Goal: Information Seeking & Learning: Learn about a topic

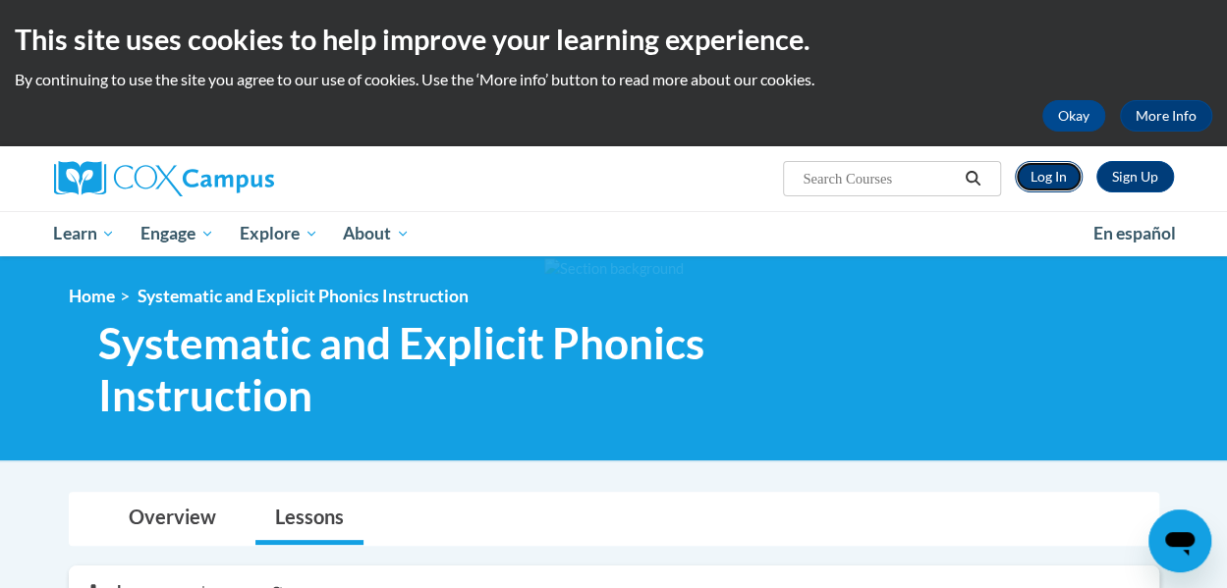
click at [1055, 187] on link "Log In" at bounding box center [1048, 176] width 68 height 31
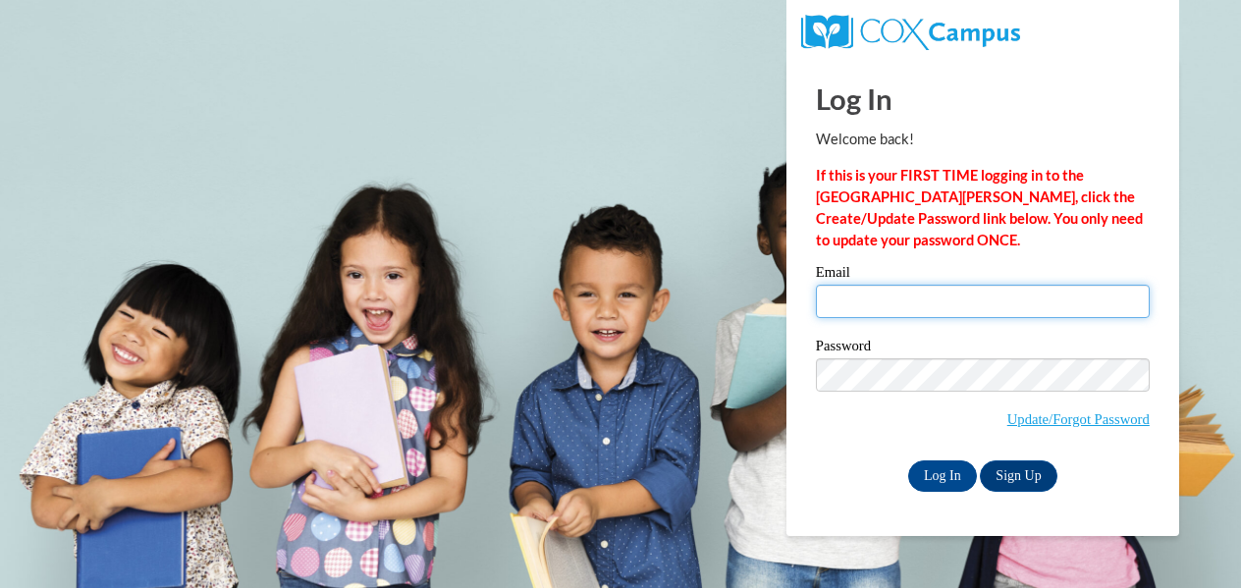
click at [887, 296] on input "Email" at bounding box center [983, 301] width 334 height 33
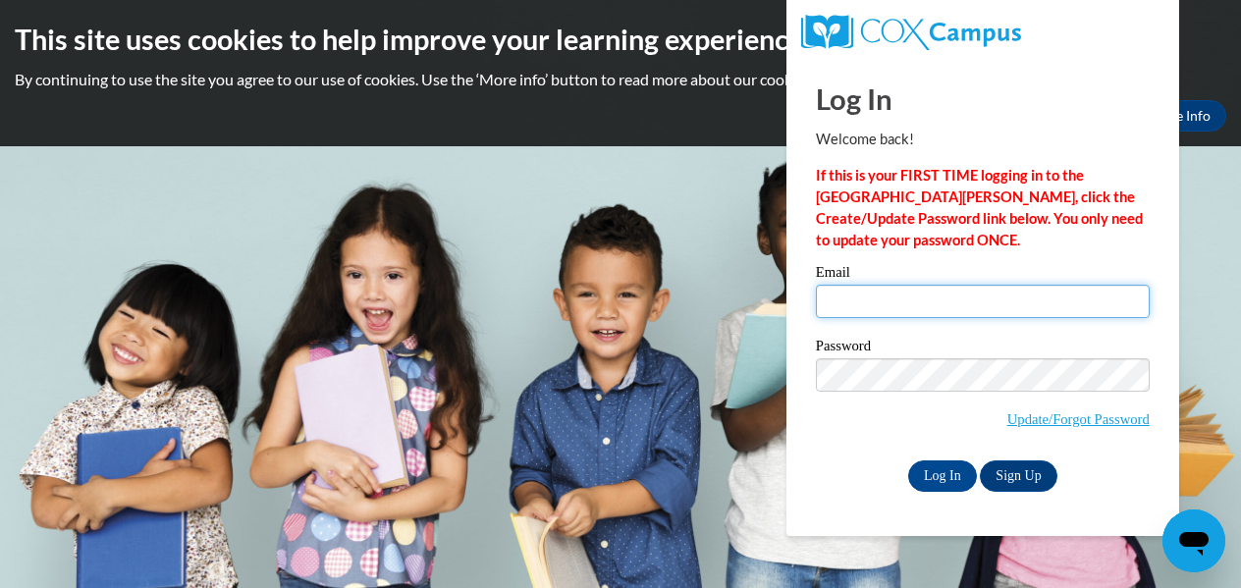
type input "brandon.frye@students.cau.edu"
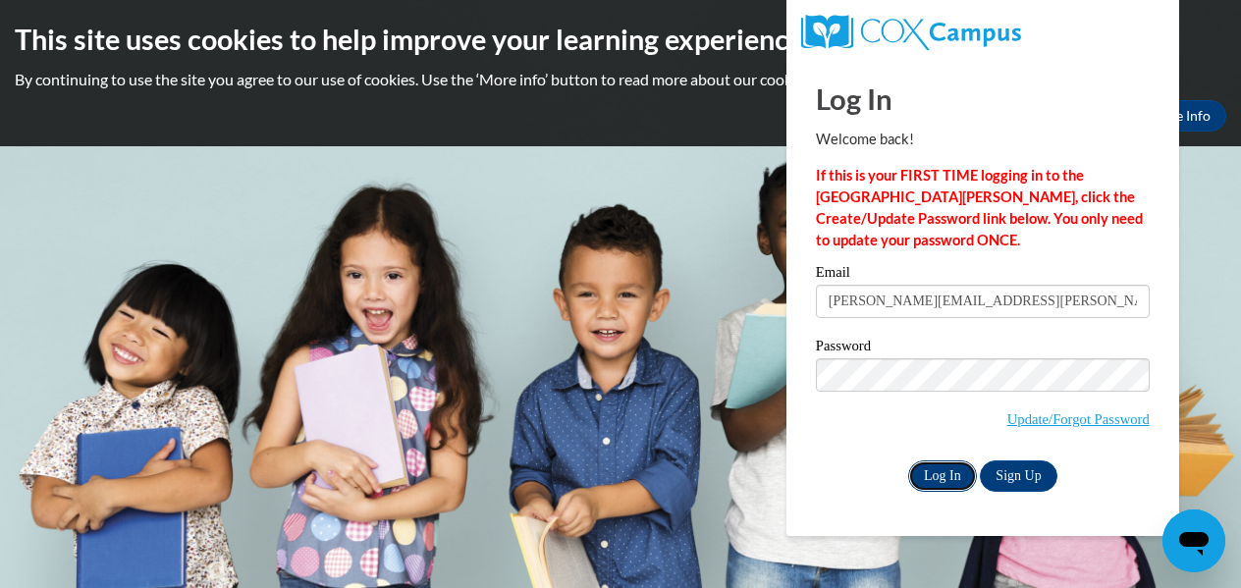
click at [944, 484] on input "Log In" at bounding box center [942, 476] width 69 height 31
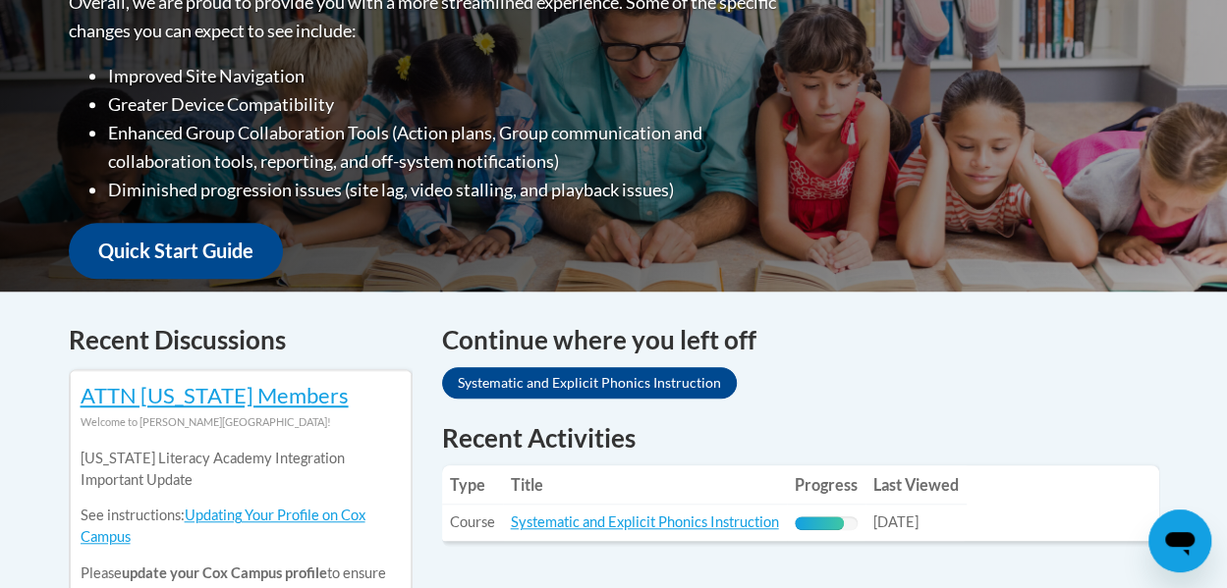
scroll to position [690, 0]
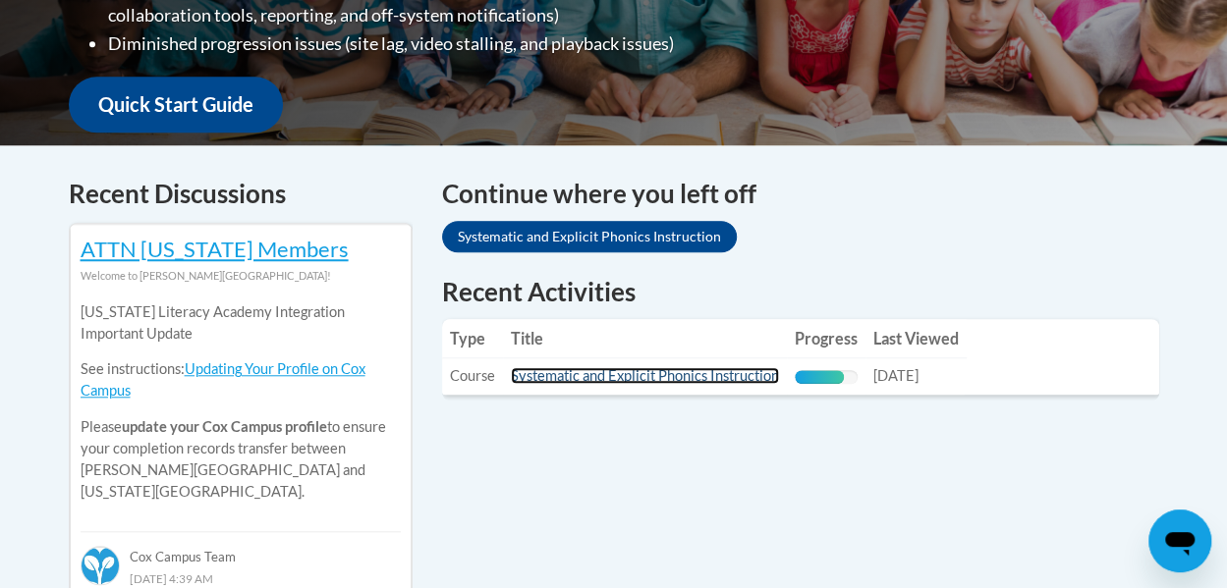
click at [651, 369] on link "Systematic and Explicit Phonics Instruction" at bounding box center [645, 375] width 268 height 17
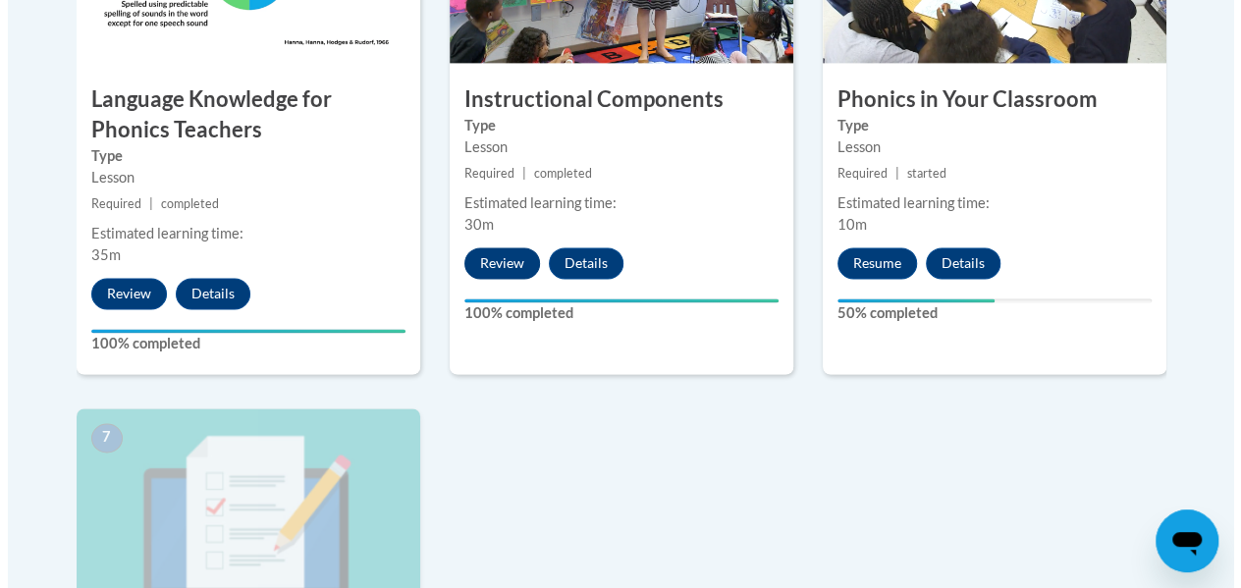
scroll to position [1354, 0]
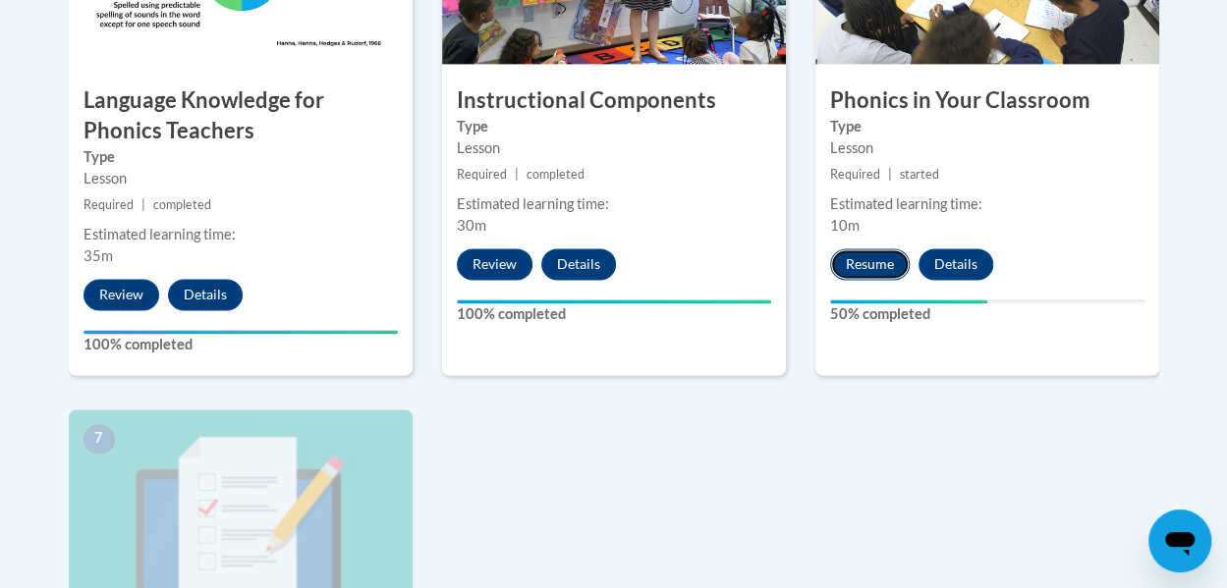
click at [852, 260] on button "Resume" at bounding box center [870, 263] width 80 height 31
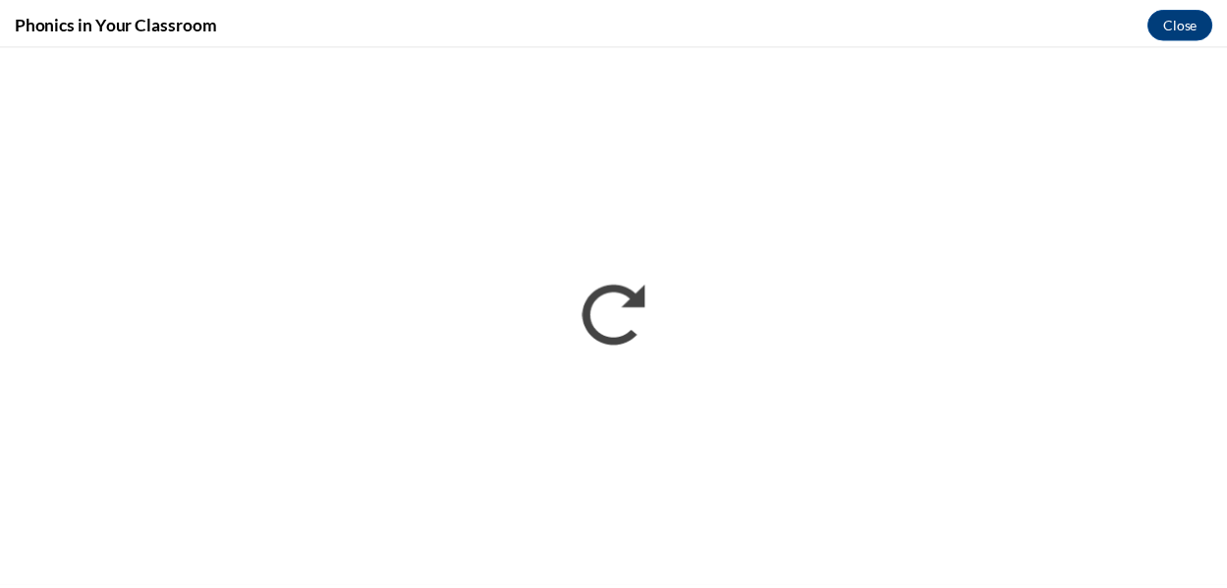
scroll to position [0, 0]
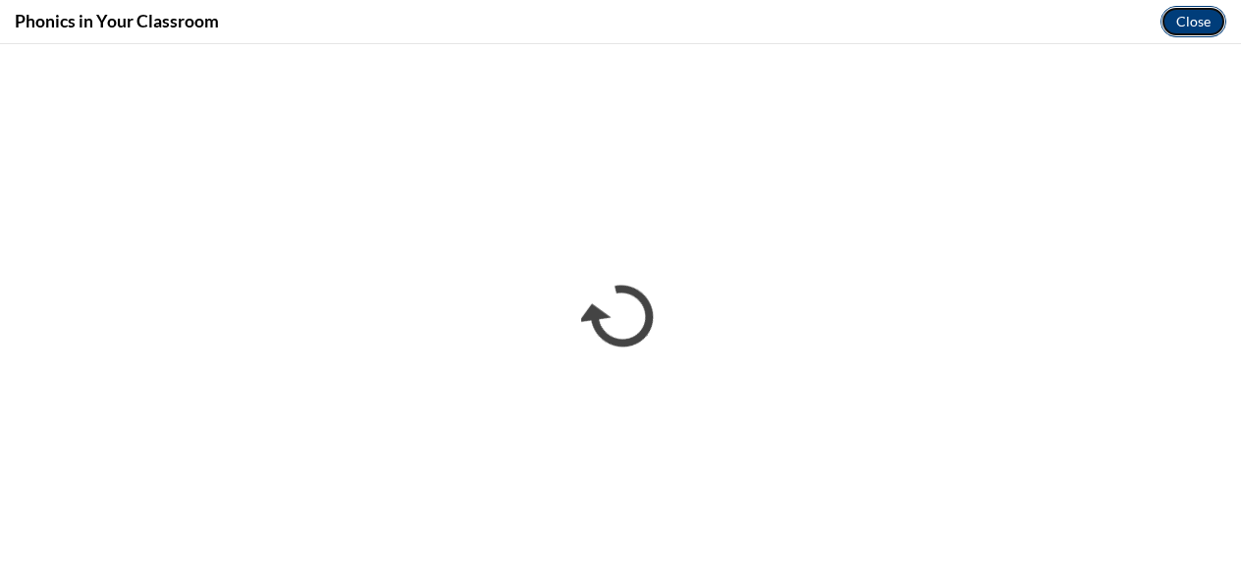
click at [1177, 28] on button "Close" at bounding box center [1194, 21] width 66 height 31
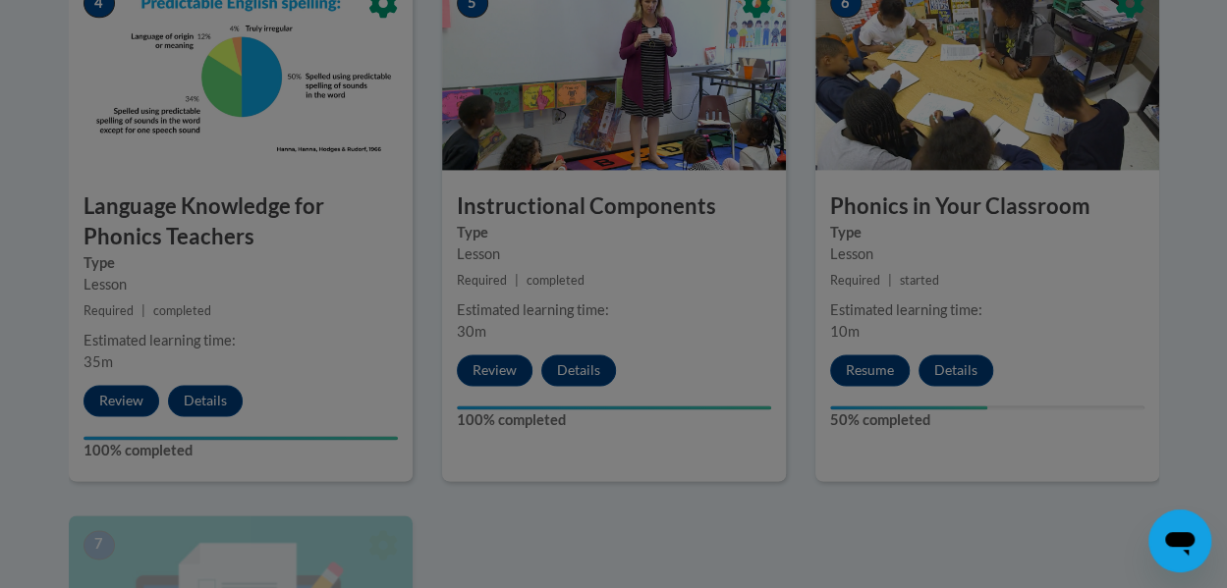
scroll to position [1247, 0]
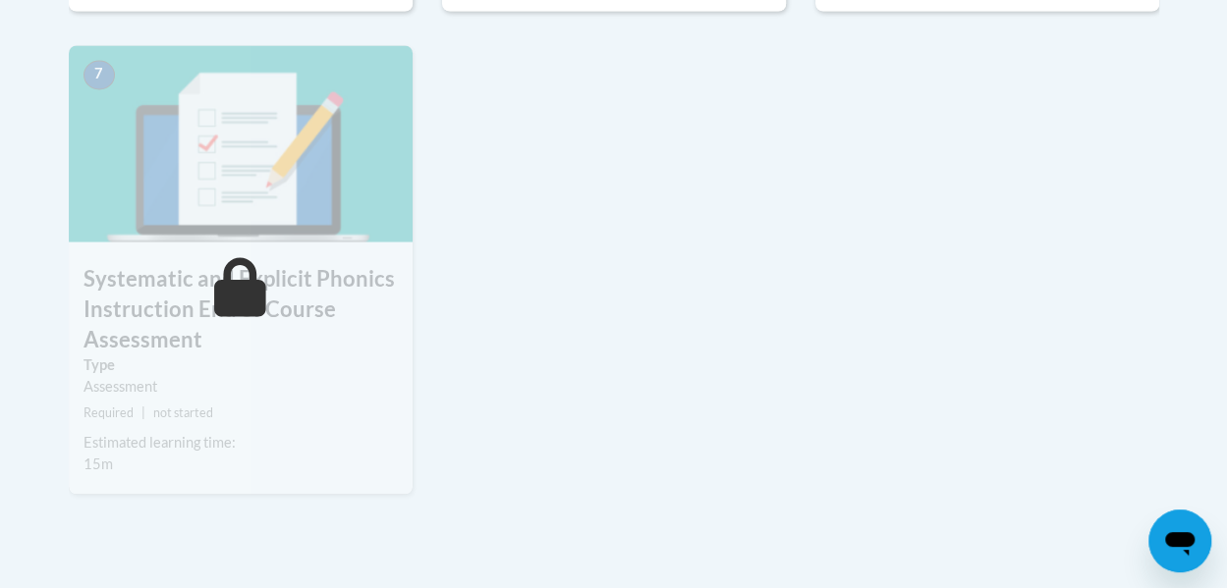
scroll to position [1718, 0]
click at [286, 264] on h3 "Systematic and Explicit Phonics Instruction End of Course Assessment" at bounding box center [241, 309] width 344 height 90
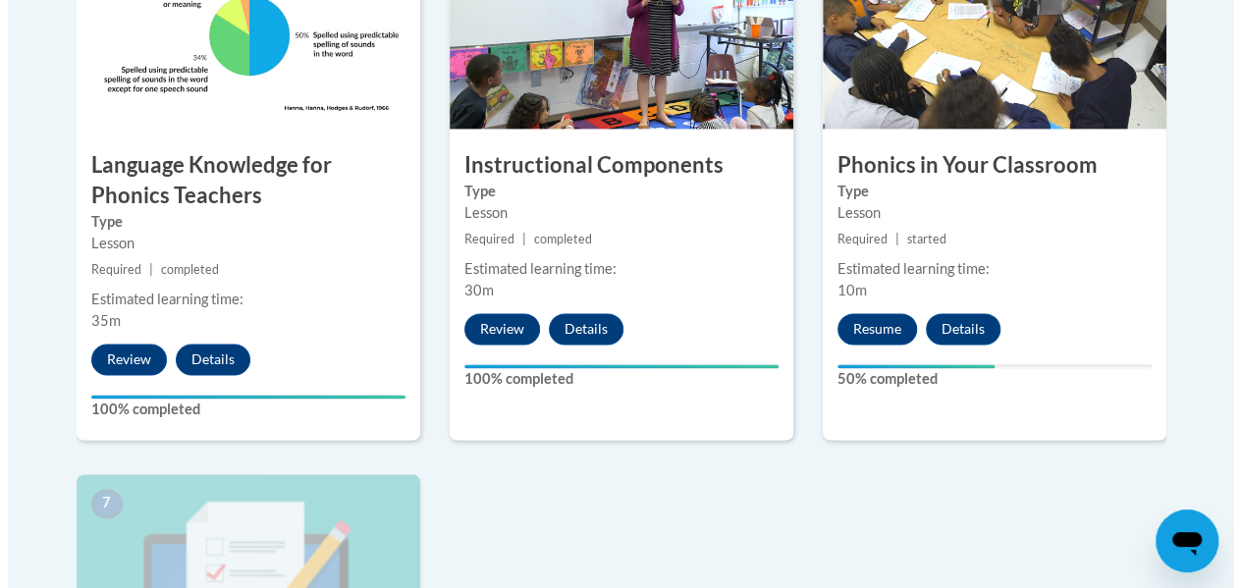
scroll to position [1288, 0]
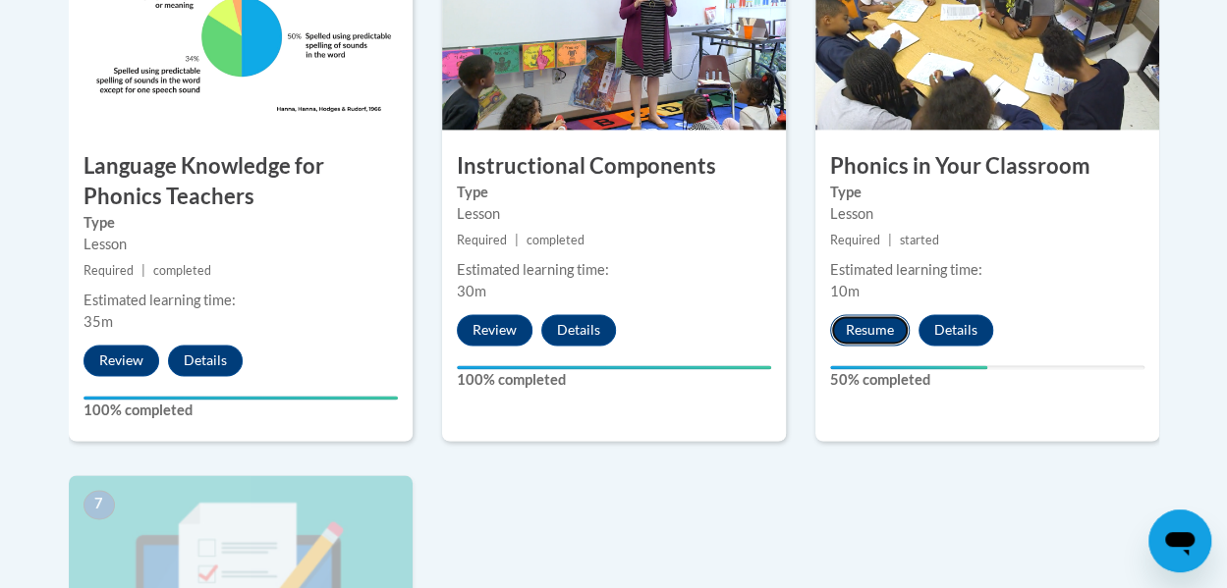
click at [862, 323] on button "Resume" at bounding box center [870, 329] width 80 height 31
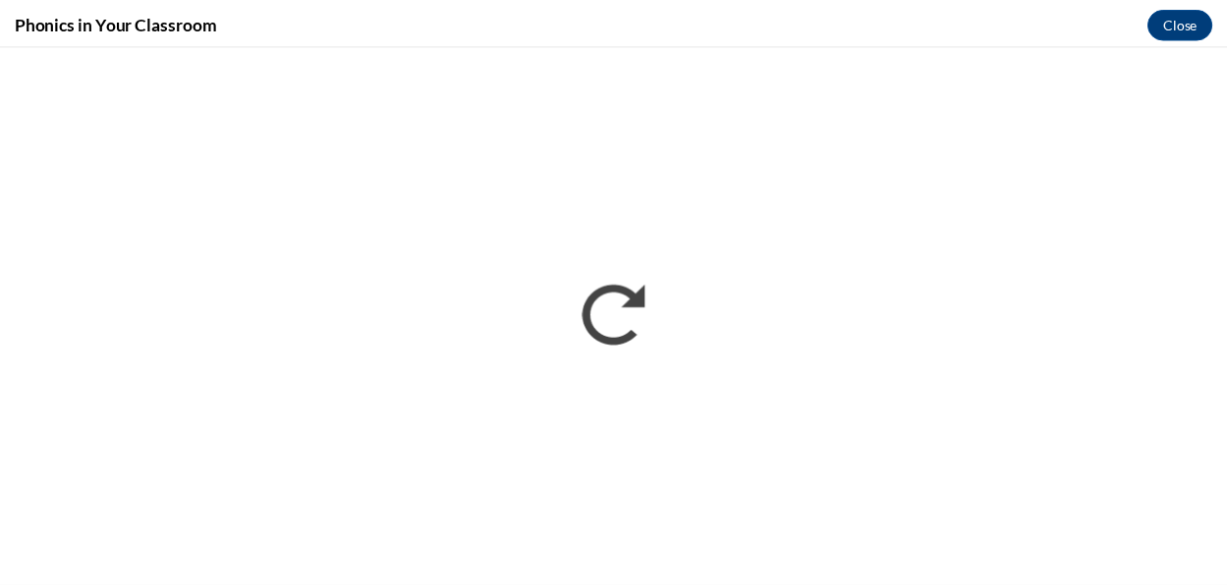
scroll to position [0, 0]
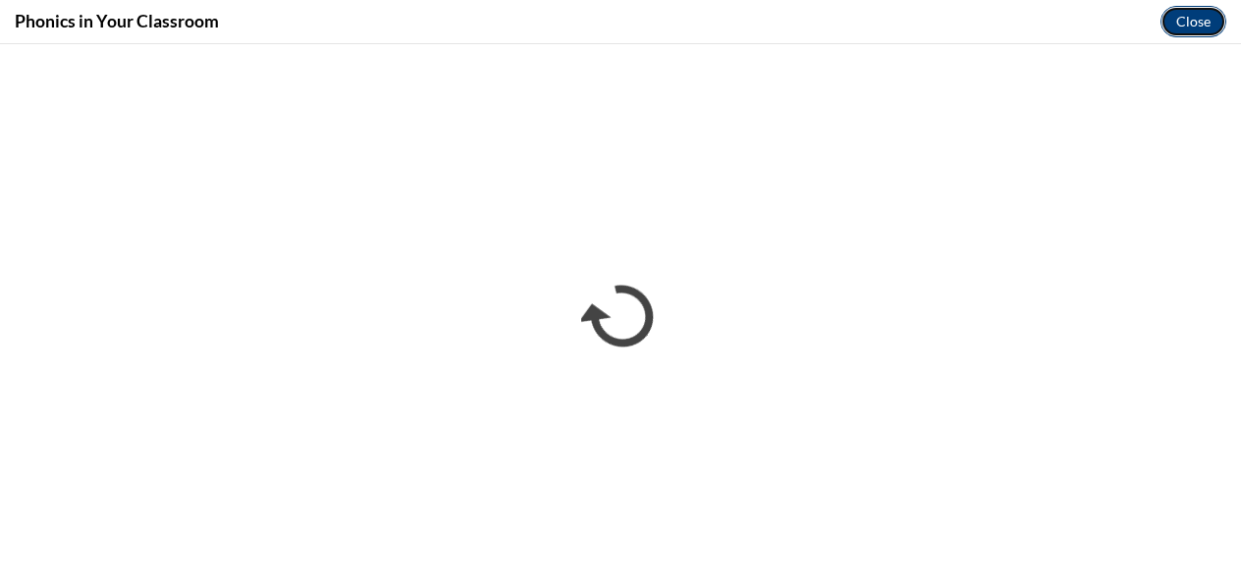
click at [1205, 12] on button "Close" at bounding box center [1194, 21] width 66 height 31
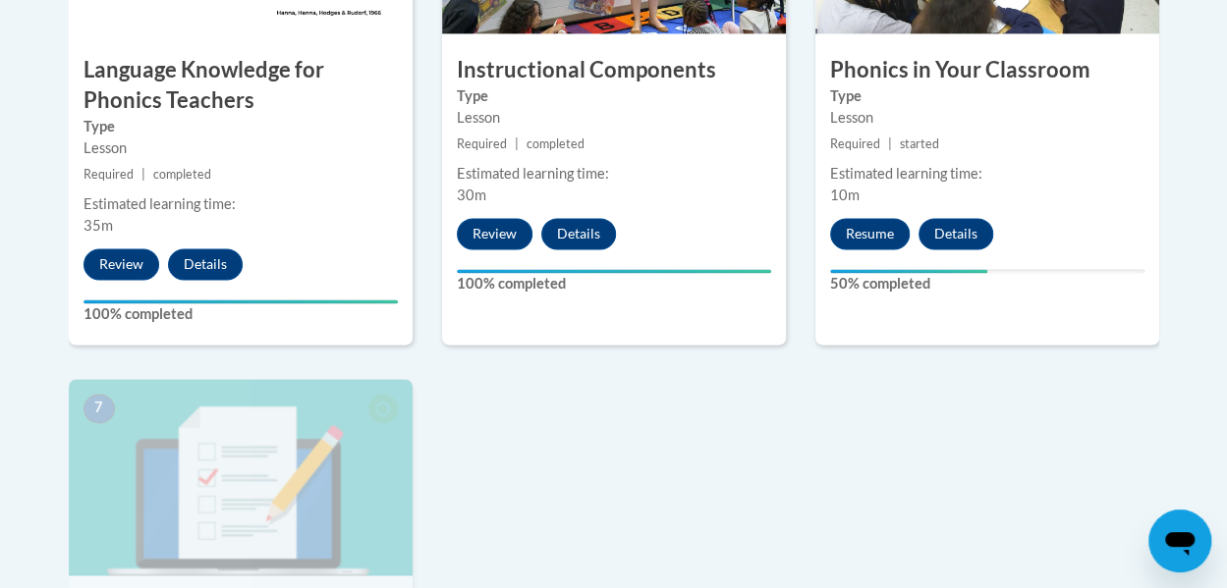
scroll to position [1384, 0]
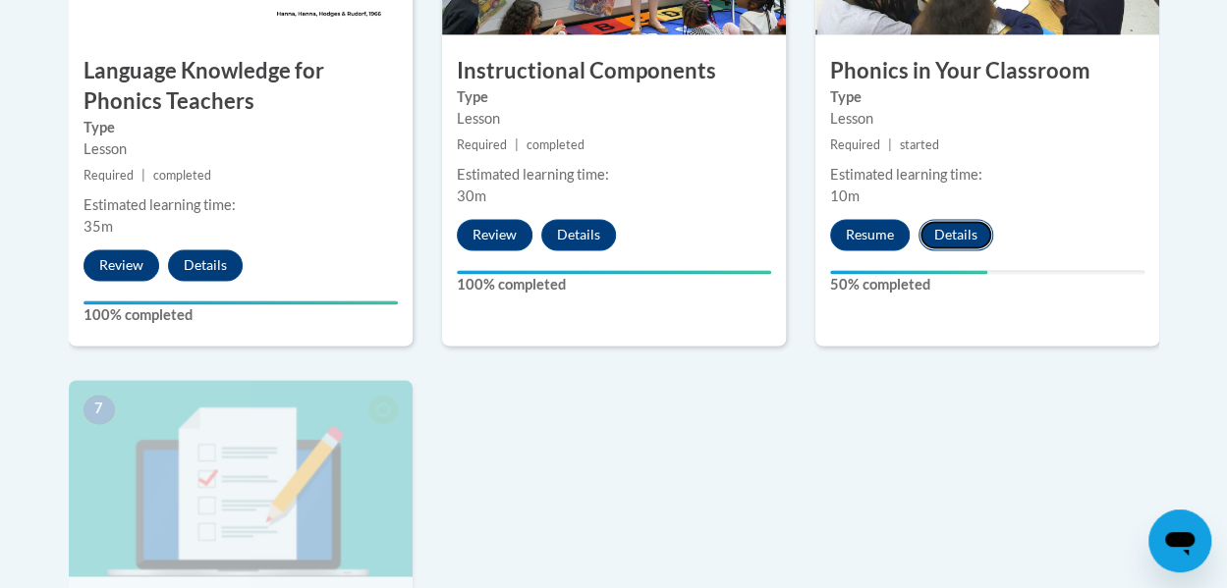
click at [969, 234] on button "Details" at bounding box center [955, 234] width 75 height 31
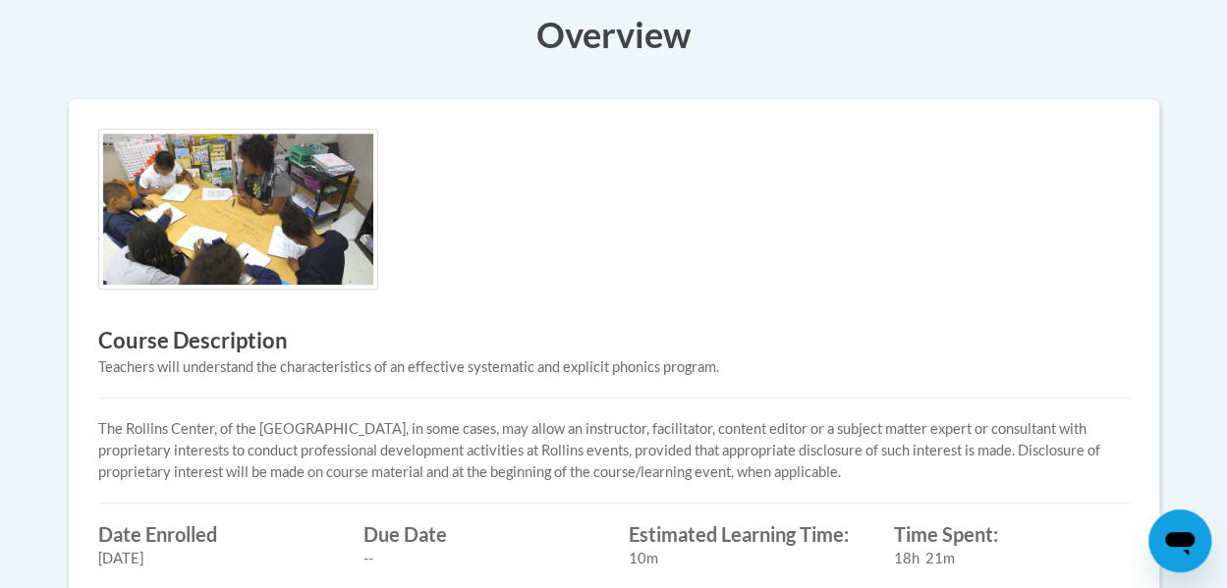
scroll to position [522, 0]
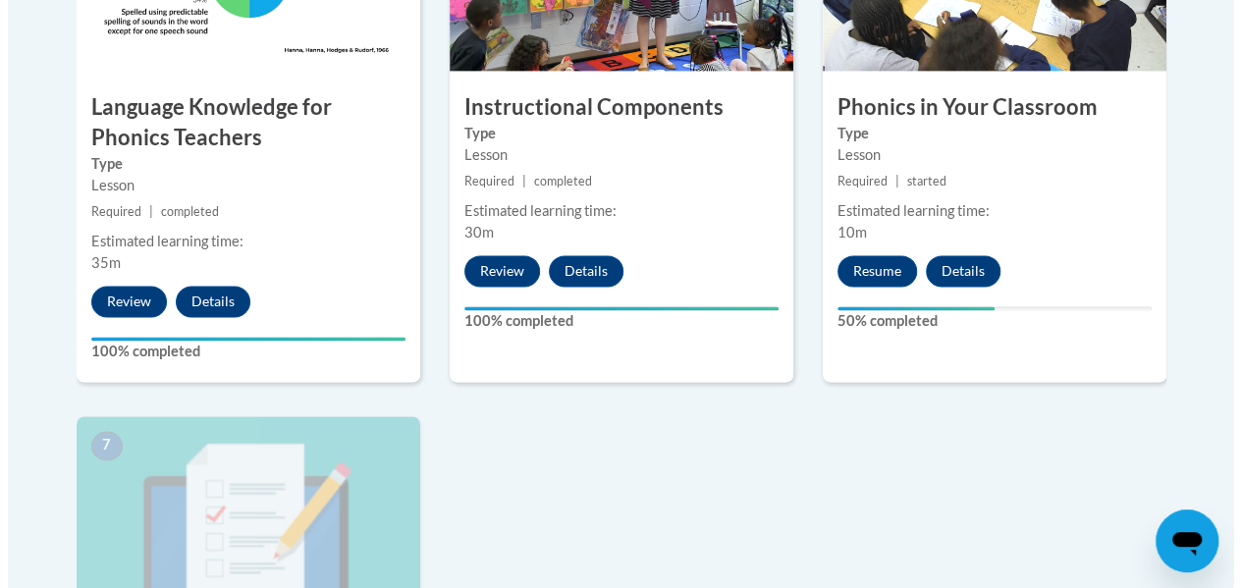
scroll to position [1346, 0]
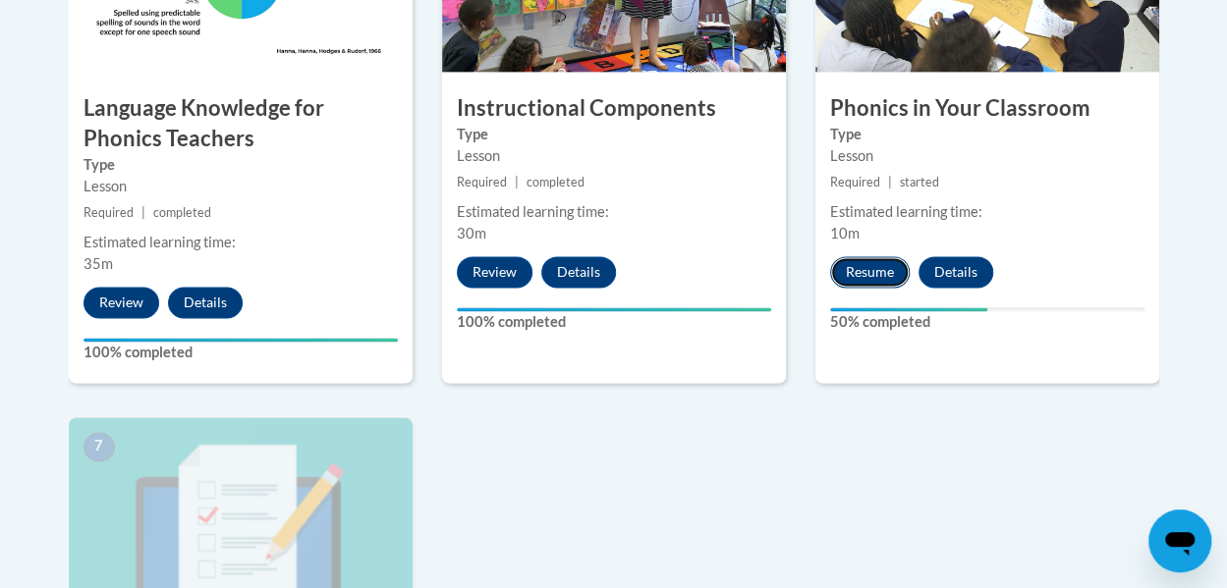
click at [860, 271] on button "Resume" at bounding box center [870, 271] width 80 height 31
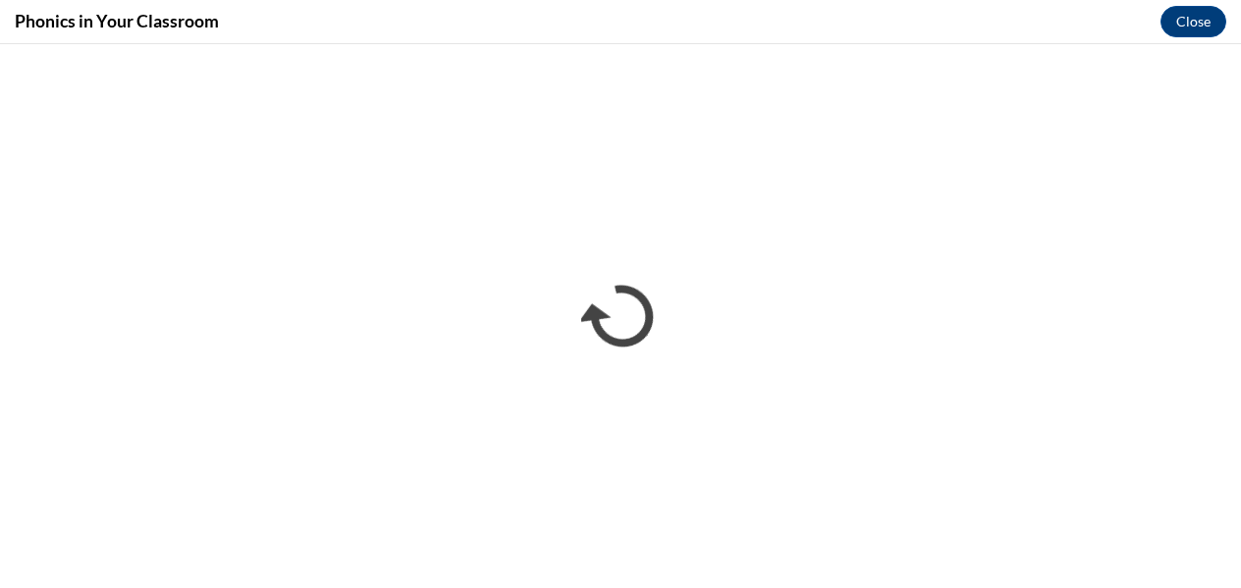
scroll to position [0, 0]
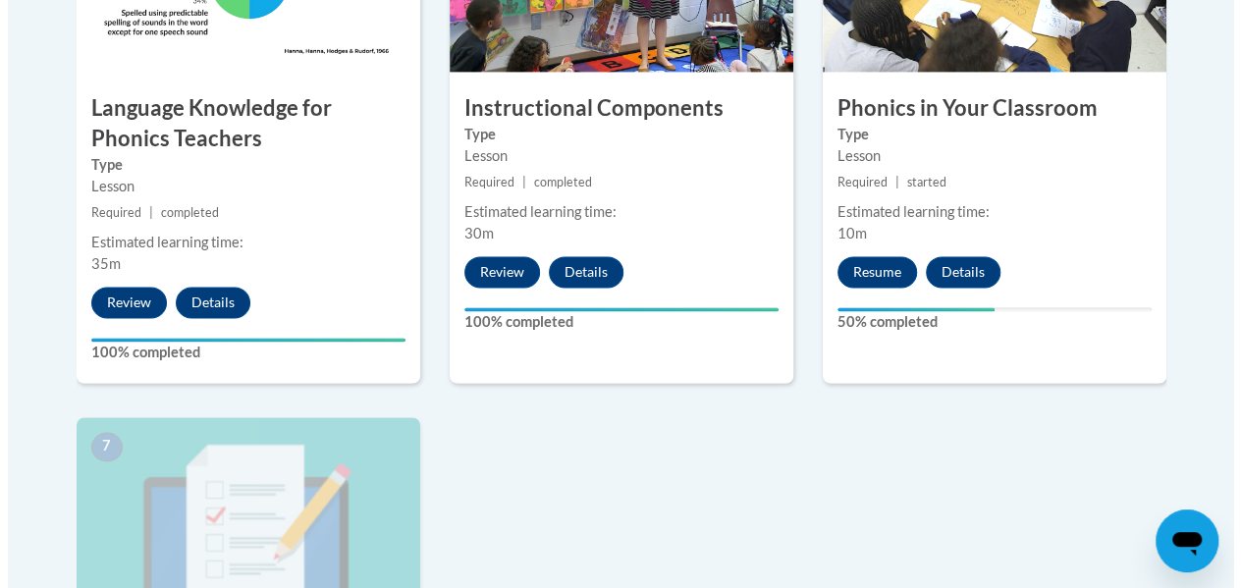
scroll to position [1218, 0]
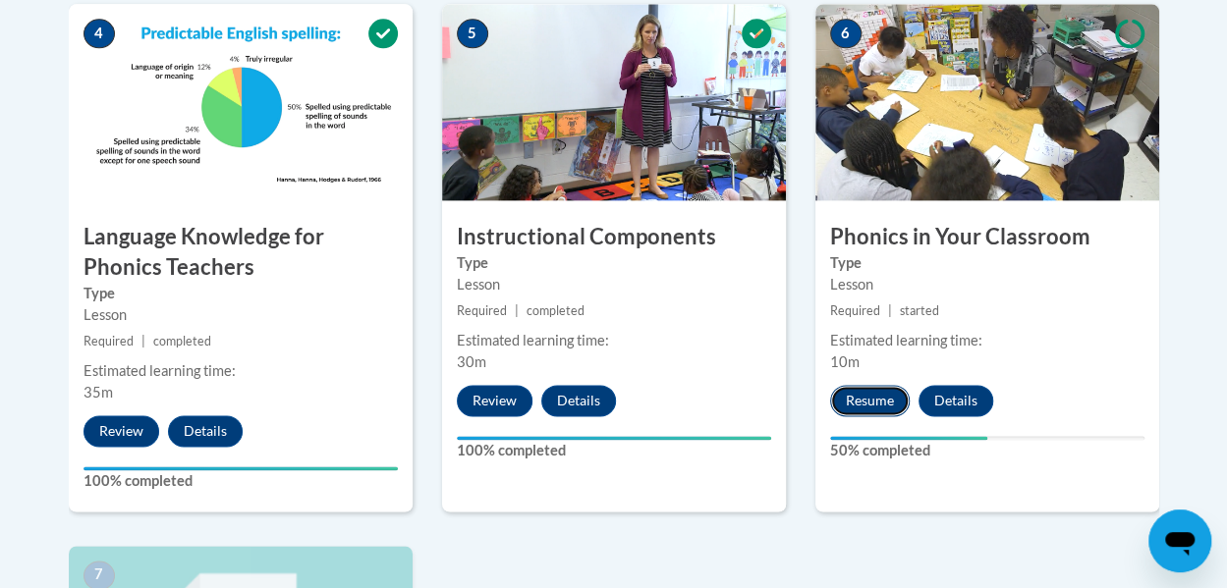
click at [883, 411] on button "Resume" at bounding box center [870, 400] width 80 height 31
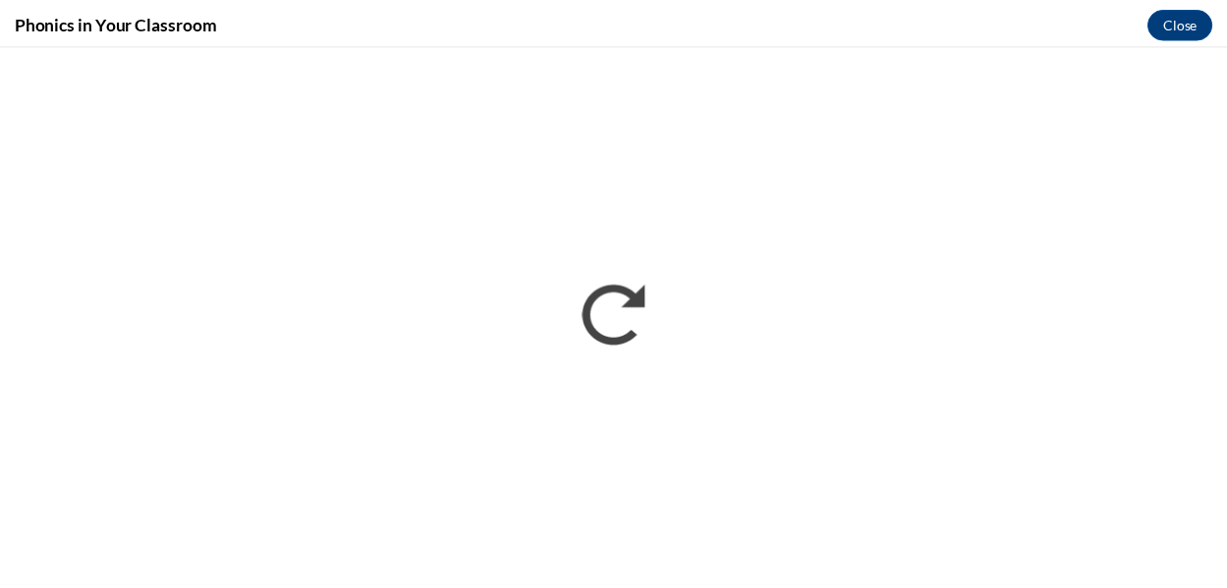
scroll to position [0, 0]
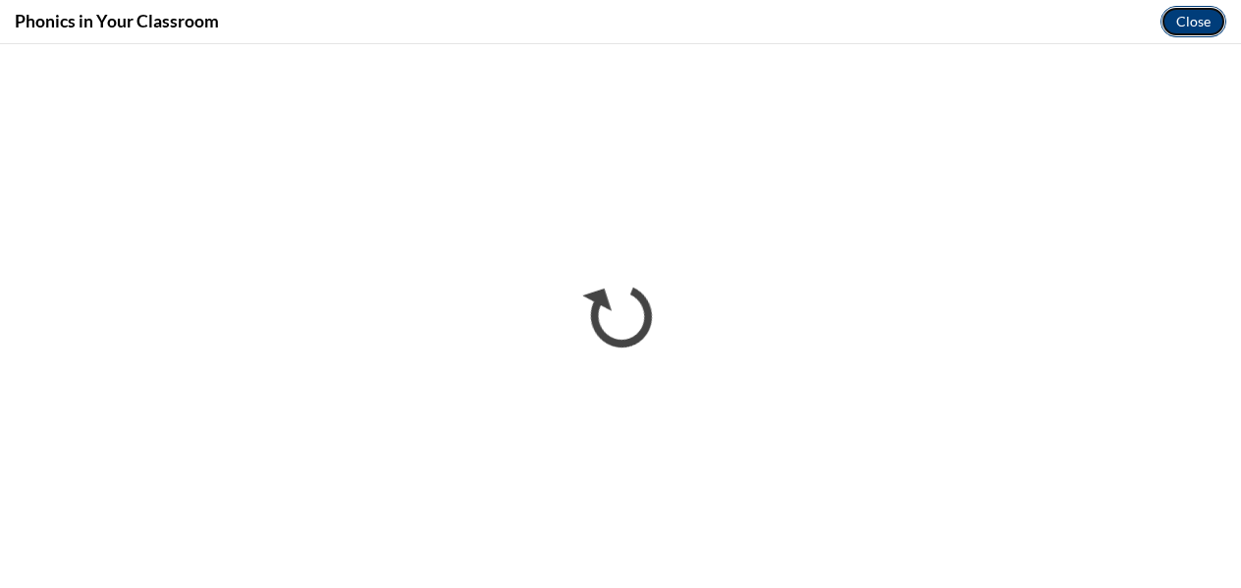
click at [1182, 18] on button "Close" at bounding box center [1194, 21] width 66 height 31
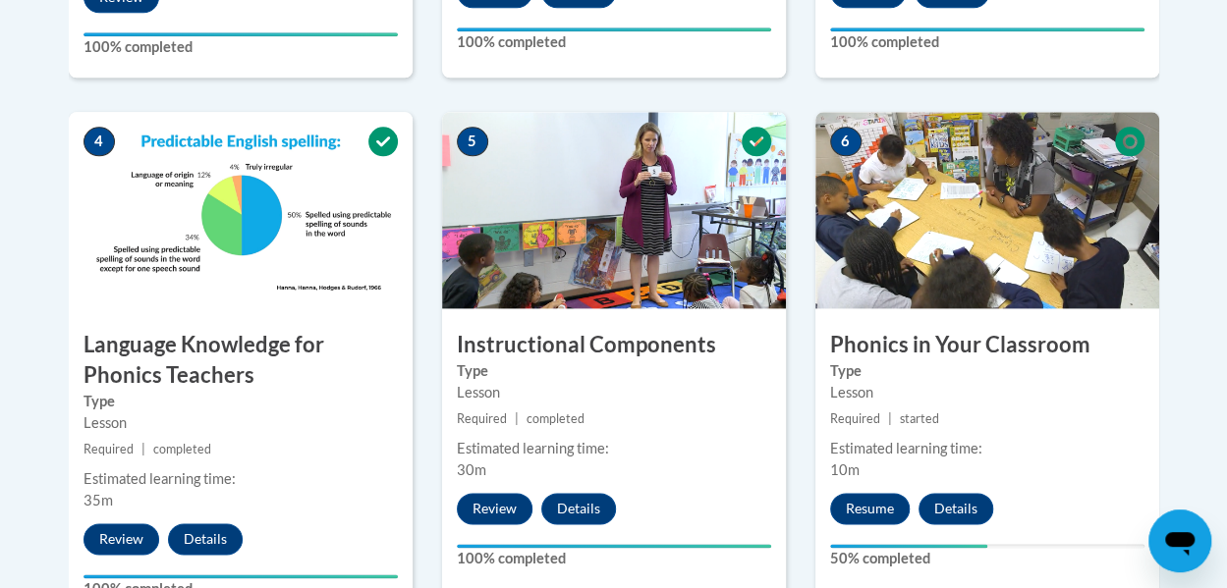
scroll to position [798, 0]
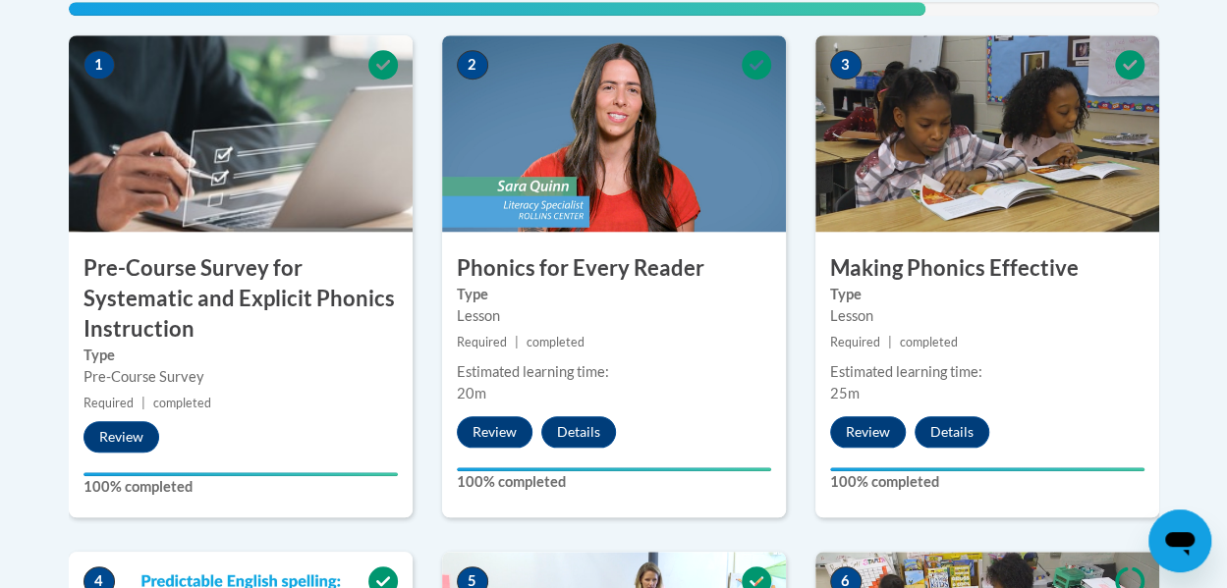
scroll to position [670, 0]
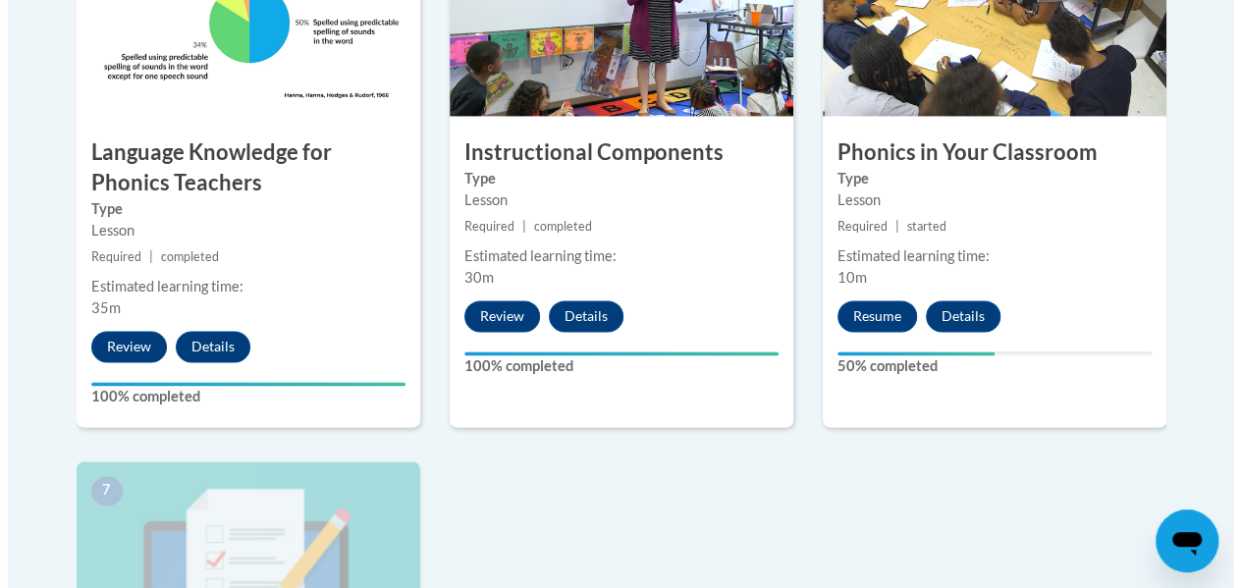
scroll to position [1302, 0]
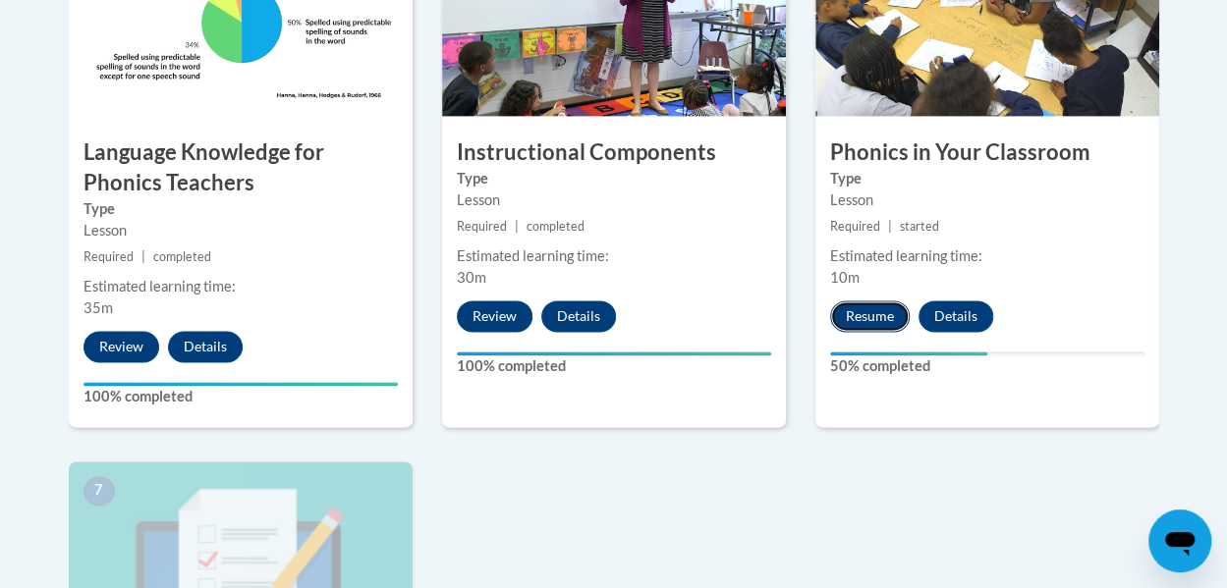
click at [858, 317] on button "Resume" at bounding box center [870, 315] width 80 height 31
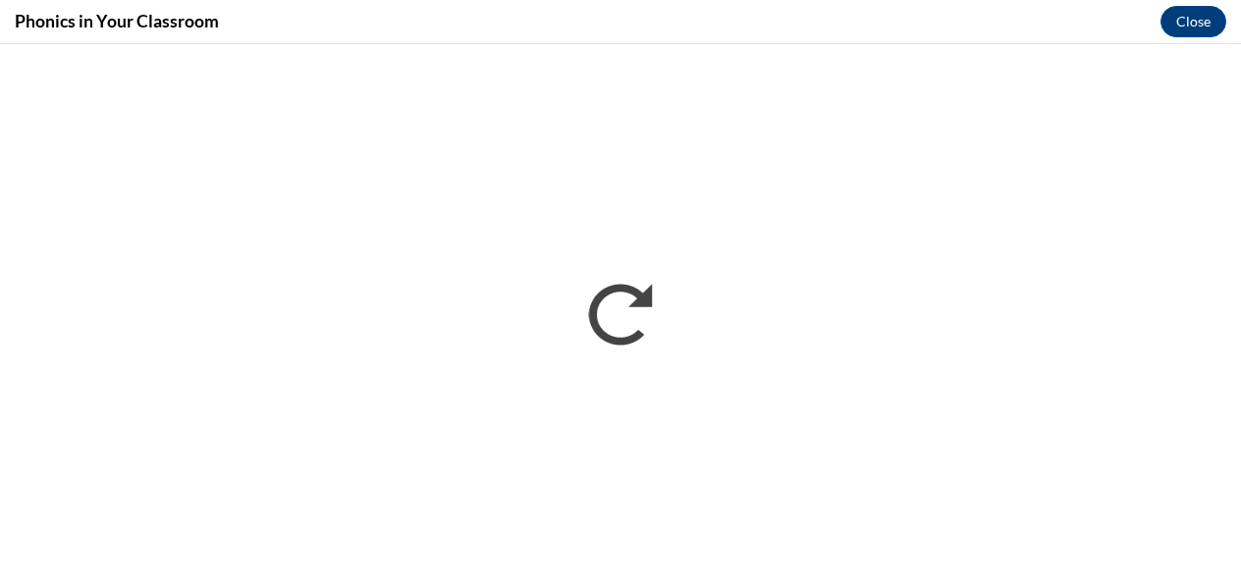
scroll to position [0, 0]
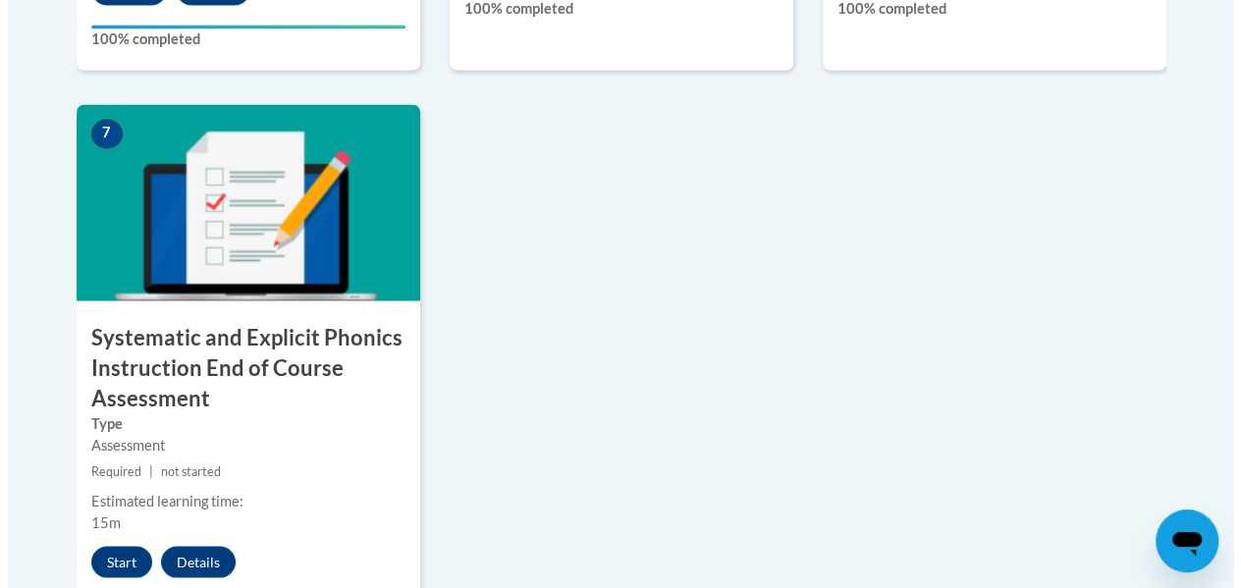
scroll to position [1661, 0]
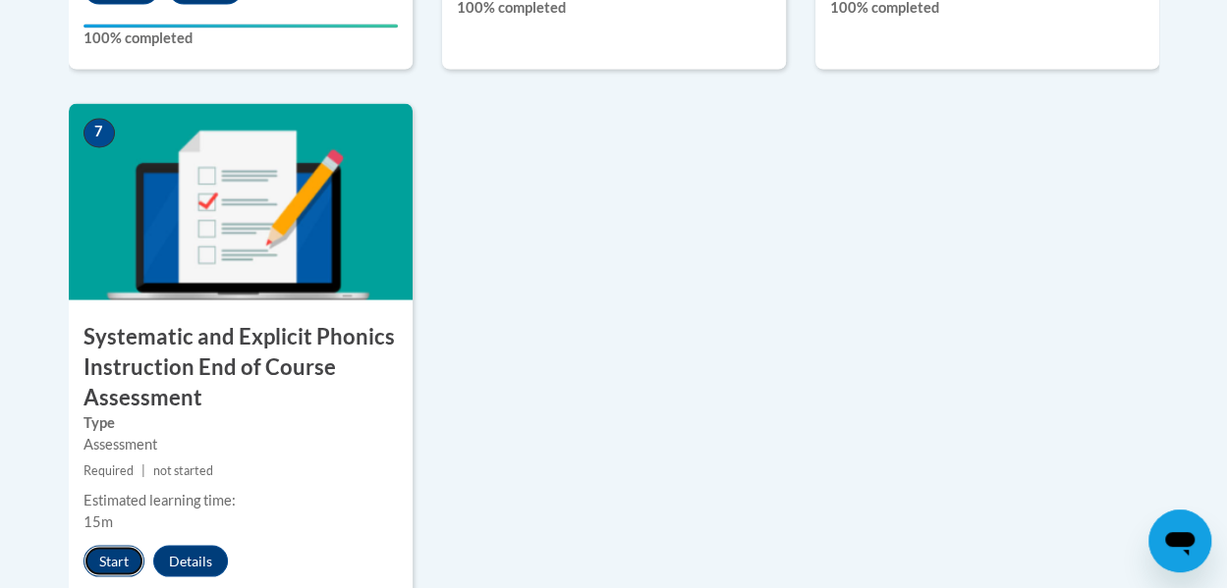
click at [118, 549] on button "Start" at bounding box center [113, 560] width 61 height 31
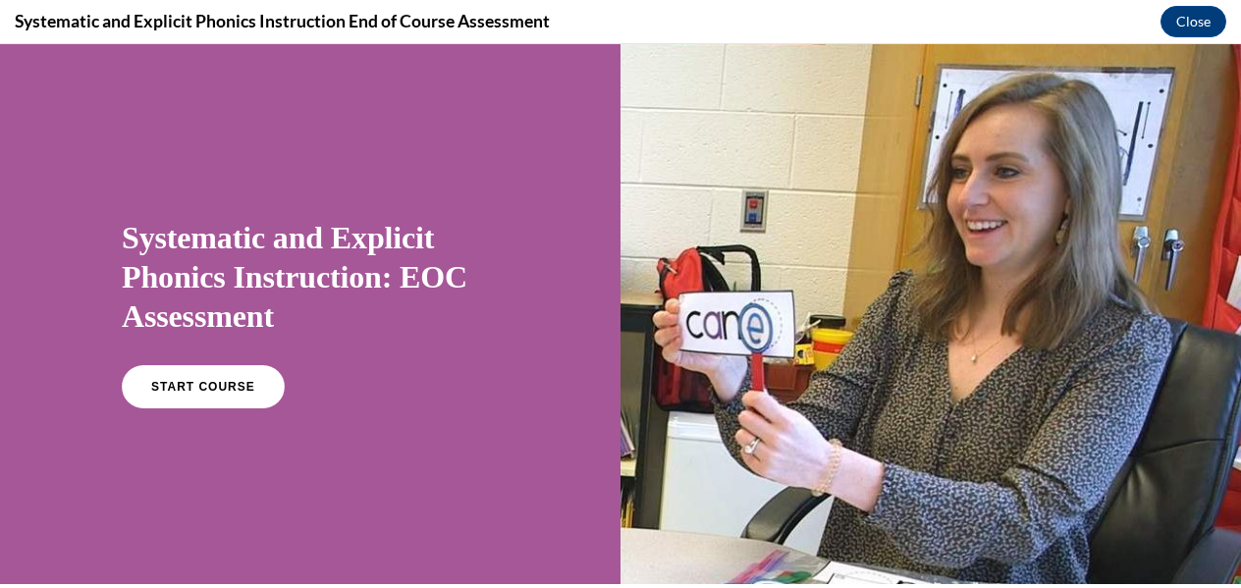
scroll to position [0, 0]
click at [198, 402] on link "START COURSE" at bounding box center [203, 386] width 171 height 45
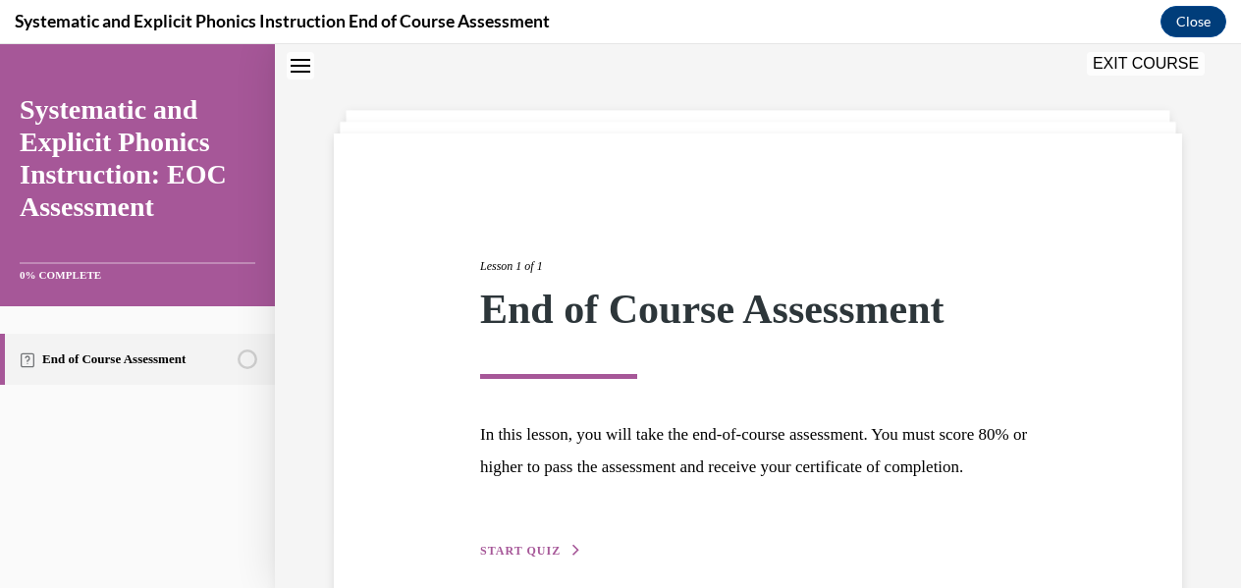
scroll to position [183, 0]
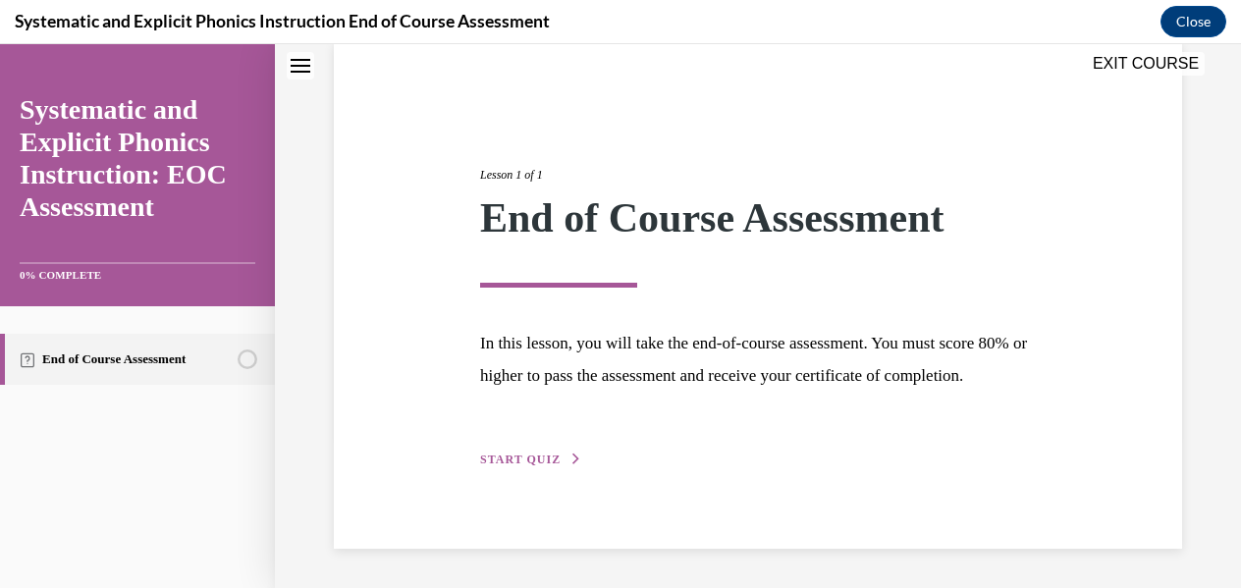
click at [534, 474] on div "Lesson 1 of 1 End of Course Assessment In this lesson, you will take the end-of…" at bounding box center [758, 295] width 848 height 507
click at [518, 449] on div "Lesson 1 of 1 End of Course Assessment In this lesson, you will take the end-of…" at bounding box center [757, 296] width 585 height 350
click at [526, 465] on span "START QUIZ" at bounding box center [520, 460] width 81 height 14
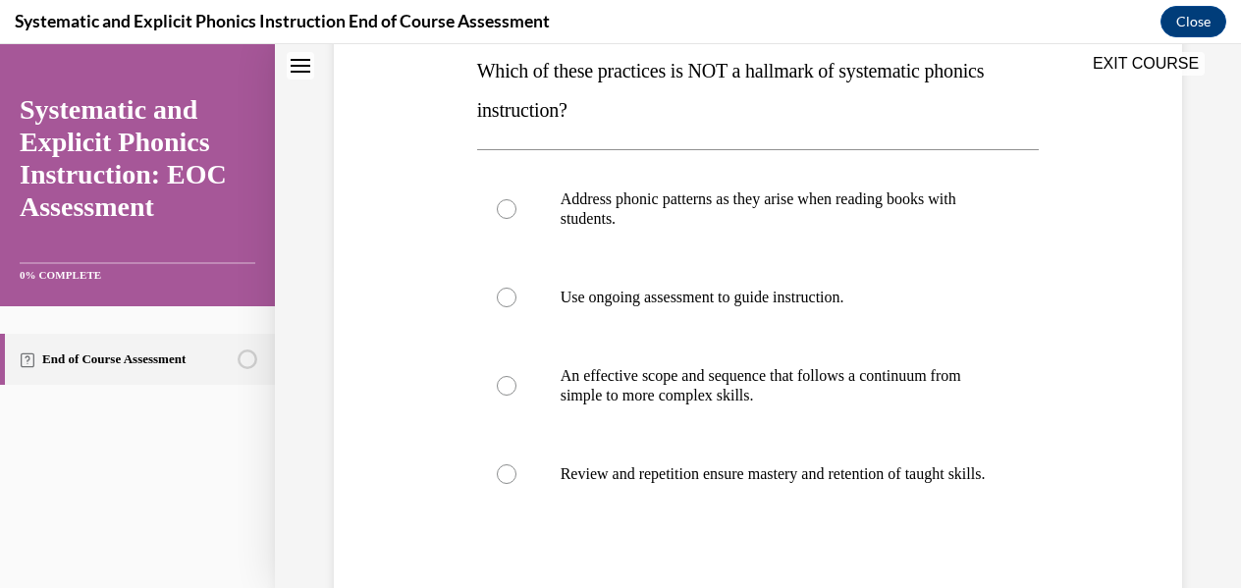
scroll to position [322, 0]
click at [633, 280] on div at bounding box center [758, 298] width 563 height 79
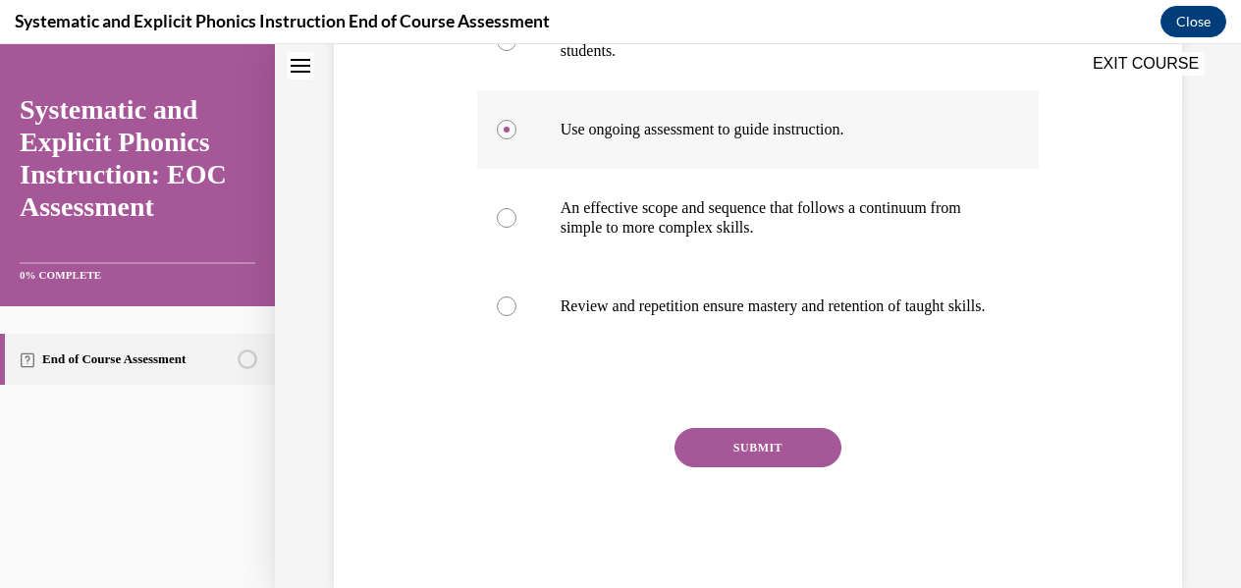
scroll to position [490, 0]
click at [735, 458] on button "SUBMIT" at bounding box center [758, 448] width 167 height 39
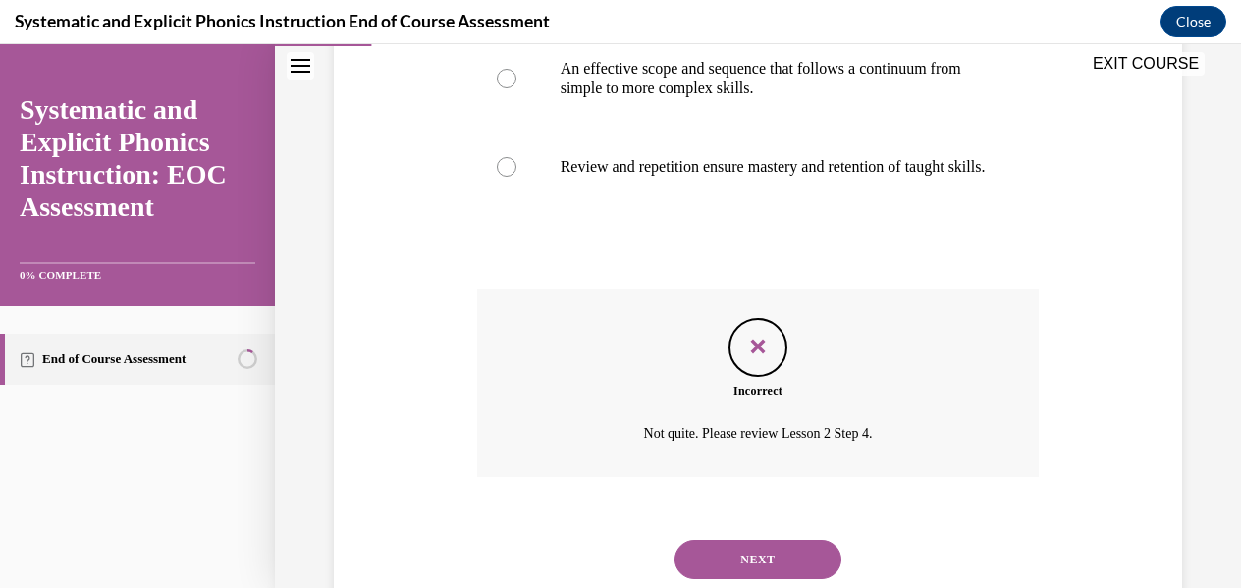
scroll to position [709, 0]
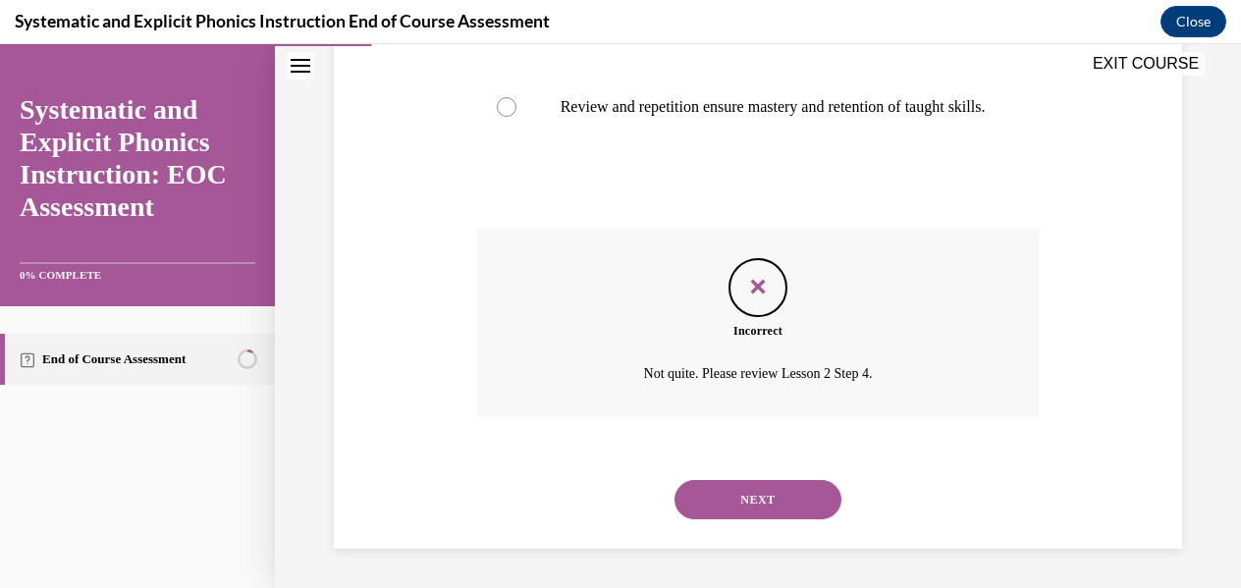
click at [744, 497] on button "NEXT" at bounding box center [758, 499] width 167 height 39
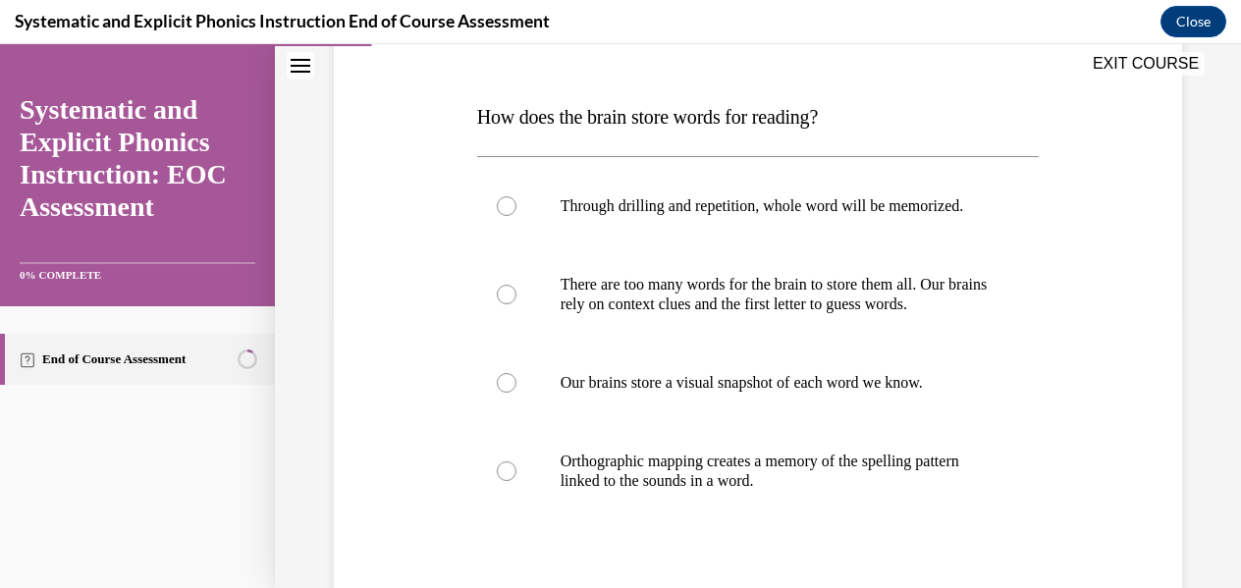
scroll to position [287, 0]
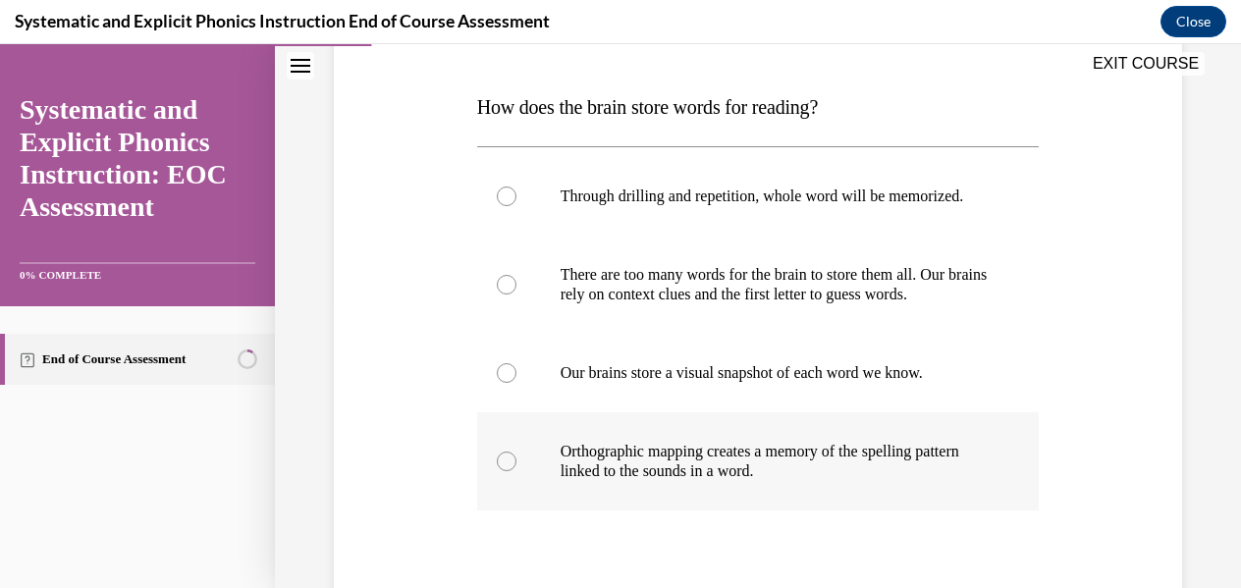
click at [668, 481] on p "Orthographic mapping creates a memory of the spelling pattern linked to the sou…" at bounding box center [776, 461] width 430 height 39
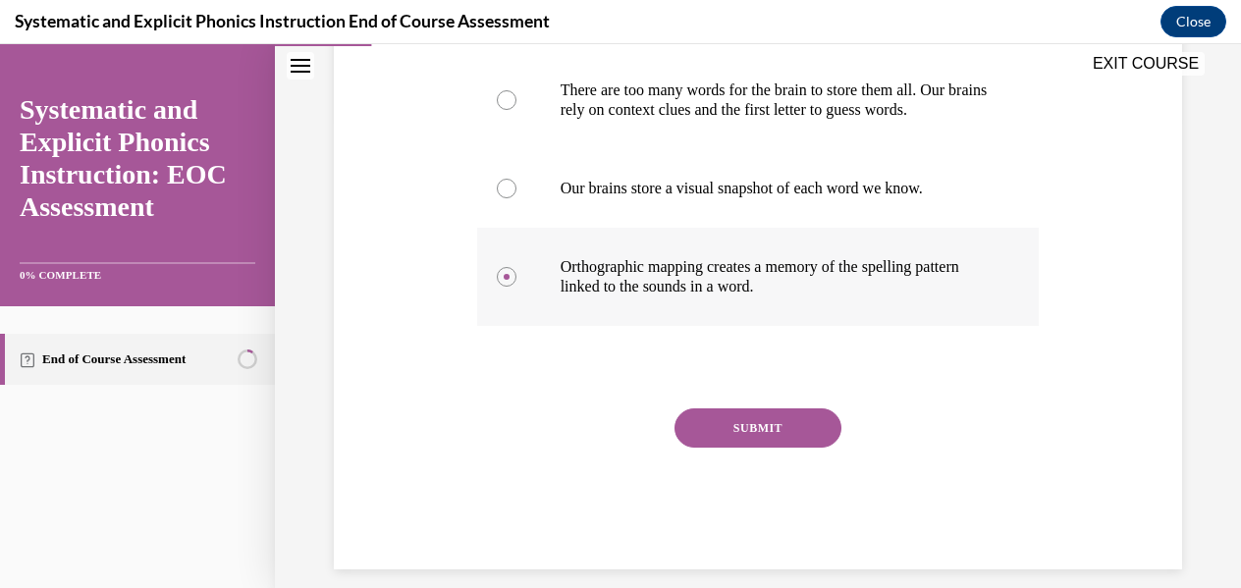
scroll to position [470, 0]
click at [725, 449] on button "SUBMIT" at bounding box center [758, 428] width 167 height 39
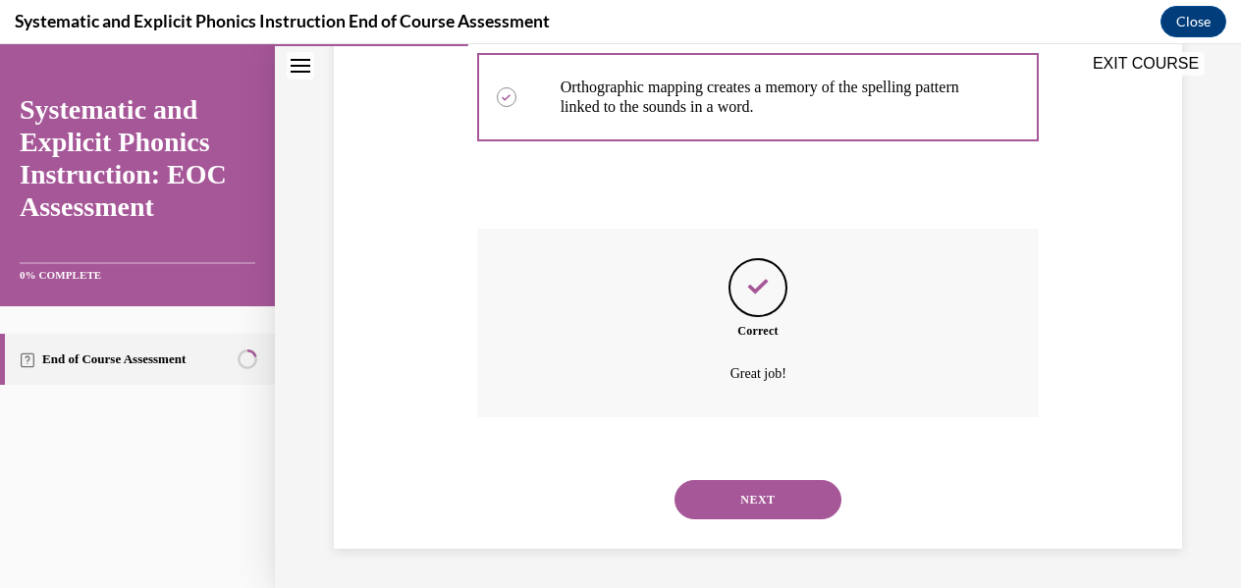
click at [731, 508] on button "NEXT" at bounding box center [758, 499] width 167 height 39
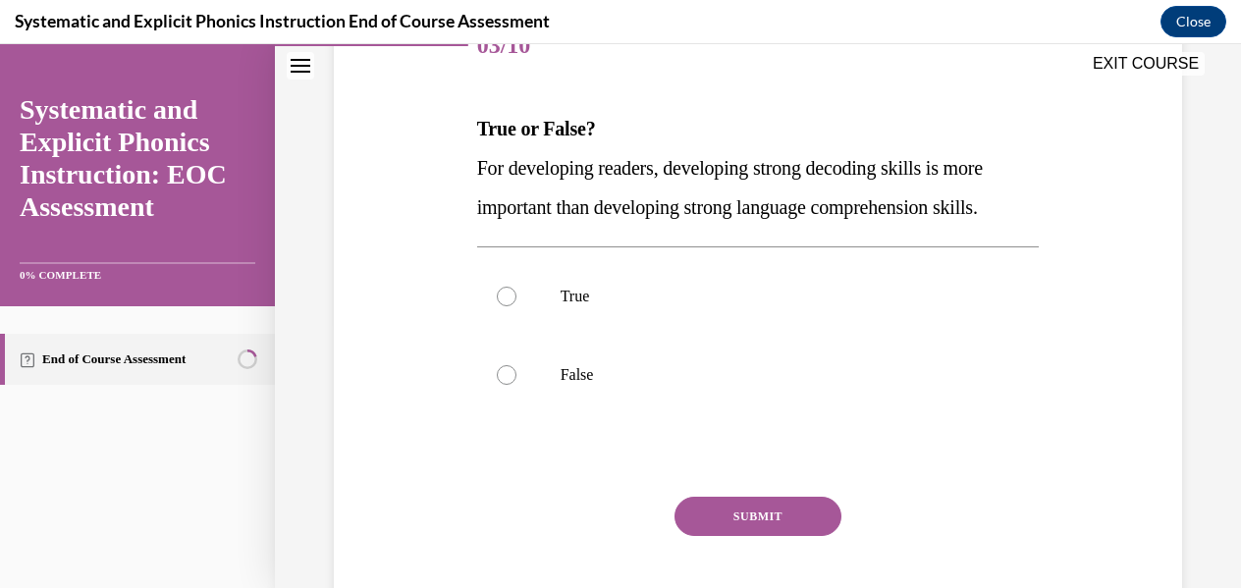
scroll to position [264, 0]
click at [573, 393] on div at bounding box center [758, 376] width 563 height 79
click at [723, 499] on button "SUBMIT" at bounding box center [758, 517] width 167 height 39
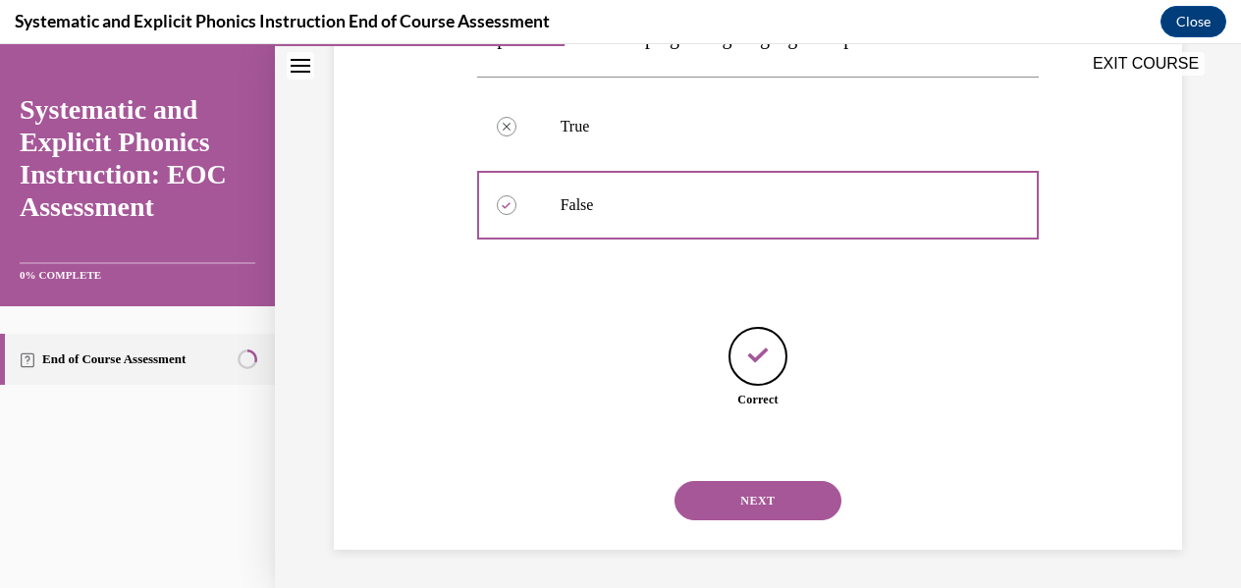
click at [725, 500] on button "NEXT" at bounding box center [758, 500] width 167 height 39
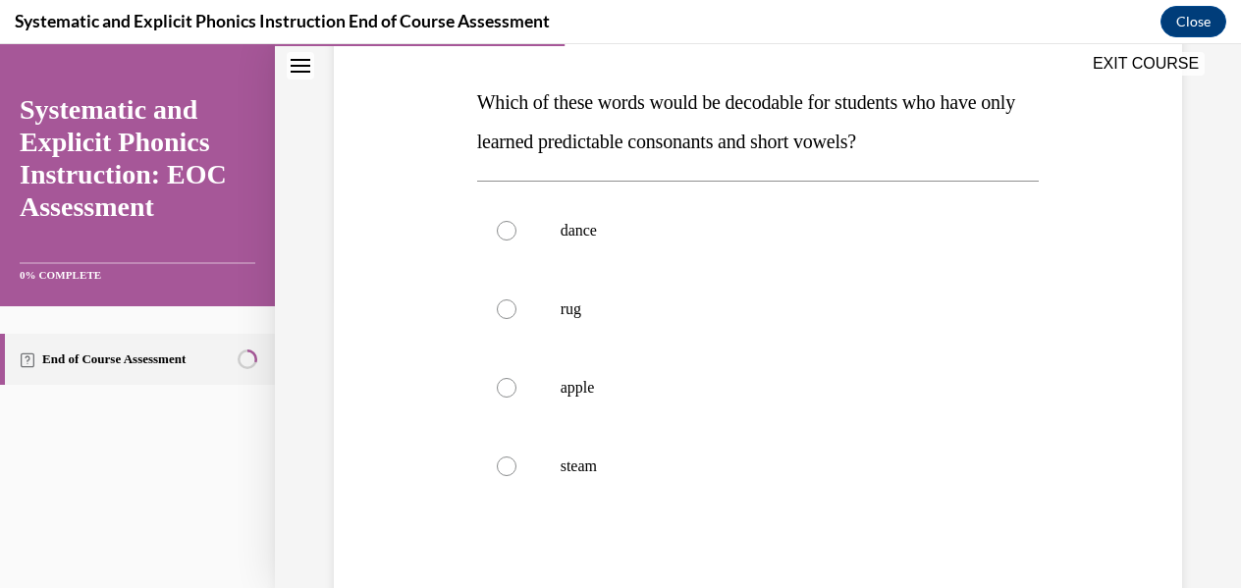
scroll to position [292, 0]
click at [626, 413] on div at bounding box center [758, 388] width 563 height 79
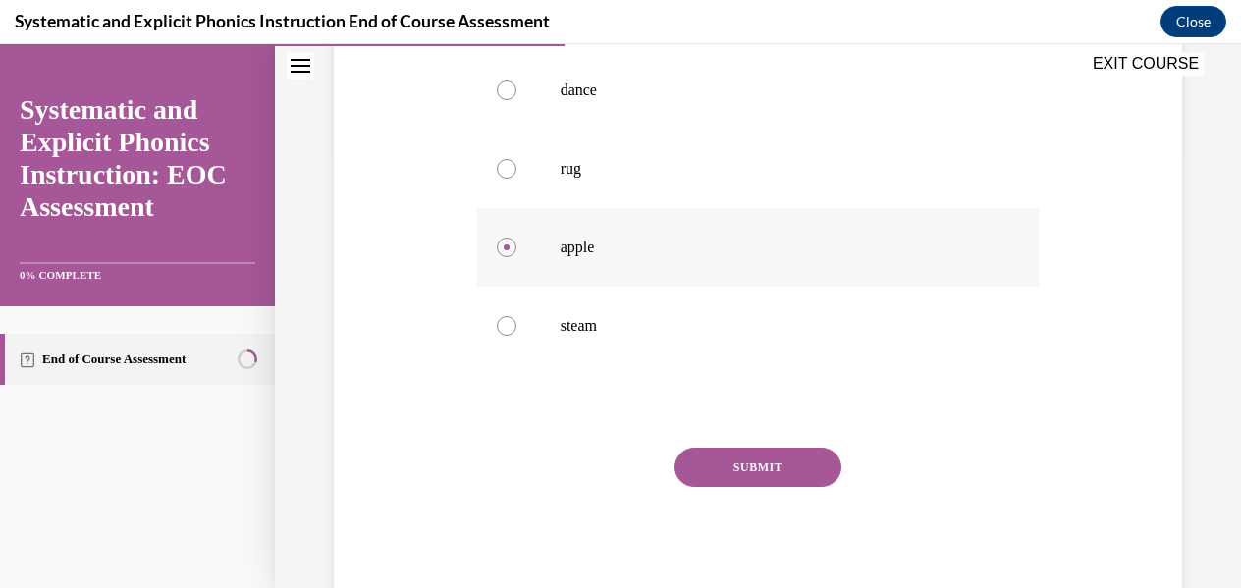
scroll to position [430, 0]
click at [715, 461] on button "SUBMIT" at bounding box center [758, 469] width 167 height 39
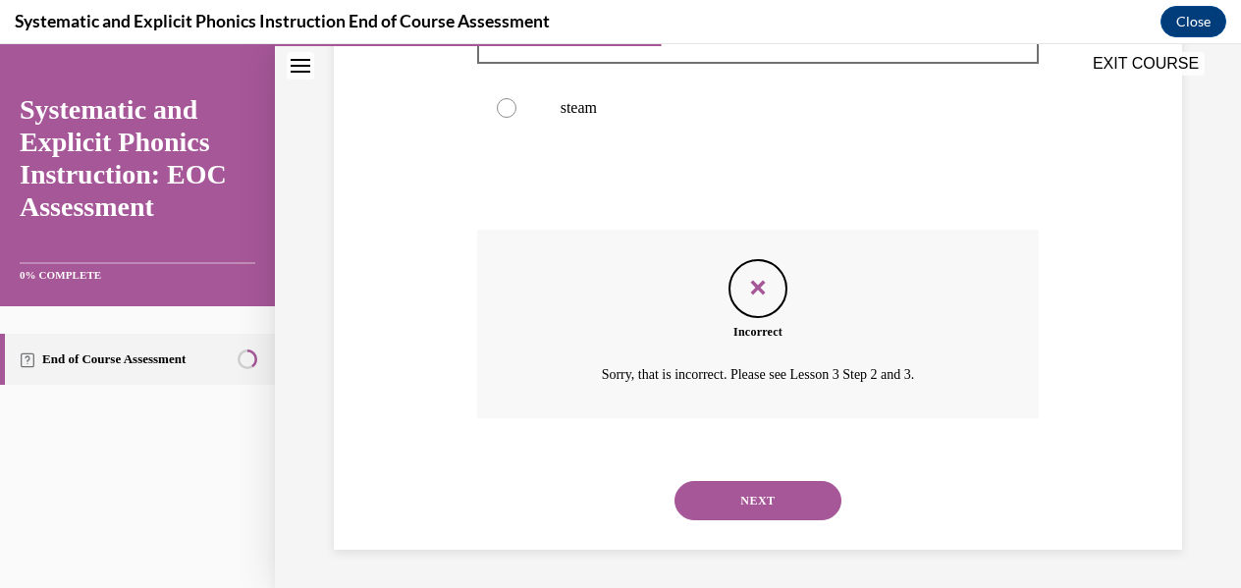
scroll to position [650, 0]
click at [720, 495] on button "NEXT" at bounding box center [758, 500] width 167 height 39
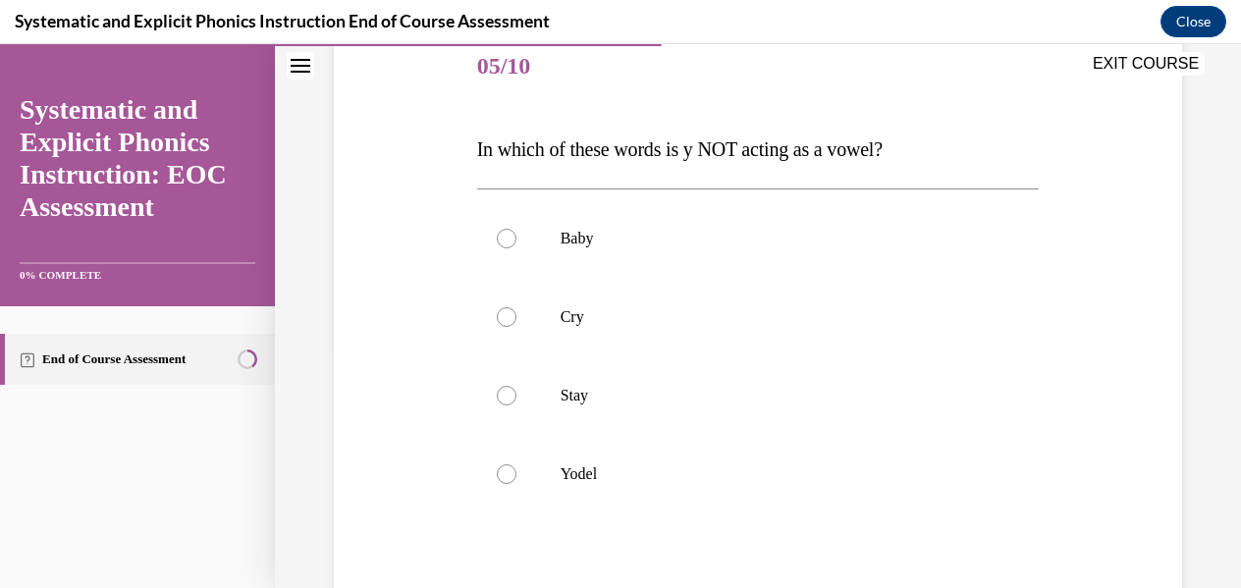
scroll to position [247, 0]
click at [593, 472] on p "Yodel" at bounding box center [776, 472] width 430 height 20
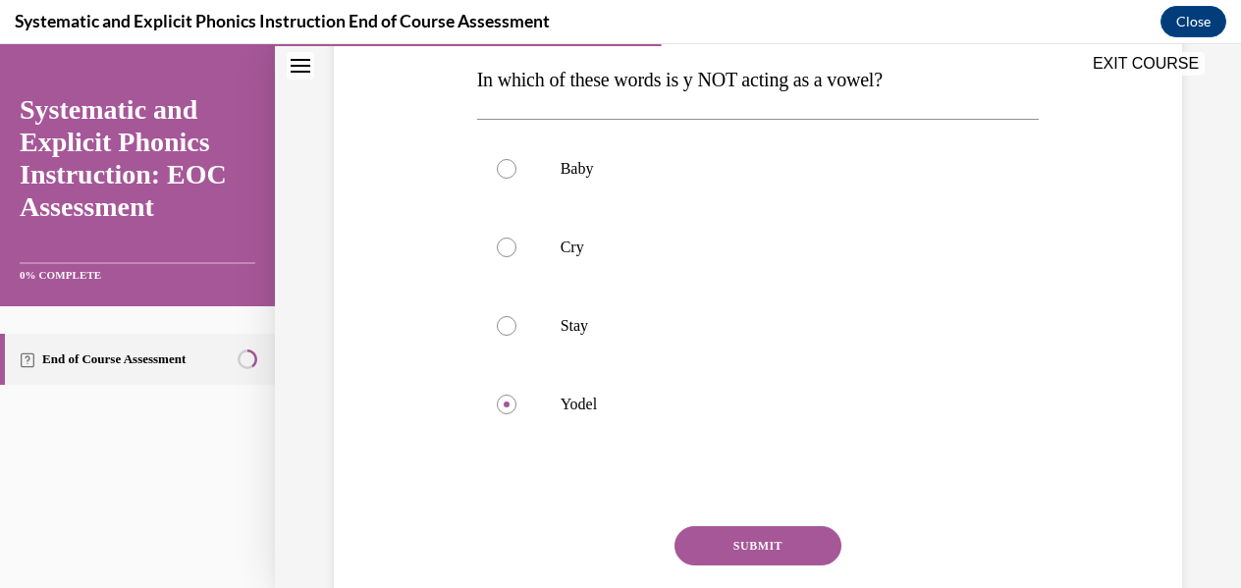
scroll to position [393, 0]
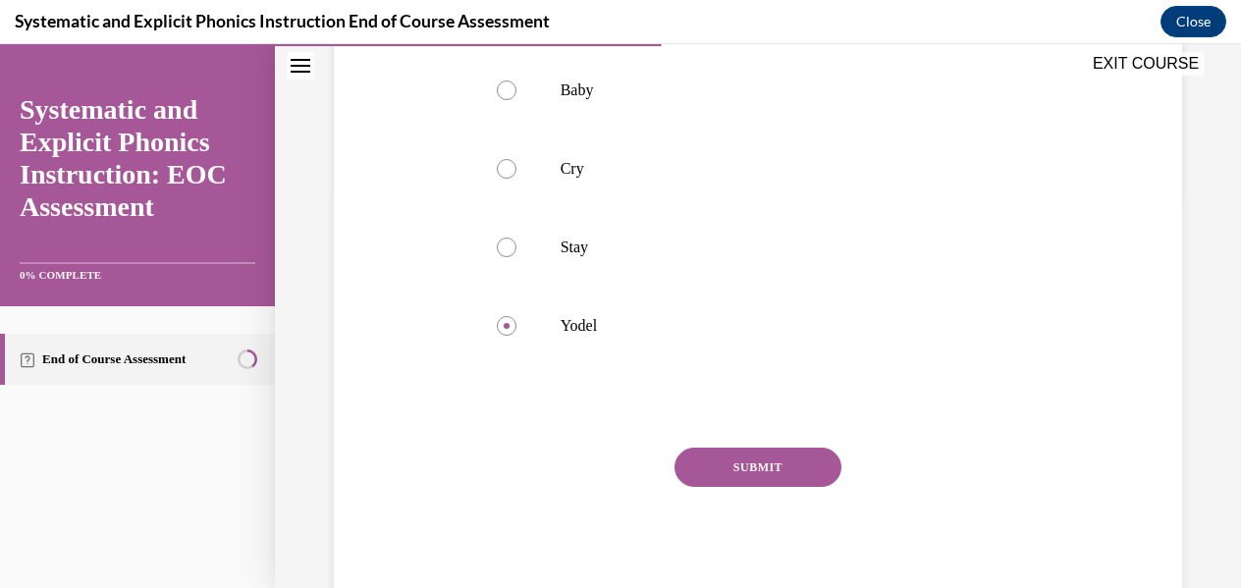
click at [767, 459] on button "SUBMIT" at bounding box center [758, 467] width 167 height 39
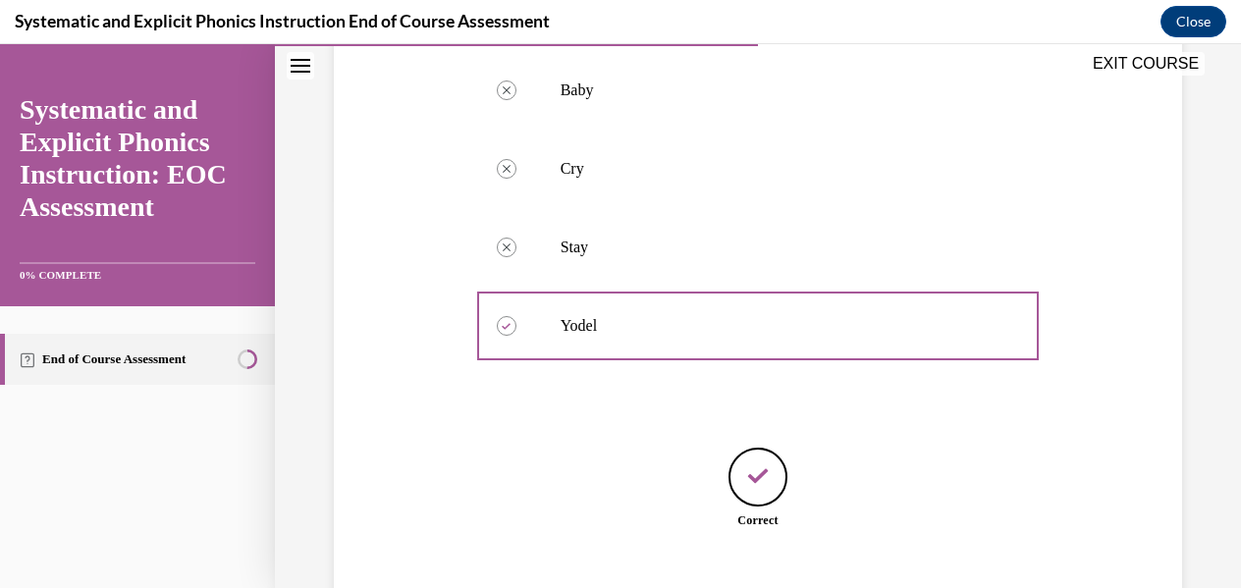
scroll to position [514, 0]
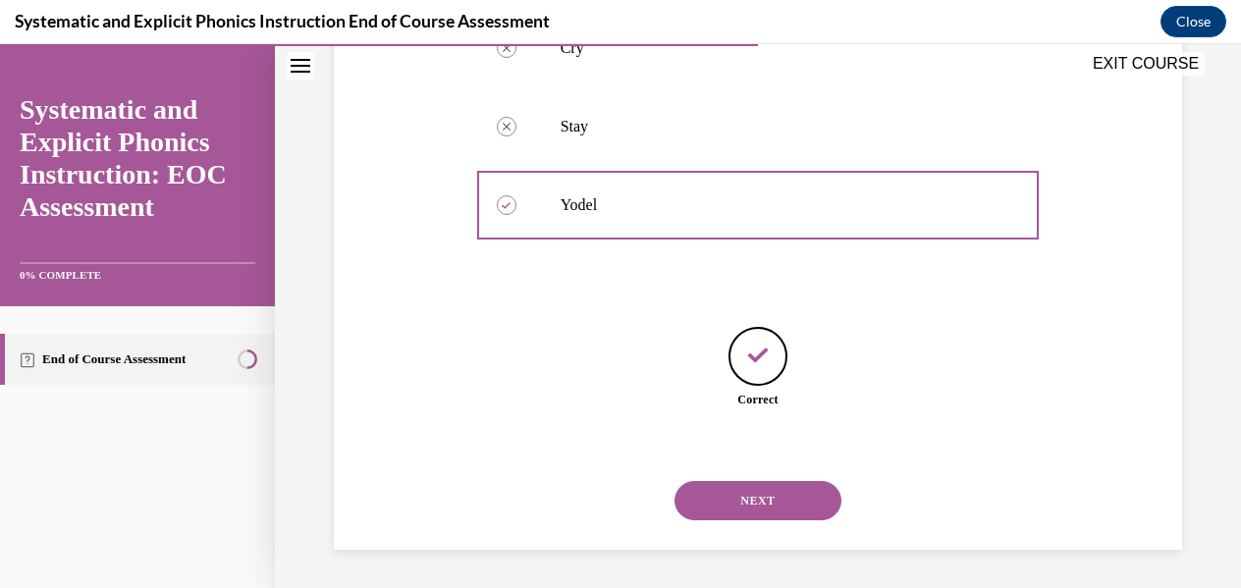
click at [766, 487] on button "NEXT" at bounding box center [758, 500] width 167 height 39
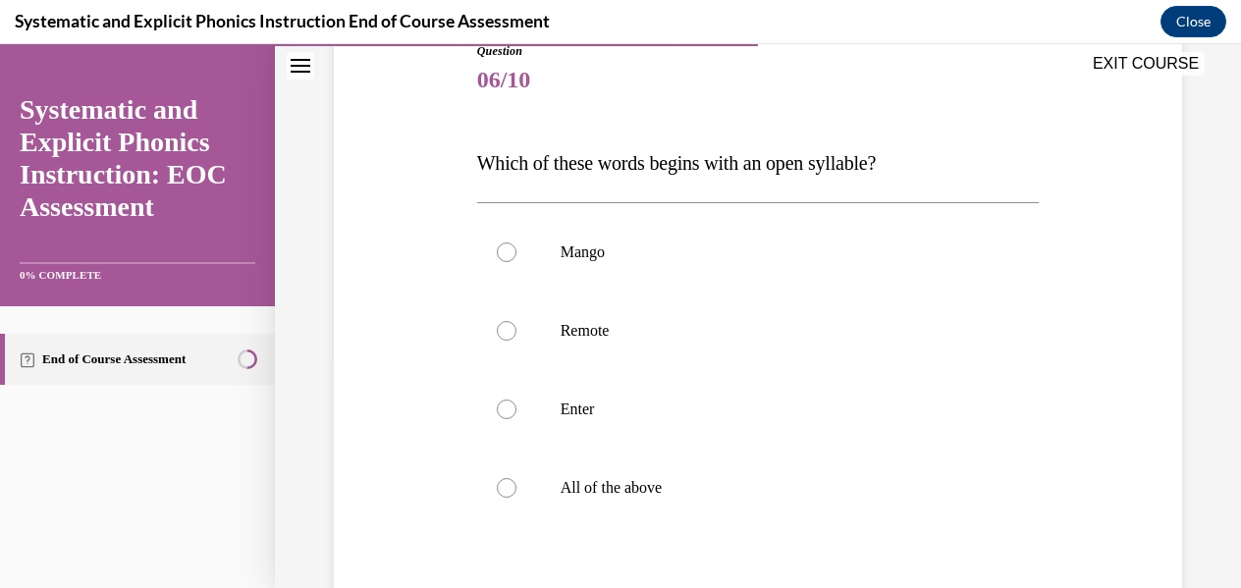
scroll to position [232, 0]
click at [651, 477] on p "All of the above" at bounding box center [776, 487] width 430 height 20
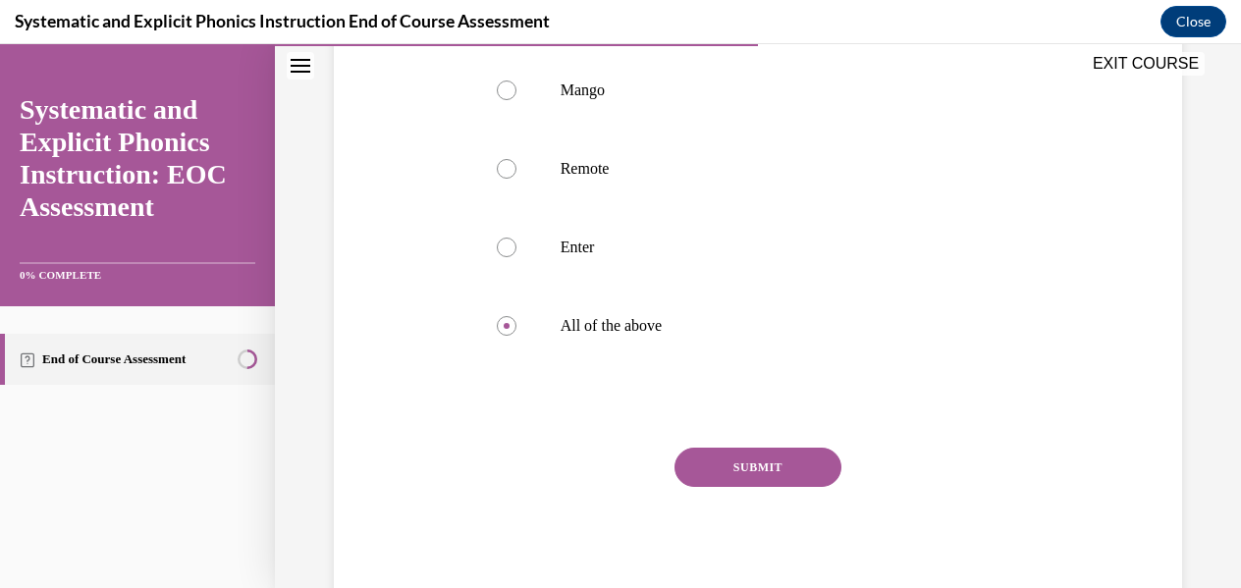
click at [693, 465] on button "SUBMIT" at bounding box center [758, 467] width 167 height 39
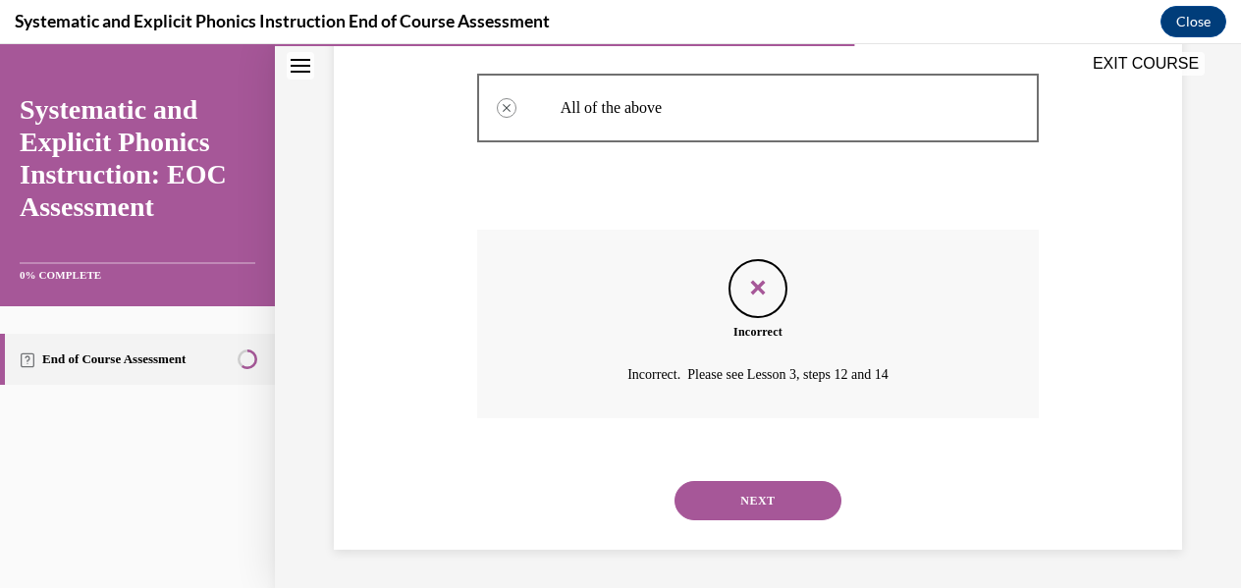
click at [721, 499] on button "NEXT" at bounding box center [758, 500] width 167 height 39
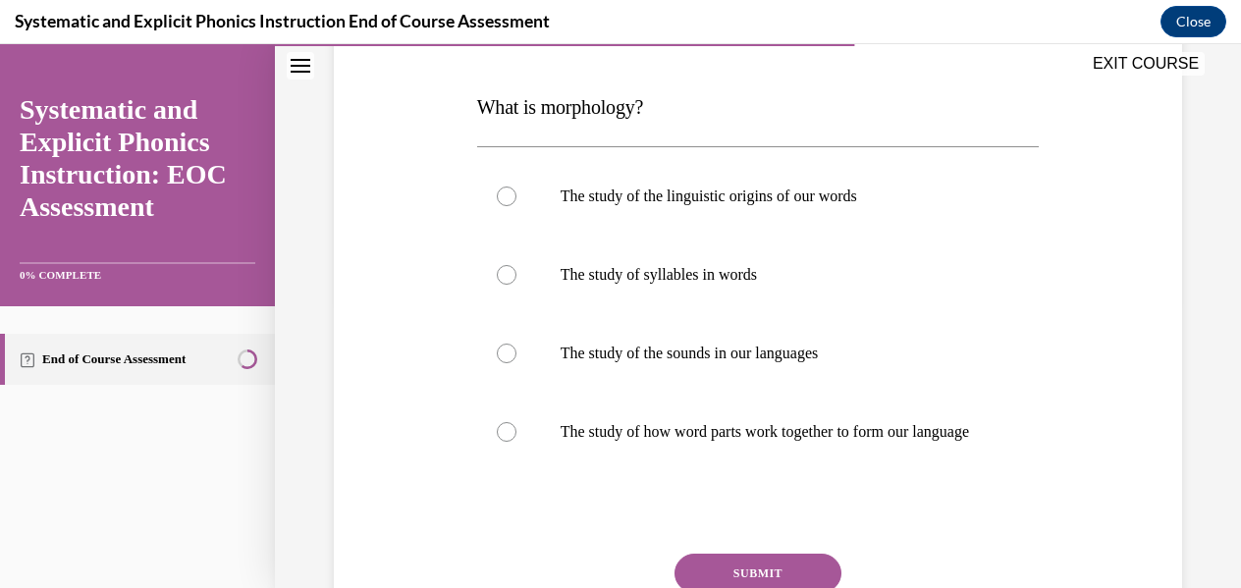
scroll to position [286, 0]
click at [659, 205] on p "The study of the linguistic origins of our words" at bounding box center [776, 198] width 430 height 20
click at [690, 354] on p "The study of the sounds in our languages" at bounding box center [776, 355] width 430 height 20
click at [684, 423] on p "The study of how word parts work together to form our language" at bounding box center [776, 433] width 430 height 20
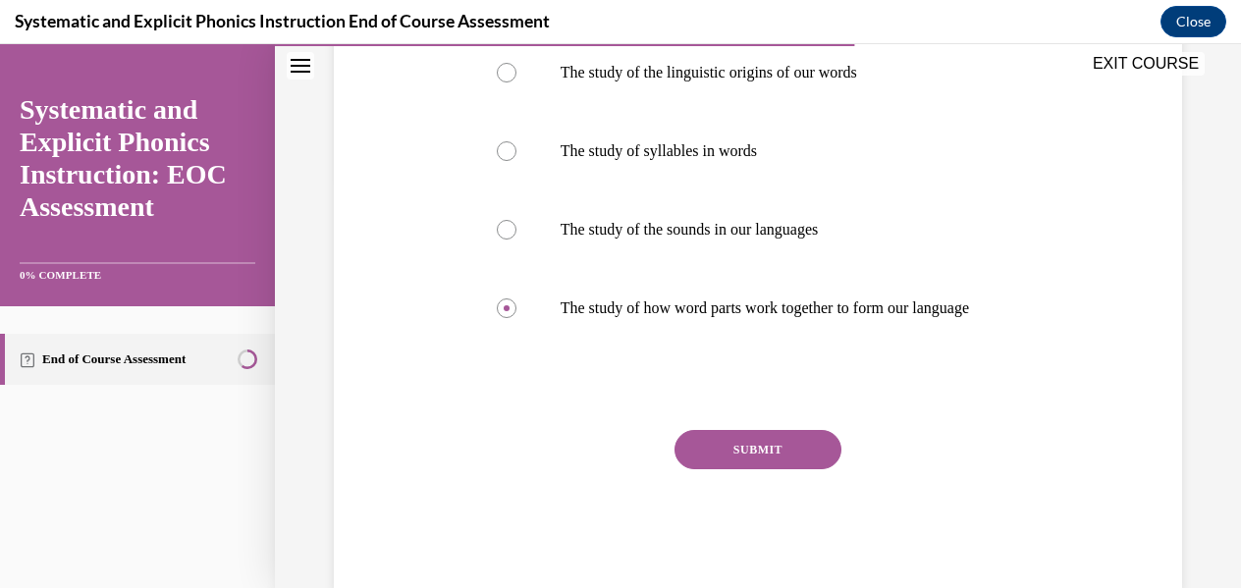
click at [695, 455] on button "SUBMIT" at bounding box center [758, 449] width 167 height 39
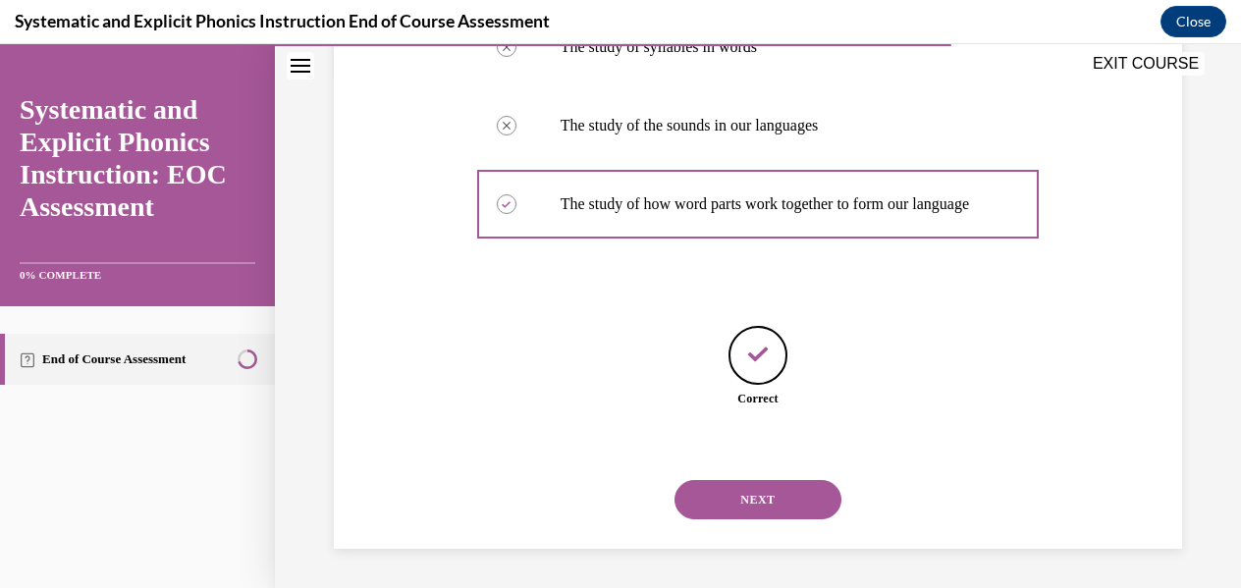
scroll to position [531, 0]
click at [732, 509] on button "NEXT" at bounding box center [758, 499] width 167 height 39
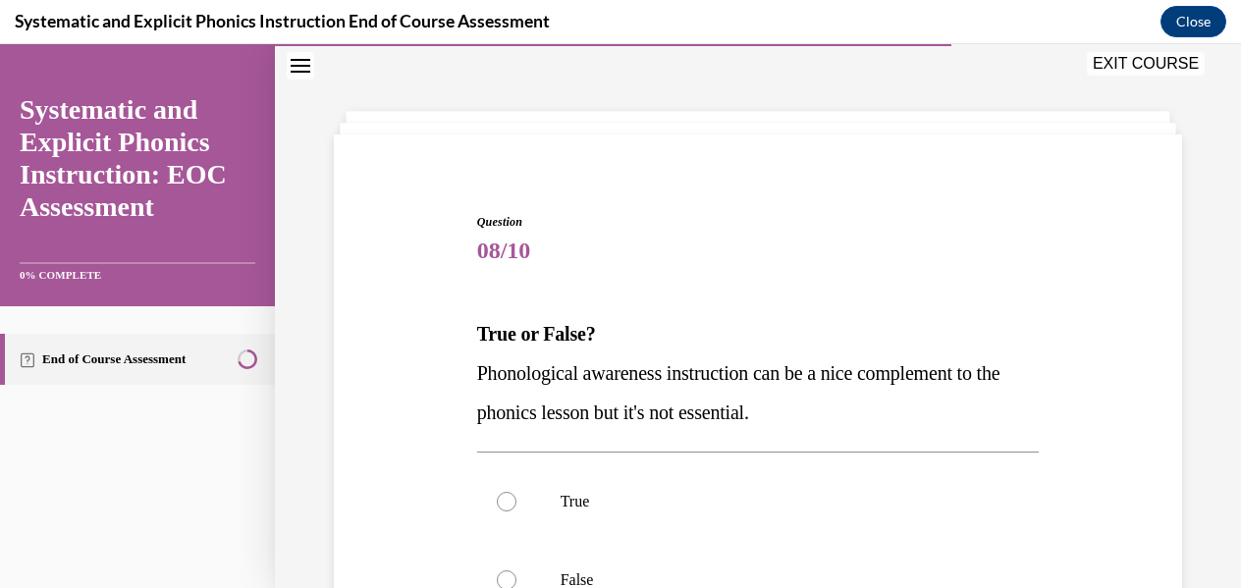
scroll to position [294, 0]
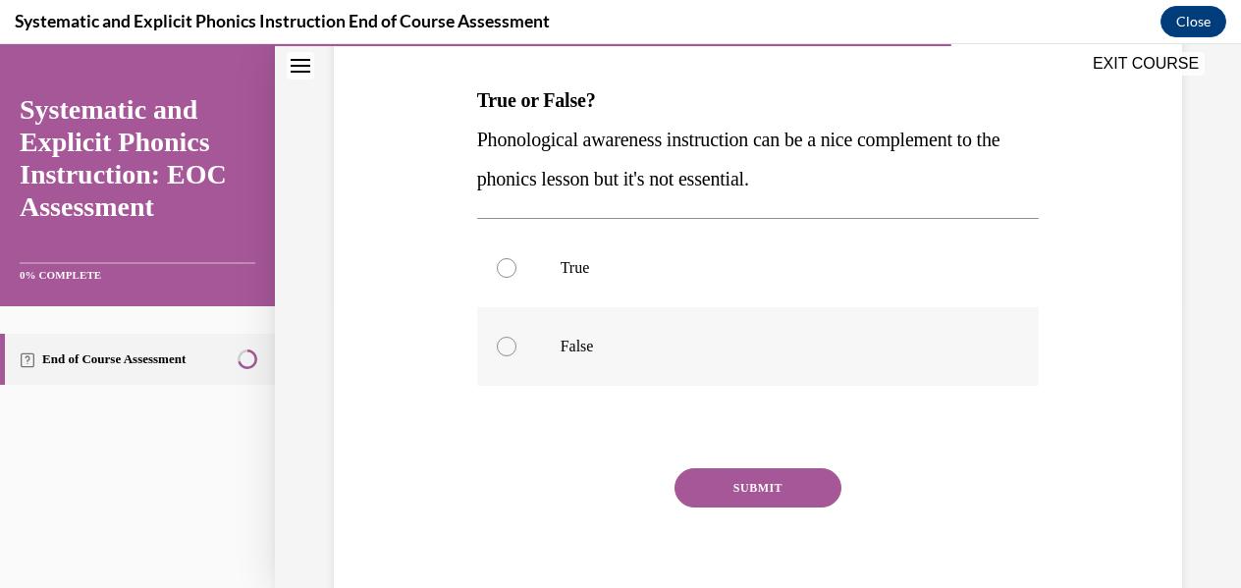
click at [568, 311] on div at bounding box center [758, 346] width 563 height 79
click at [711, 486] on button "SUBMIT" at bounding box center [758, 487] width 167 height 39
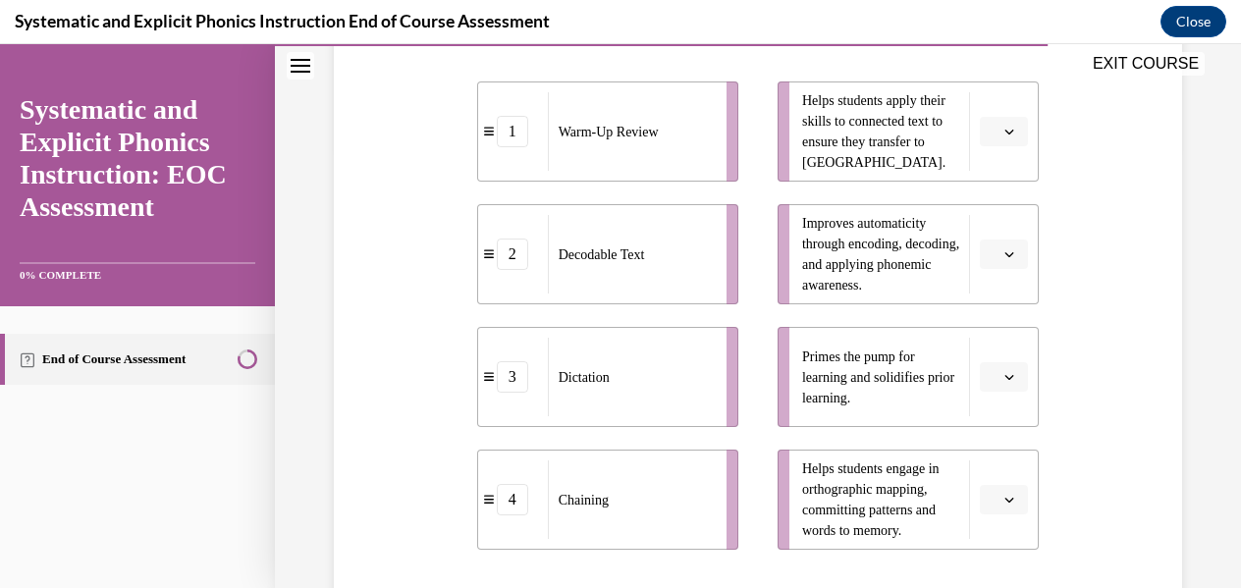
scroll to position [462, 0]
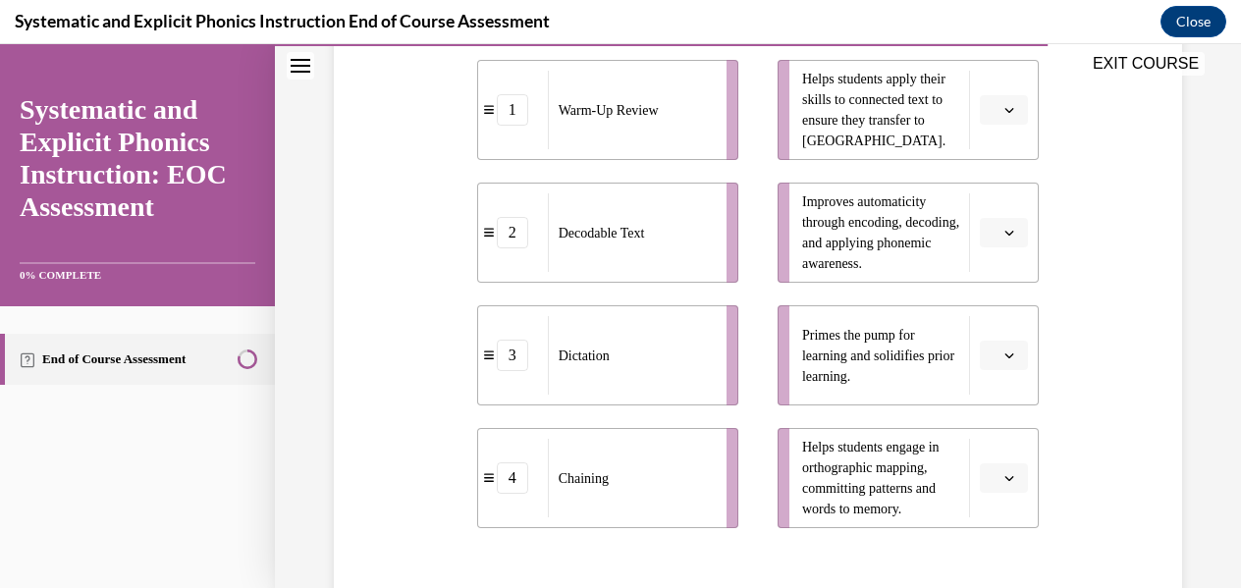
click at [999, 486] on button "button" at bounding box center [1004, 478] width 48 height 29
click at [1008, 325] on div "1" at bounding box center [989, 316] width 48 height 39
click at [1003, 228] on span "button" at bounding box center [1010, 233] width 14 height 14
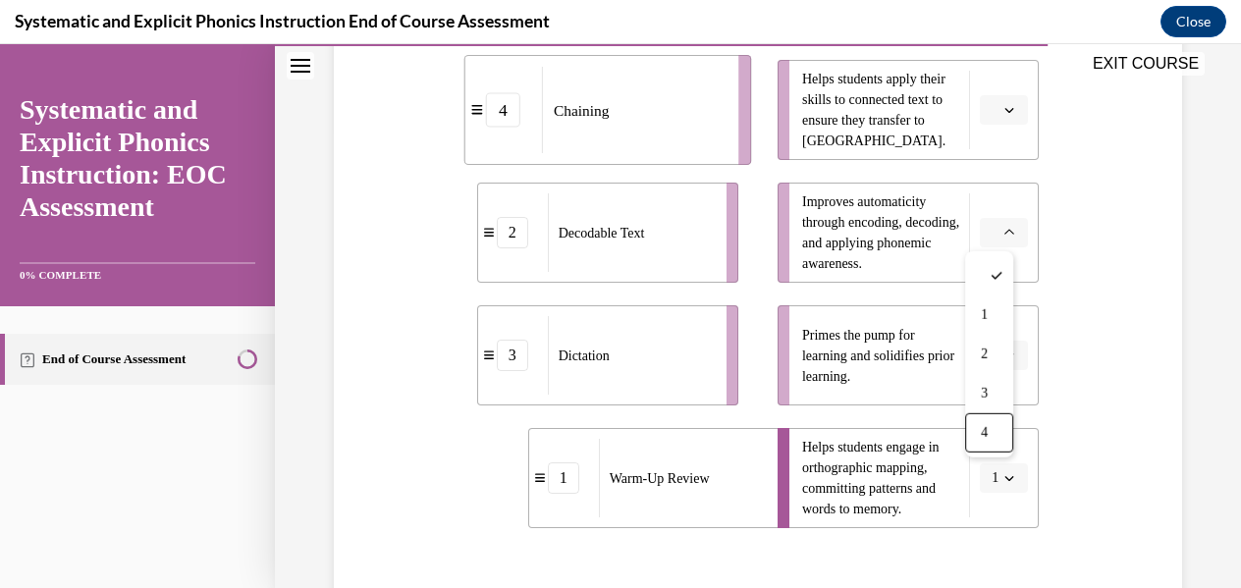
click at [887, 367] on span "Primes the pump for learning and solidifies prior learning." at bounding box center [880, 356] width 157 height 62
click at [1005, 353] on icon "button" at bounding box center [1010, 356] width 10 height 10
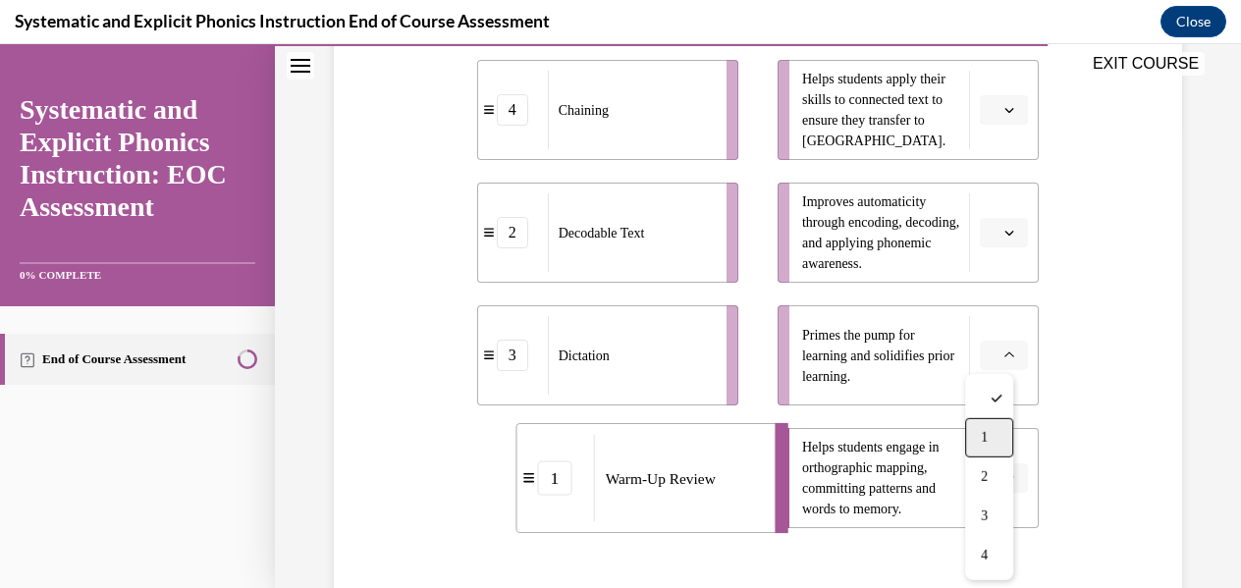
click at [991, 420] on div "1" at bounding box center [989, 437] width 48 height 39
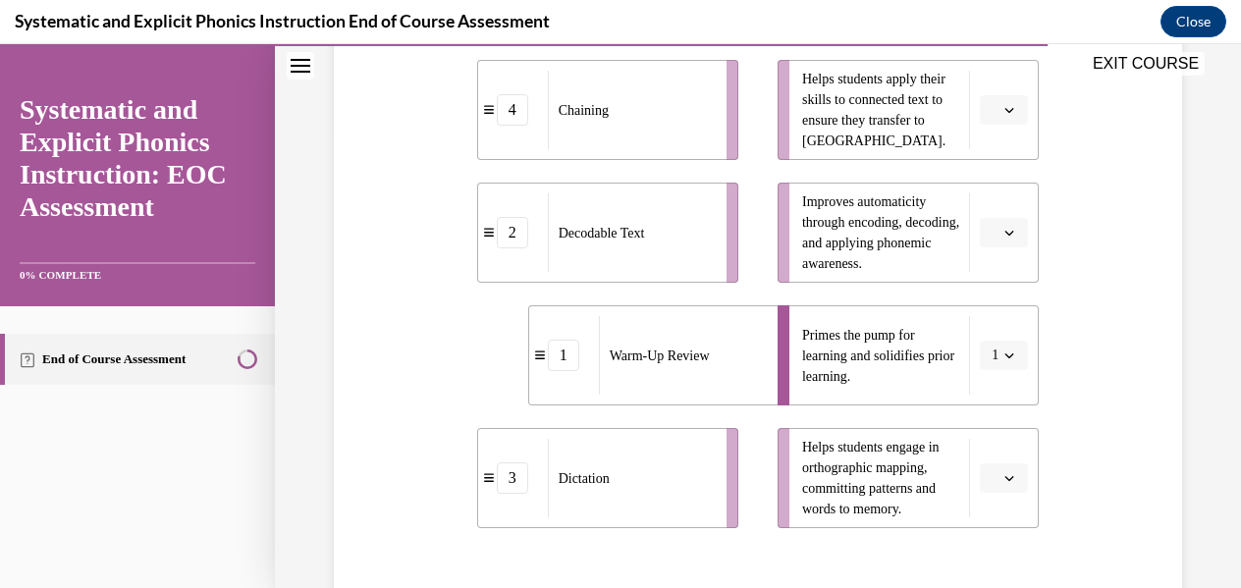
click at [1005, 111] on icon "button" at bounding box center [1010, 110] width 10 height 10
click at [988, 300] on div "4" at bounding box center [989, 310] width 48 height 39
click at [1005, 230] on icon "button" at bounding box center [1010, 233] width 10 height 10
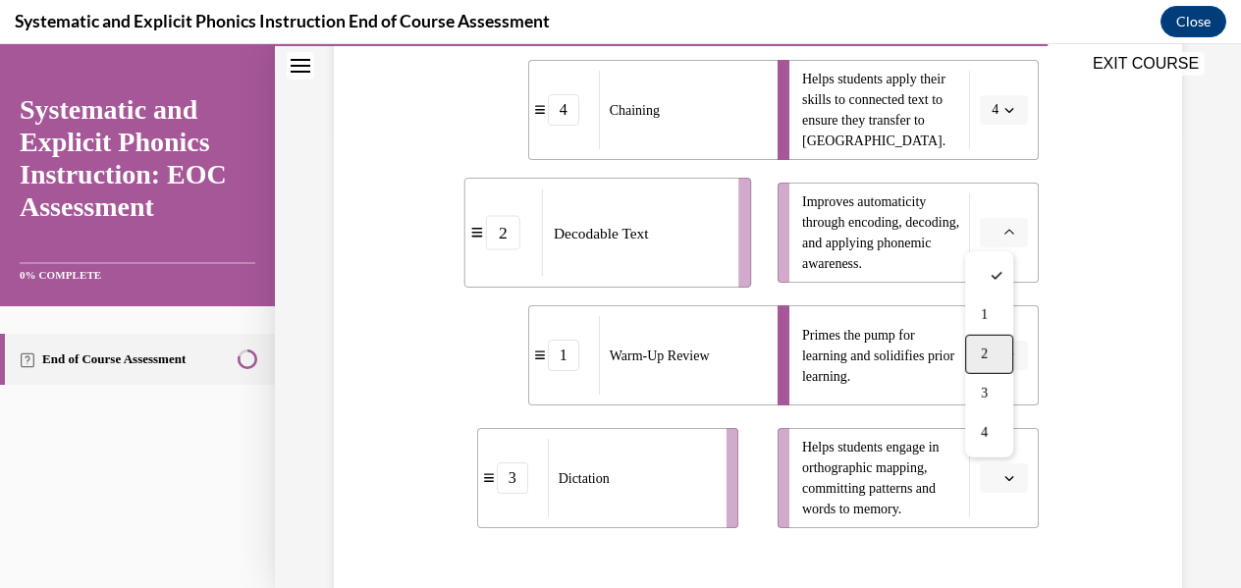
click at [987, 353] on span "2" at bounding box center [984, 355] width 7 height 16
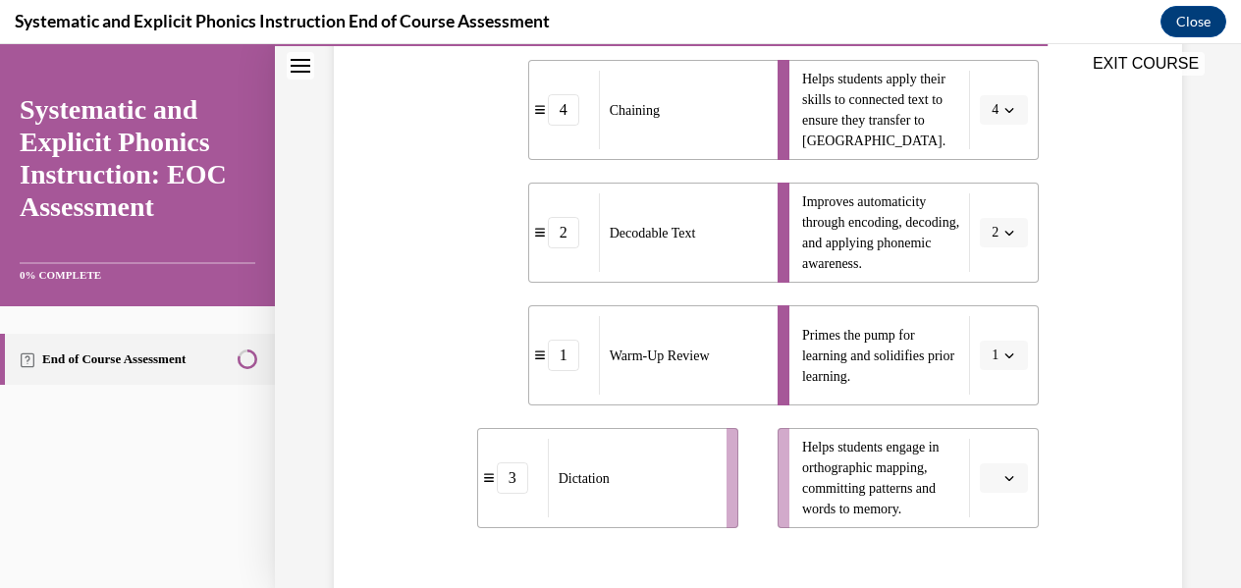
click at [1006, 480] on button "button" at bounding box center [1004, 478] width 48 height 29
click at [1006, 404] on div "3" at bounding box center [989, 394] width 48 height 39
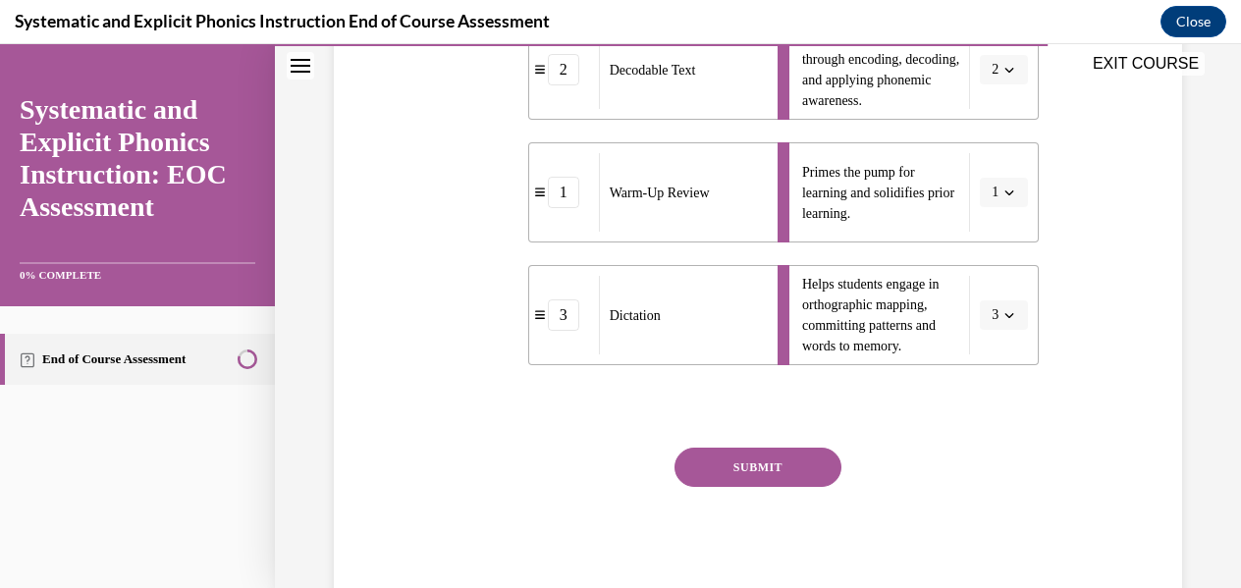
click at [797, 443] on div "Question 09/10 Match these instructional components from an effective phonics l…" at bounding box center [758, 128] width 563 height 960
click at [795, 451] on button "SUBMIT" at bounding box center [758, 467] width 167 height 39
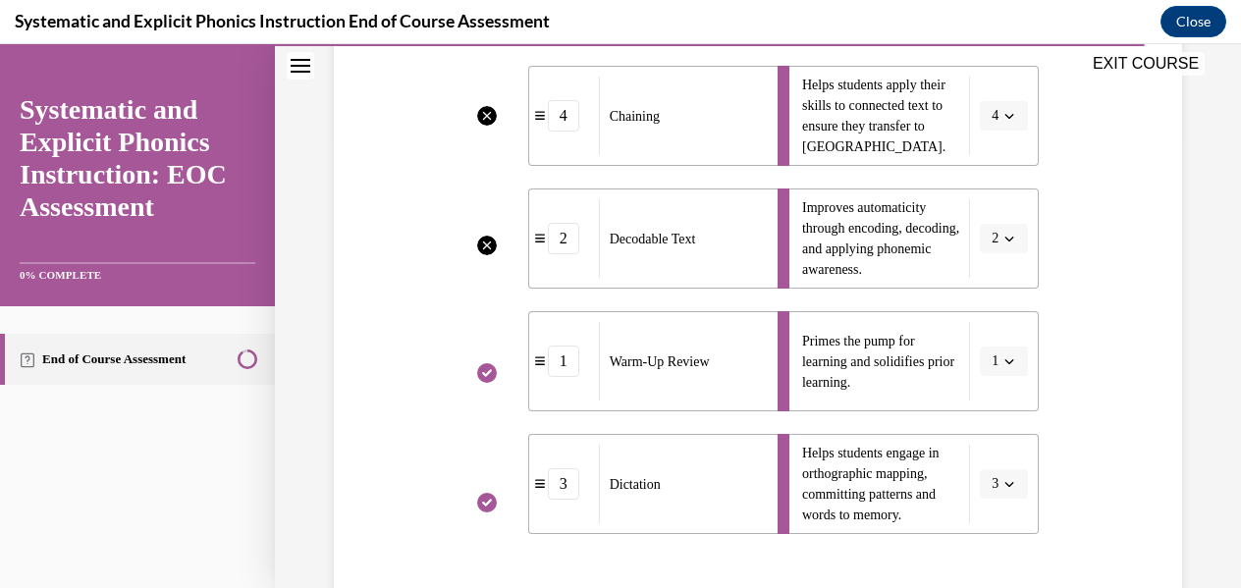
scroll to position [843, 0]
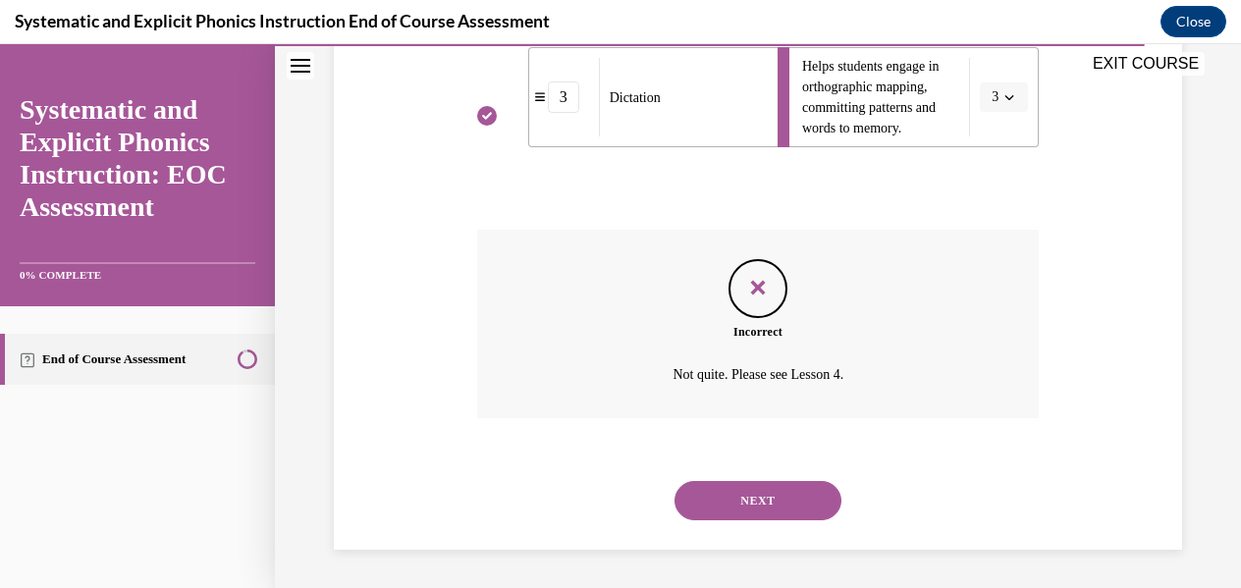
click at [730, 502] on button "NEXT" at bounding box center [758, 500] width 167 height 39
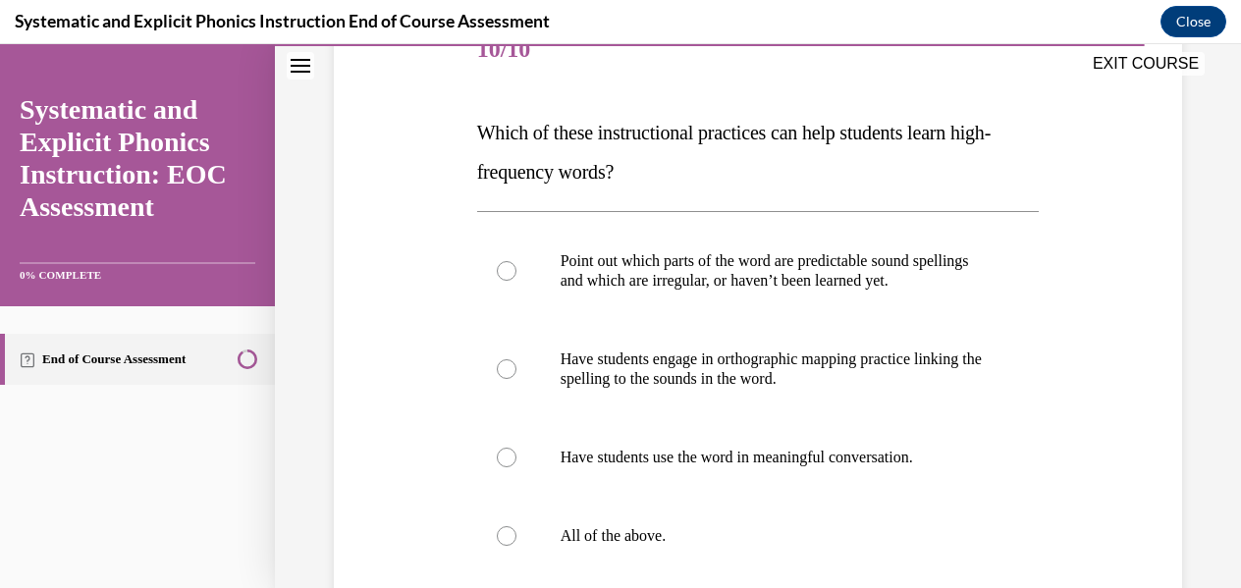
scroll to position [260, 0]
click at [648, 533] on p "All of the above." at bounding box center [776, 537] width 430 height 20
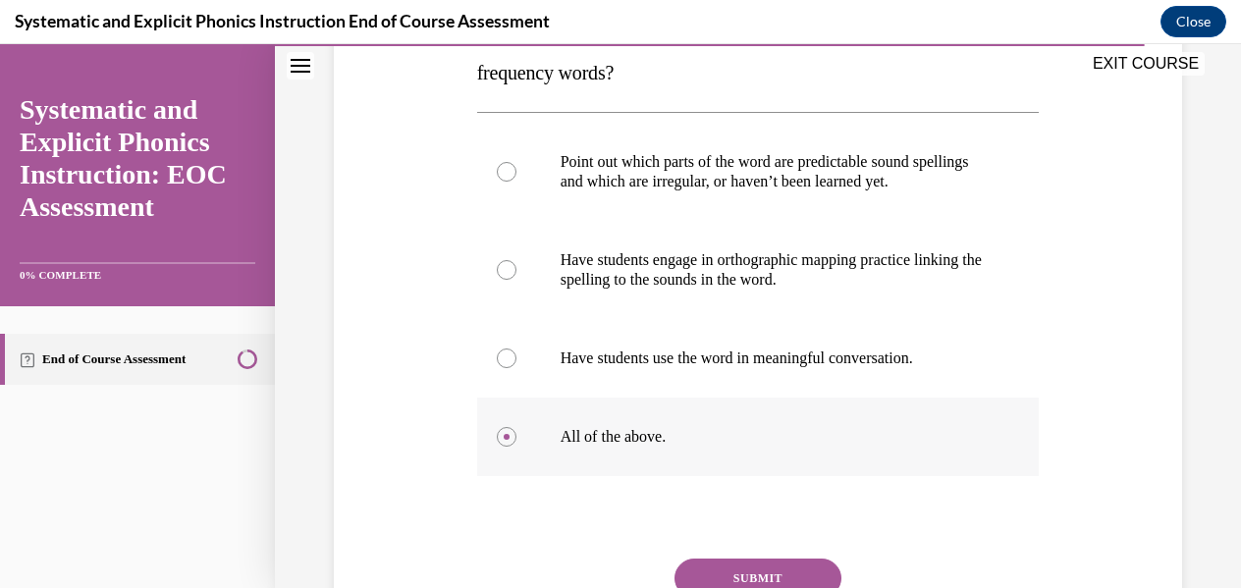
scroll to position [361, 0]
click at [699, 563] on button "SUBMIT" at bounding box center [758, 577] width 167 height 39
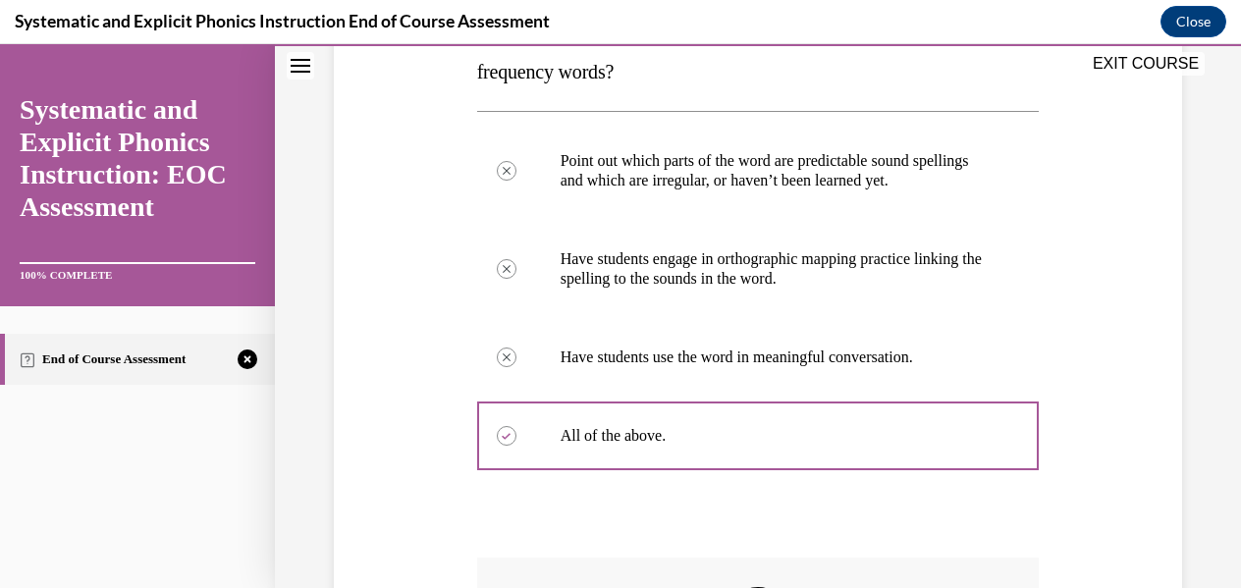
scroll to position [689, 0]
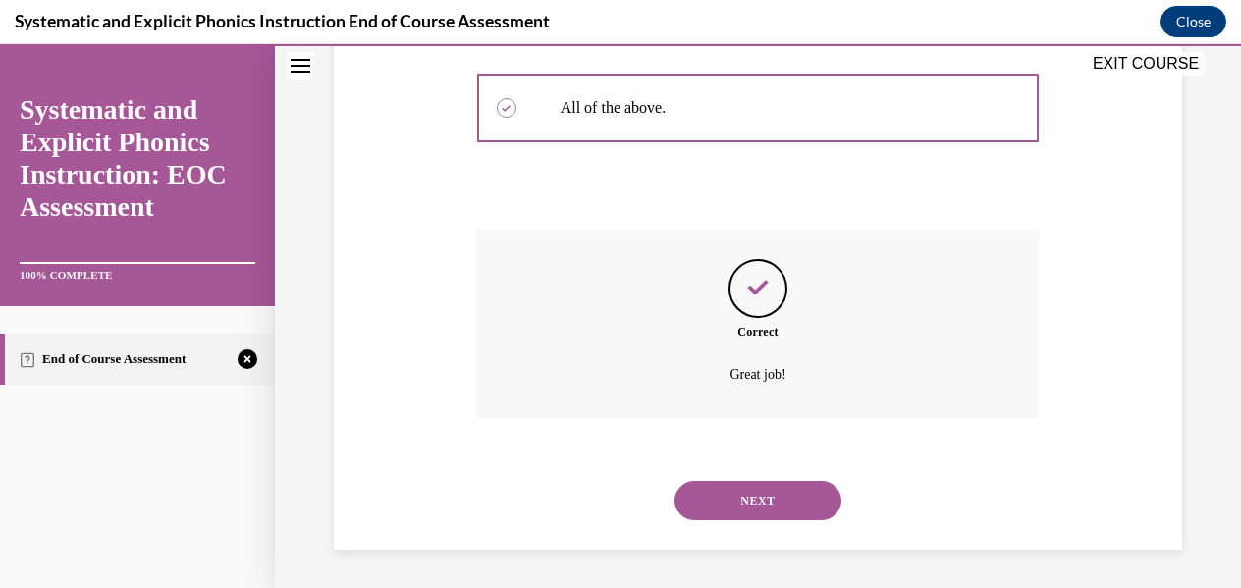
click at [736, 508] on button "NEXT" at bounding box center [758, 500] width 167 height 39
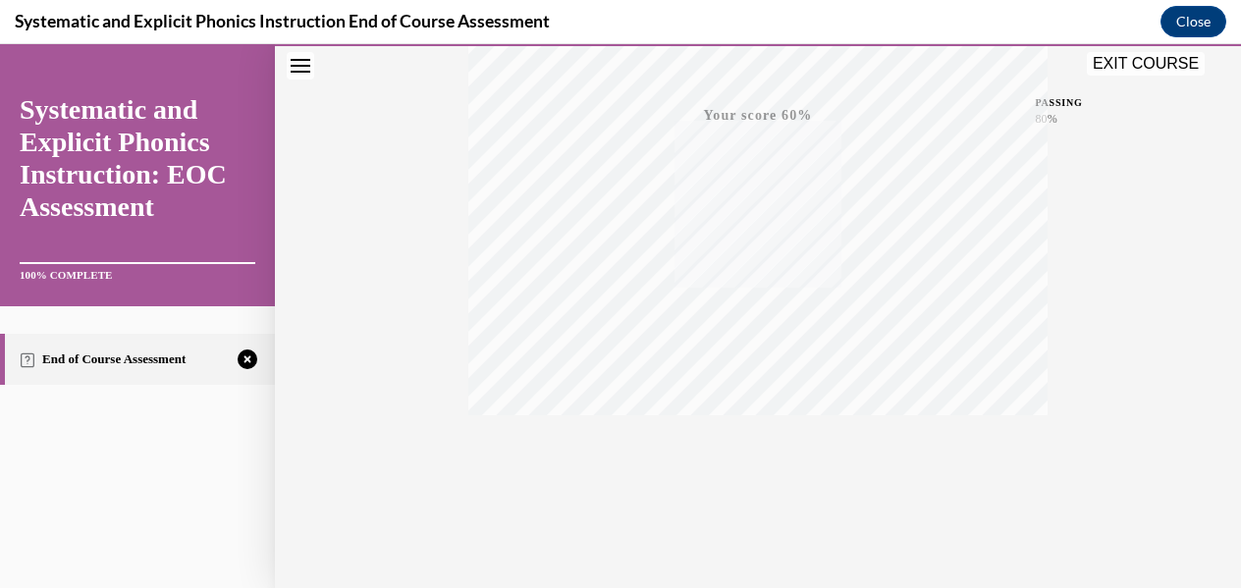
scroll to position [462, 0]
click at [753, 474] on icon "button" at bounding box center [759, 470] width 70 height 22
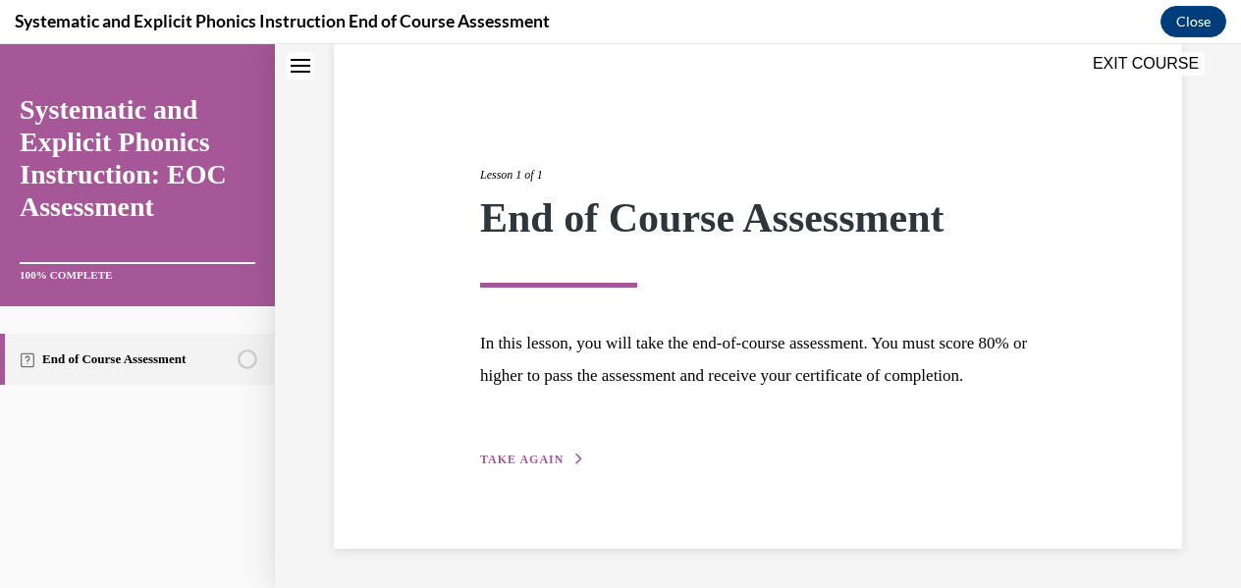
scroll to position [183, 0]
click at [530, 469] on div "Lesson 1 of 1 End of Course Assessment In this lesson, you will take the end-of…" at bounding box center [757, 296] width 585 height 350
click at [528, 464] on span "TAKE AGAIN" at bounding box center [521, 460] width 83 height 14
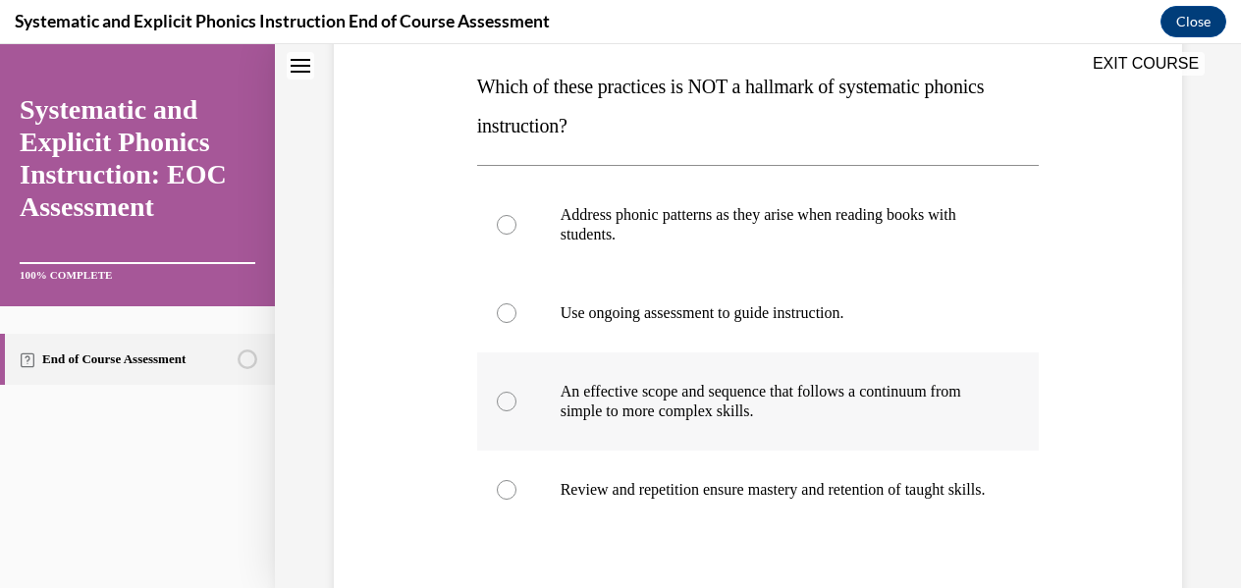
scroll to position [321, 0]
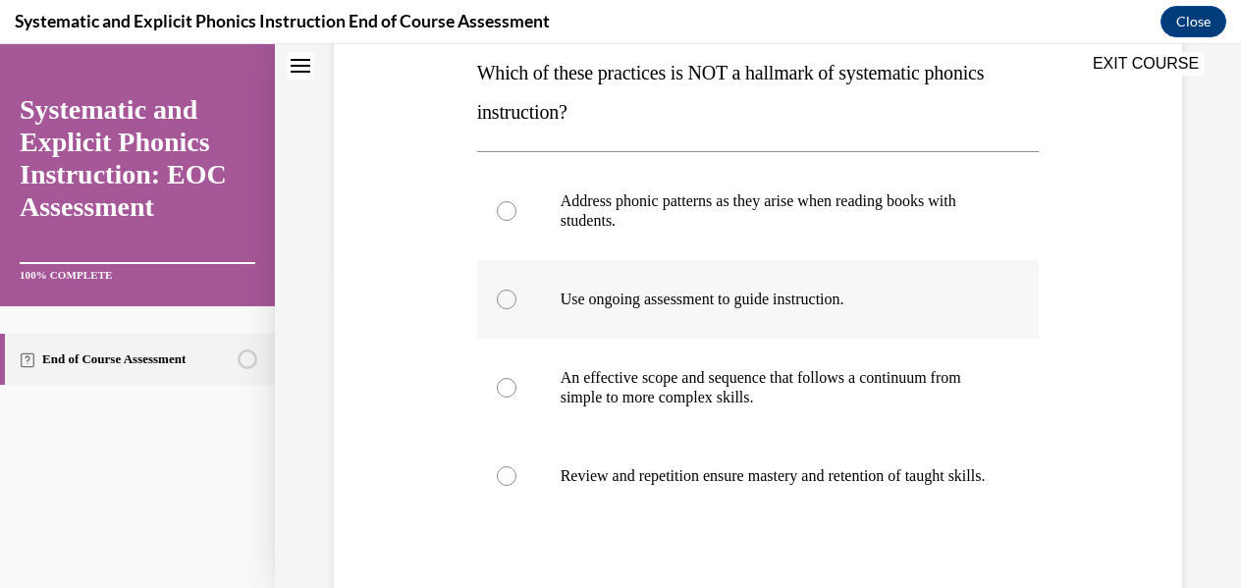
click at [627, 309] on div at bounding box center [758, 299] width 563 height 79
click at [653, 391] on p "An effective scope and sequence that follows a continuum from simple to more co…" at bounding box center [776, 387] width 430 height 39
click at [638, 486] on p "Review and repetition ensure mastery and retention of taught skills." at bounding box center [776, 476] width 430 height 20
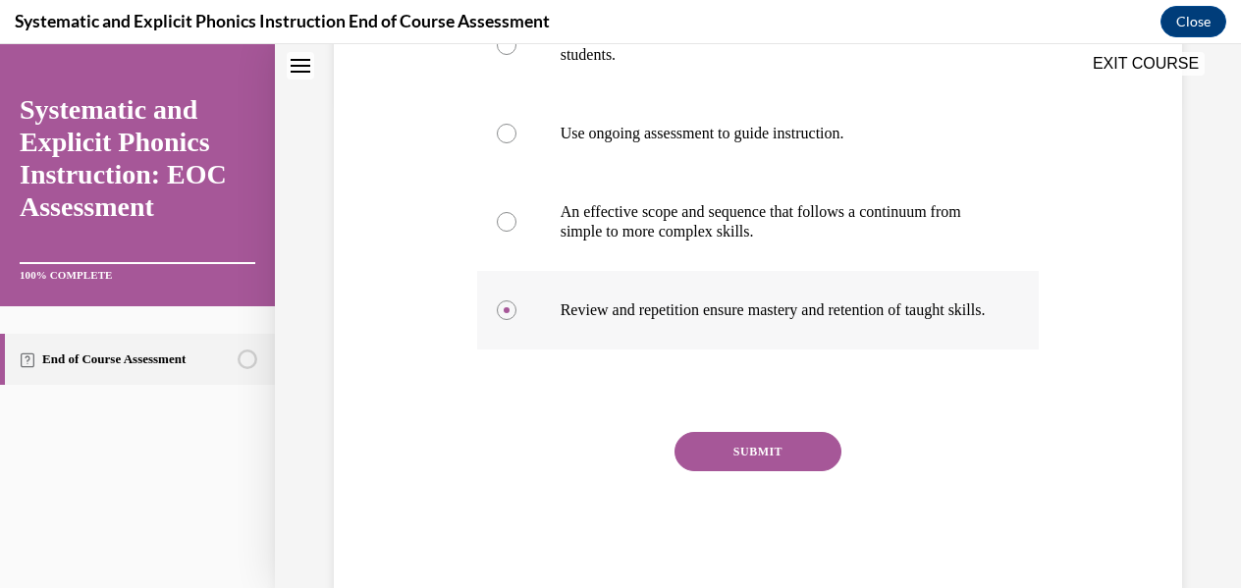
scroll to position [491, 0]
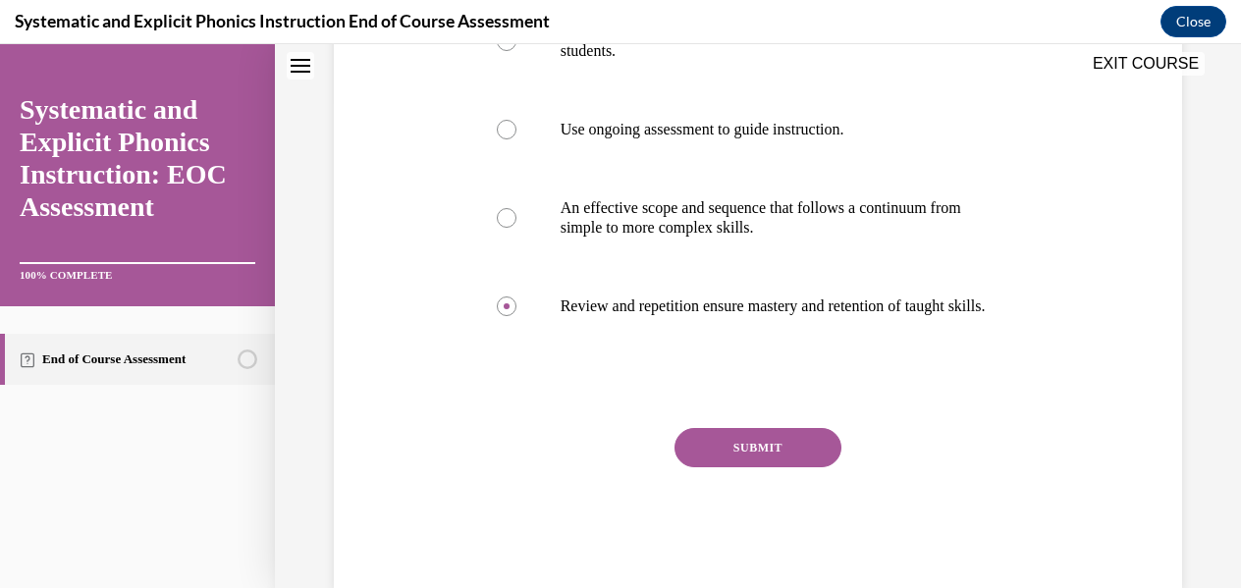
click at [725, 467] on button "SUBMIT" at bounding box center [758, 447] width 167 height 39
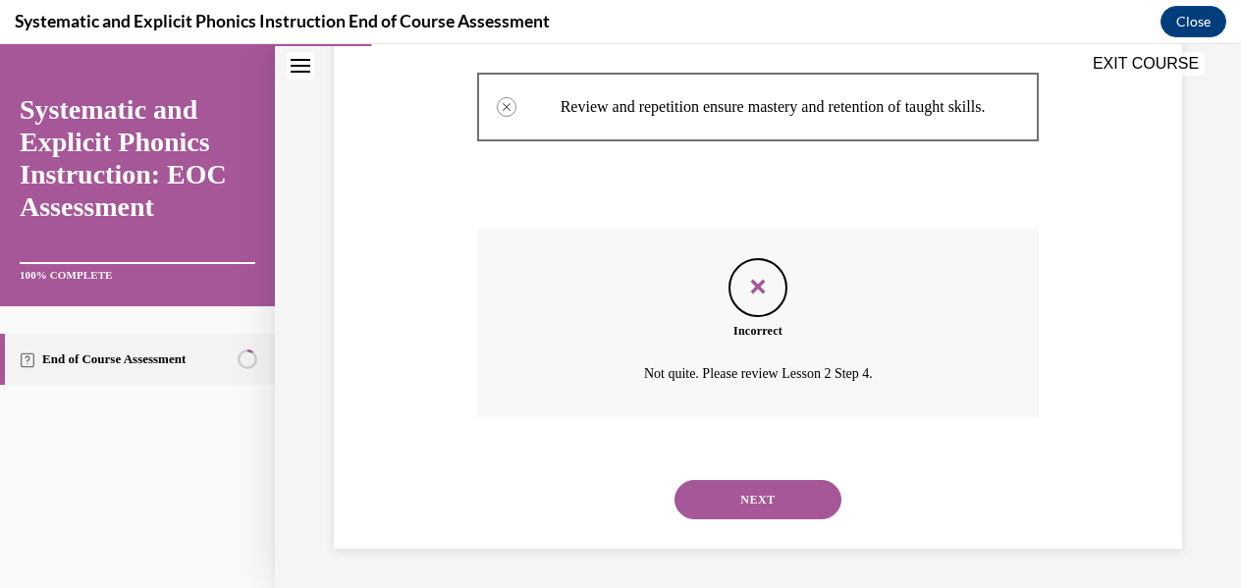
click at [736, 497] on button "NEXT" at bounding box center [758, 499] width 167 height 39
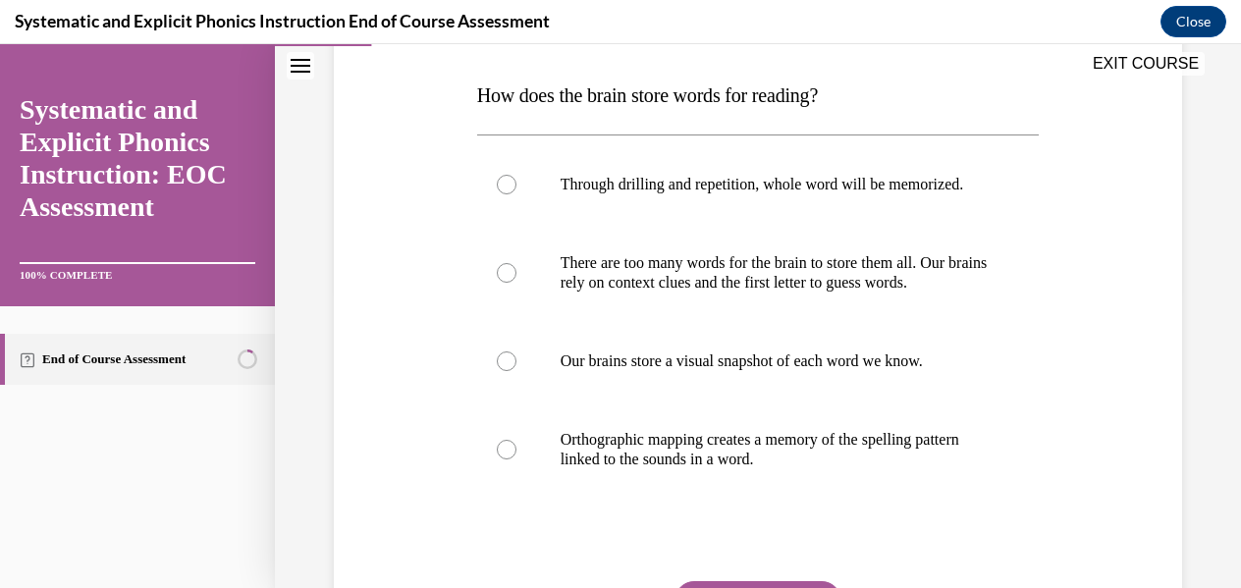
scroll to position [300, 0]
click at [703, 468] on p "Orthographic mapping creates a memory of the spelling pattern linked to the sou…" at bounding box center [776, 448] width 430 height 39
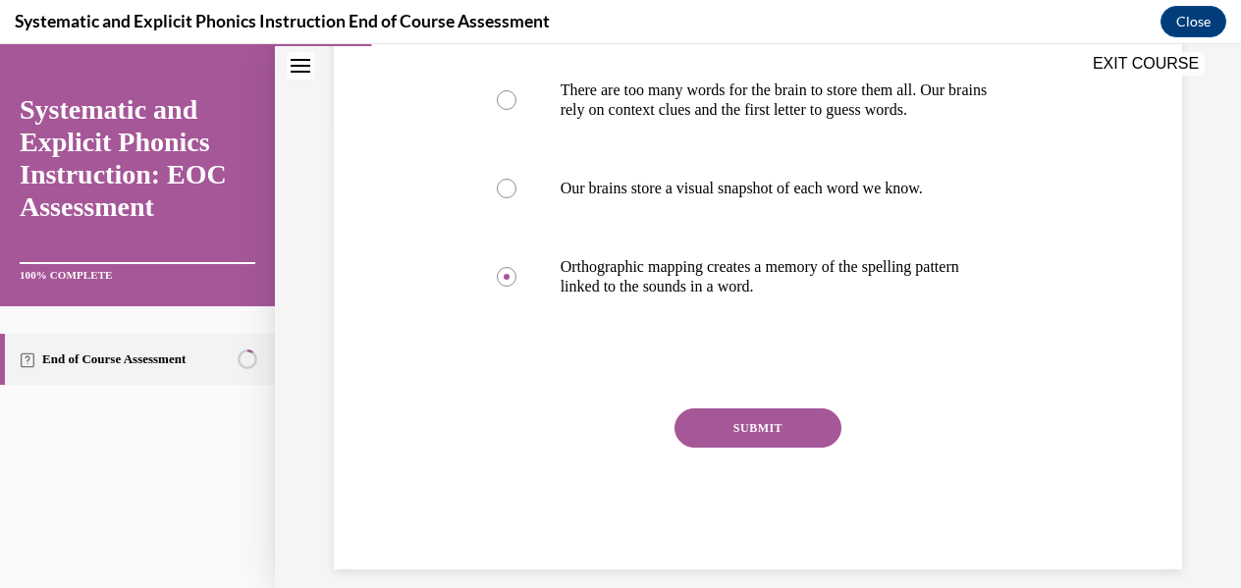
click at [727, 448] on button "SUBMIT" at bounding box center [758, 428] width 167 height 39
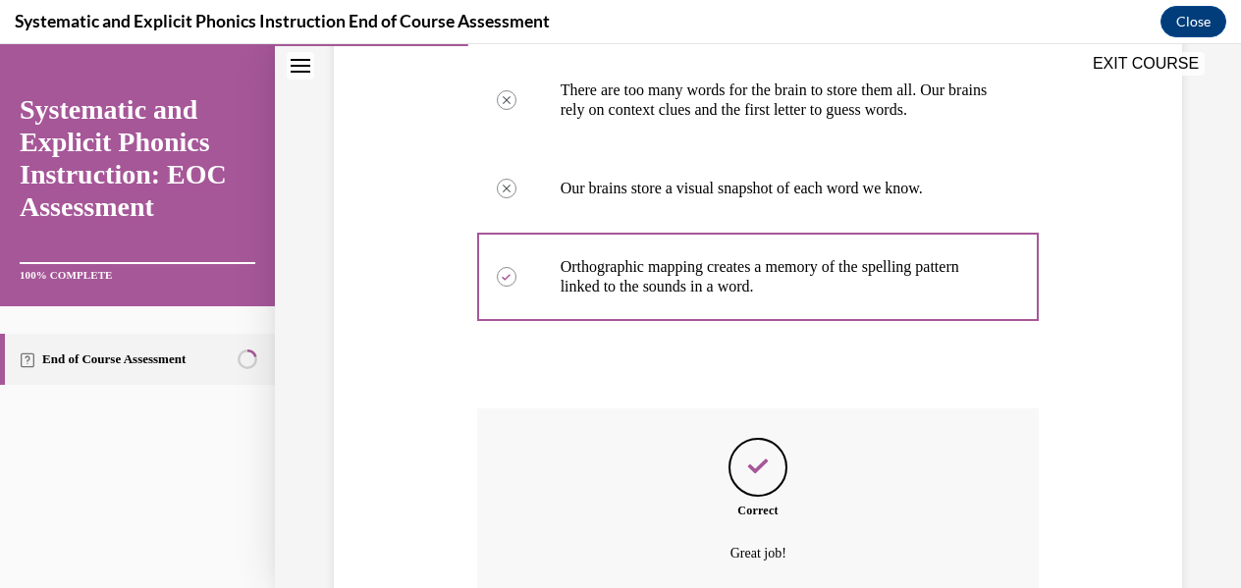
scroll to position [689, 0]
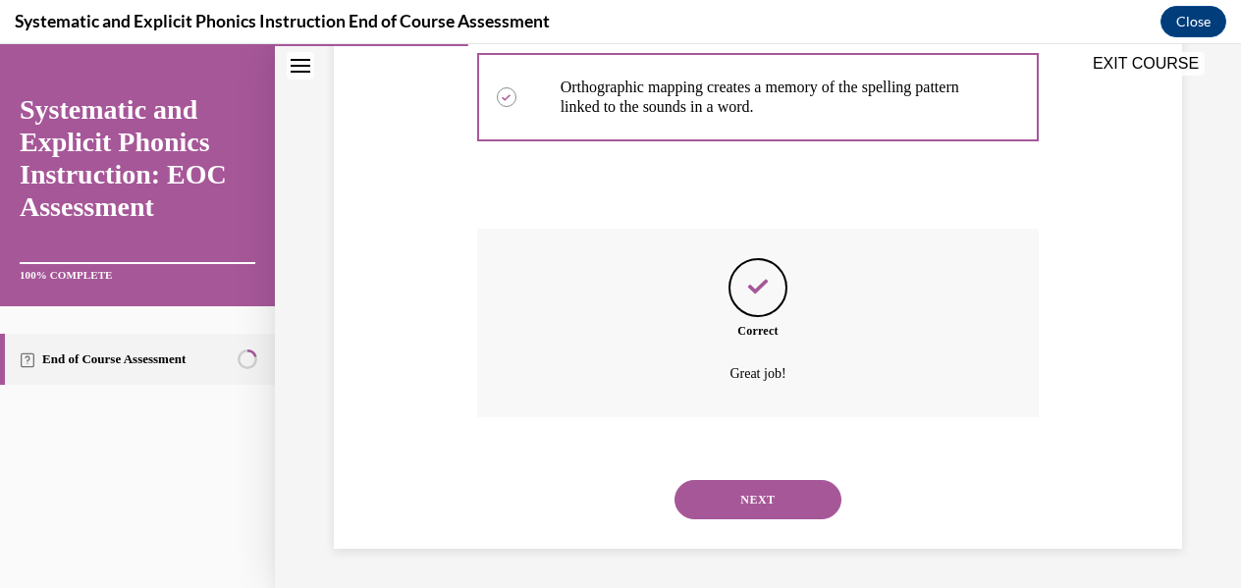
click at [749, 487] on button "NEXT" at bounding box center [758, 499] width 167 height 39
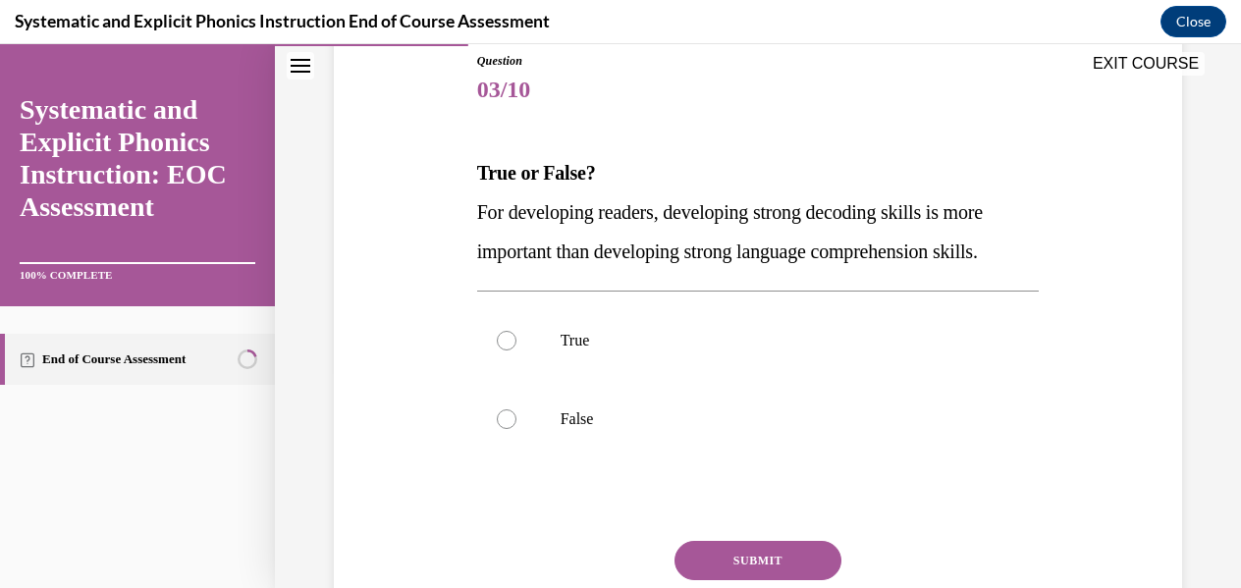
scroll to position [239, 0]
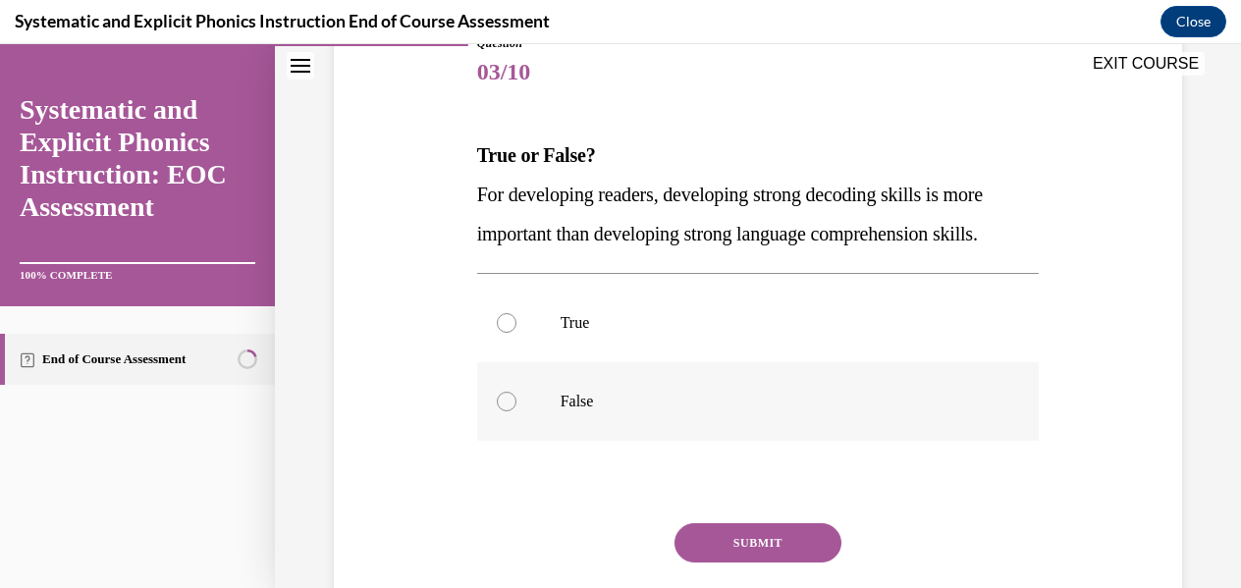
click at [610, 404] on p "False" at bounding box center [776, 402] width 430 height 20
click at [750, 545] on button "SUBMIT" at bounding box center [758, 542] width 167 height 39
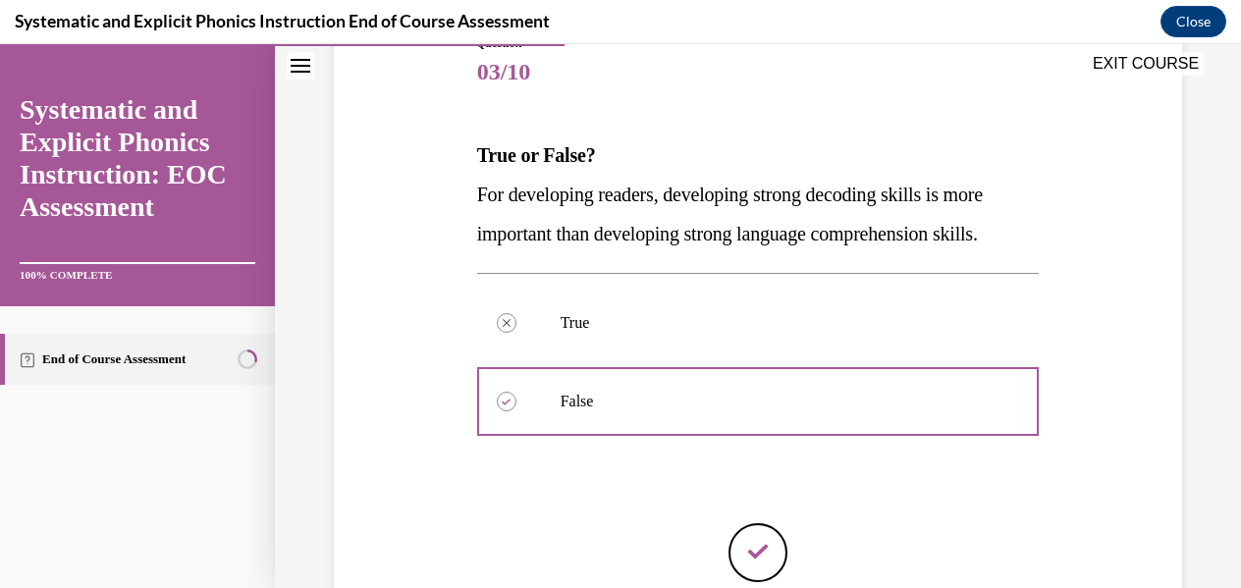
scroll to position [435, 0]
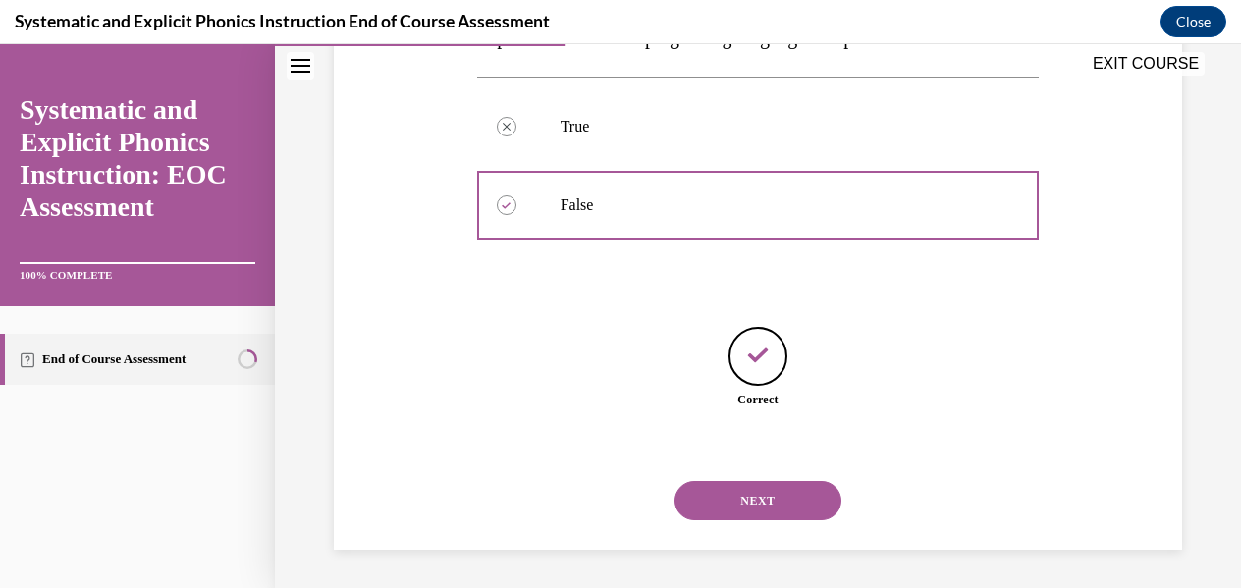
click at [727, 501] on button "NEXT" at bounding box center [758, 500] width 167 height 39
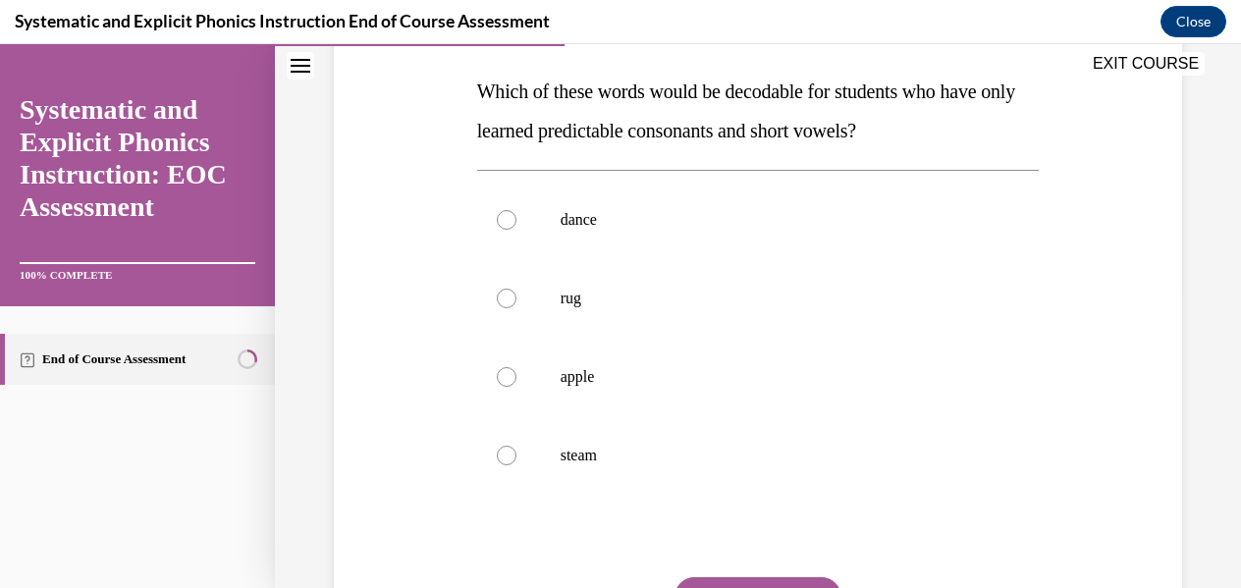
scroll to position [301, 0]
click at [582, 285] on div at bounding box center [758, 299] width 563 height 79
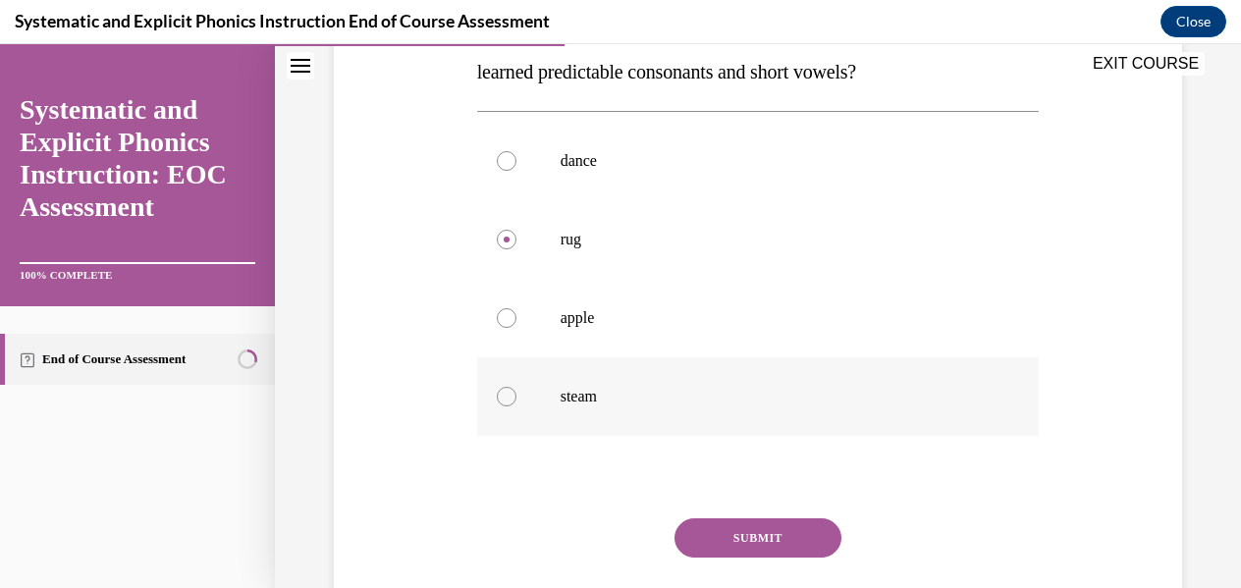
scroll to position [365, 0]
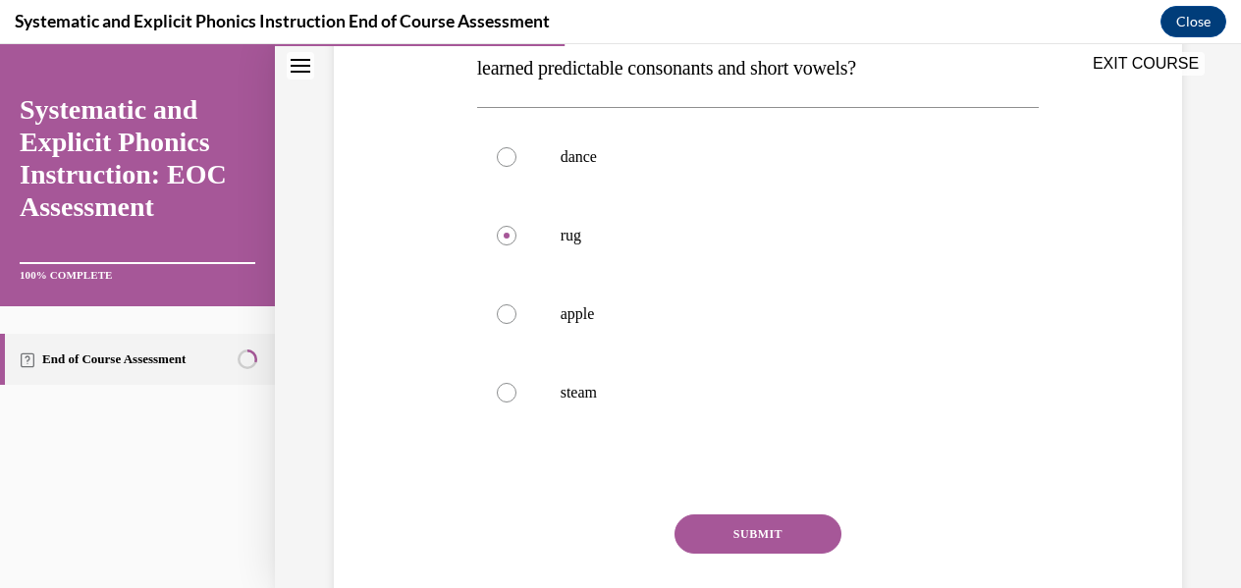
click at [730, 524] on button "SUBMIT" at bounding box center [758, 534] width 167 height 39
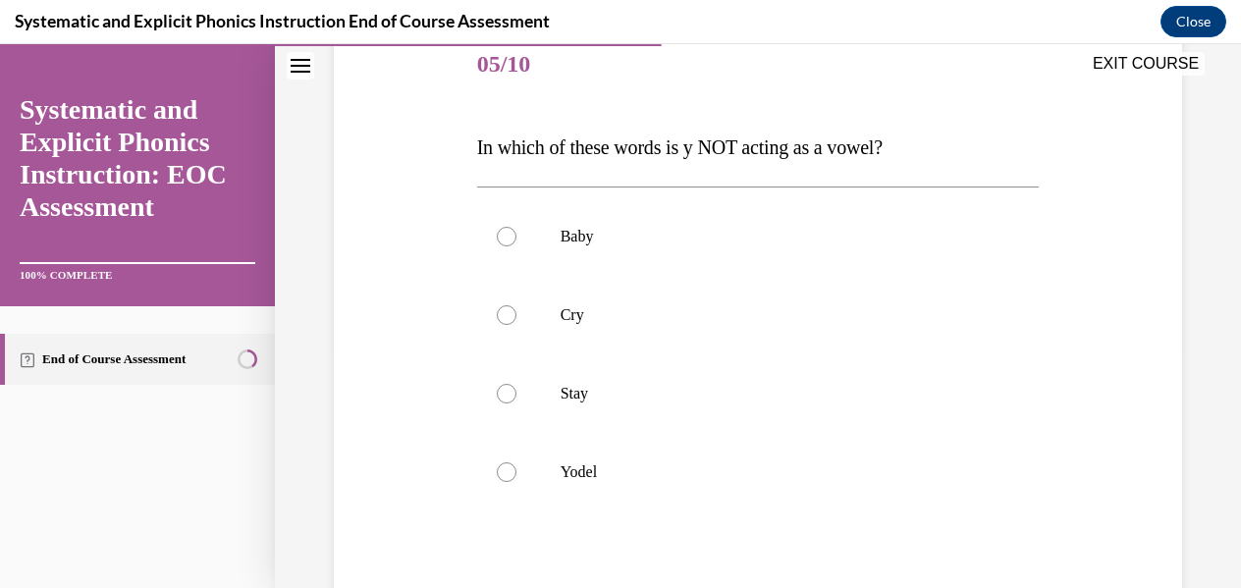
scroll to position [253, 0]
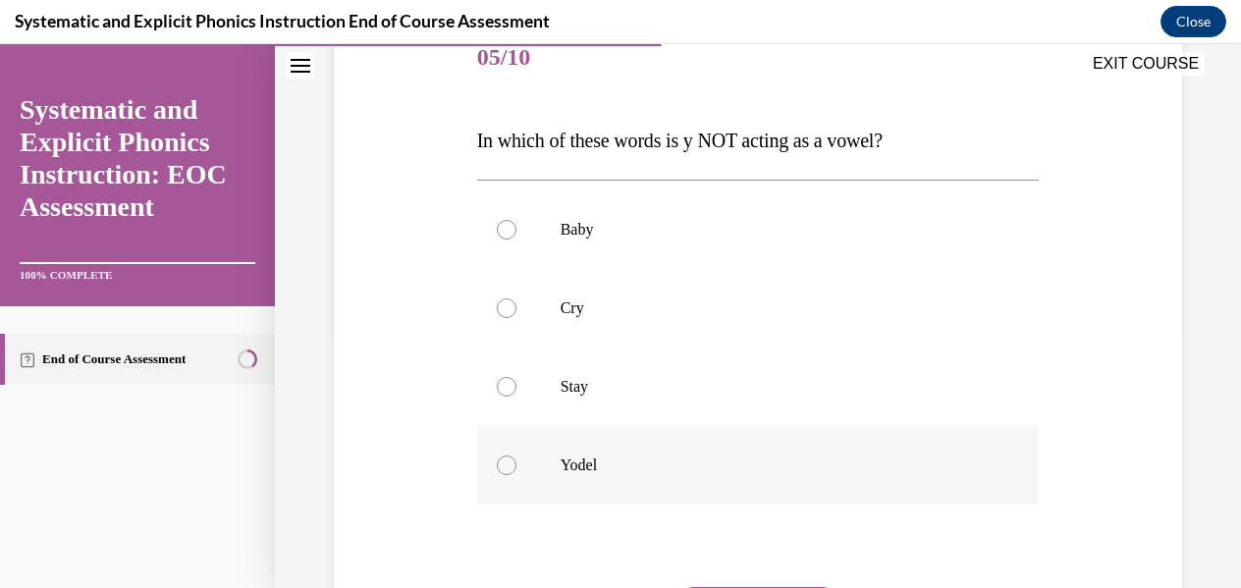
click at [644, 479] on div at bounding box center [758, 465] width 563 height 79
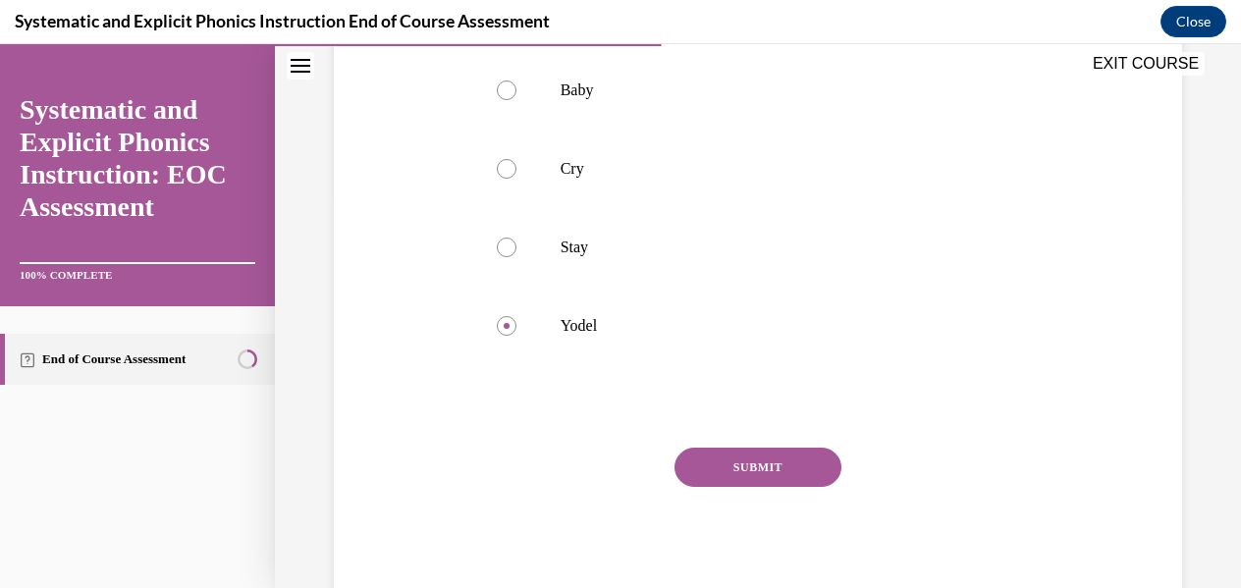
click at [724, 468] on button "SUBMIT" at bounding box center [758, 467] width 167 height 39
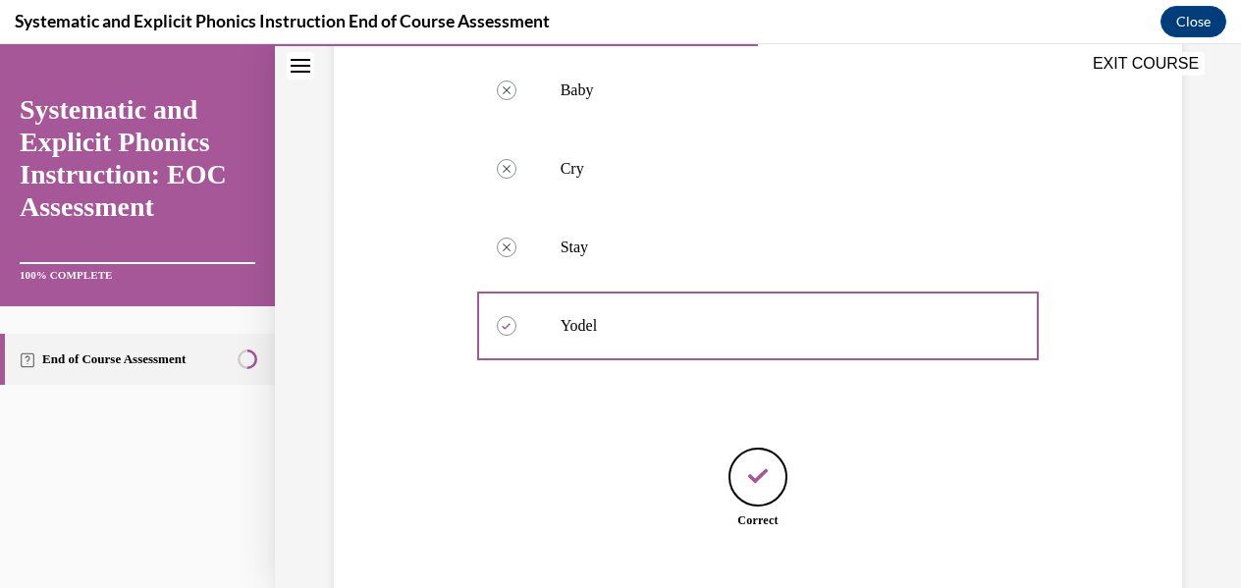
scroll to position [514, 0]
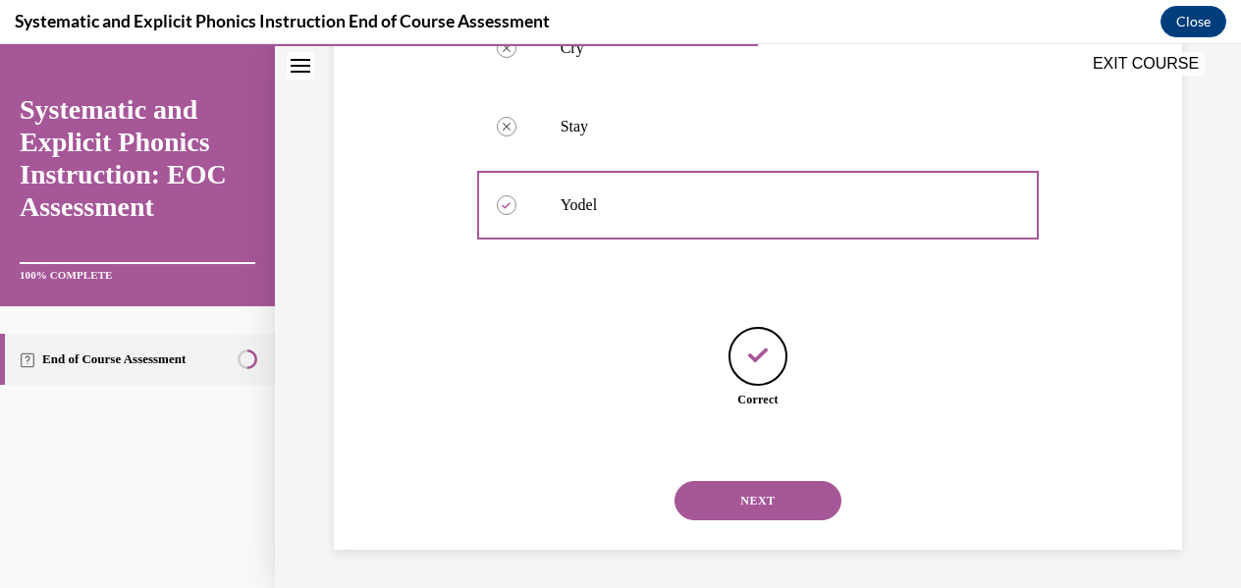
click at [737, 475] on div "NEXT" at bounding box center [758, 501] width 563 height 79
click at [743, 484] on button "NEXT" at bounding box center [758, 500] width 167 height 39
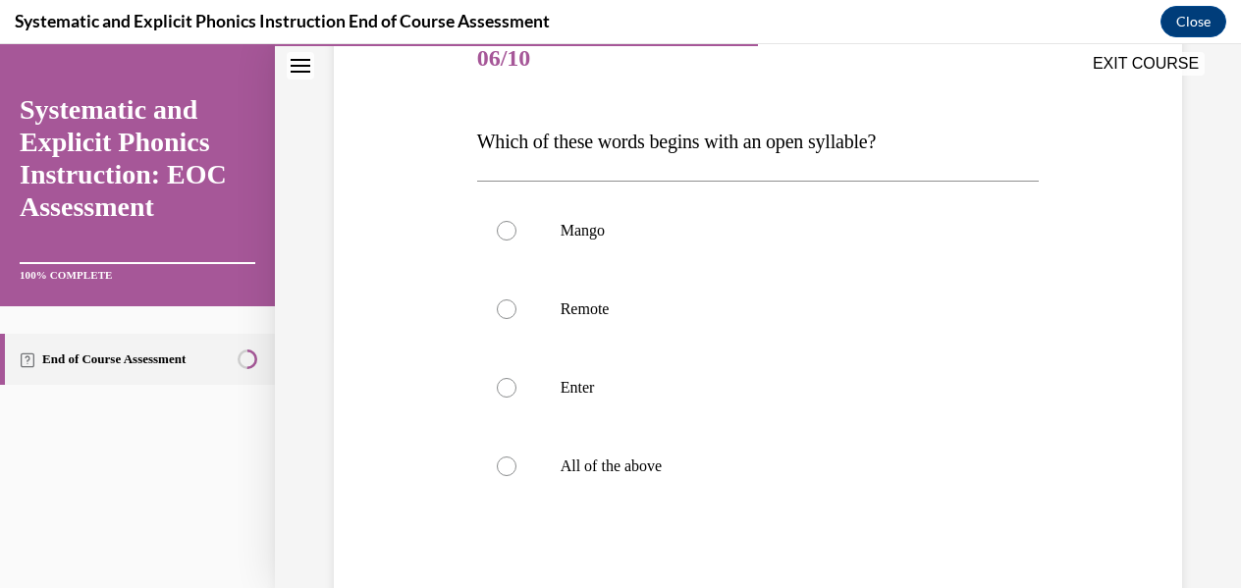
scroll to position [251, 0]
click at [536, 384] on div at bounding box center [758, 389] width 563 height 79
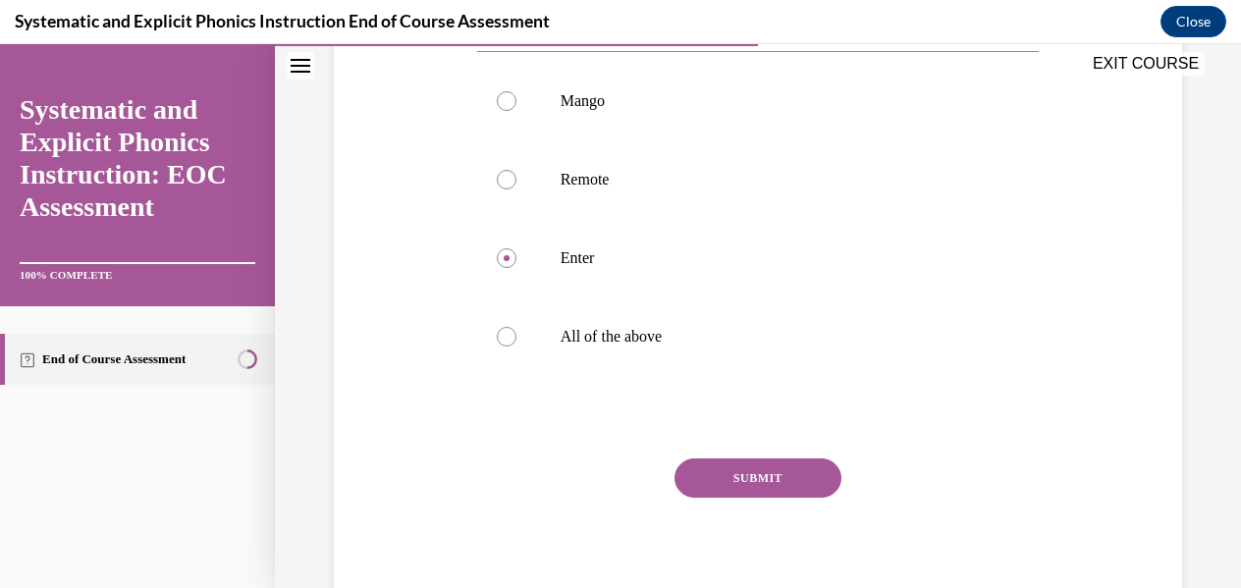
click at [727, 487] on button "SUBMIT" at bounding box center [758, 478] width 167 height 39
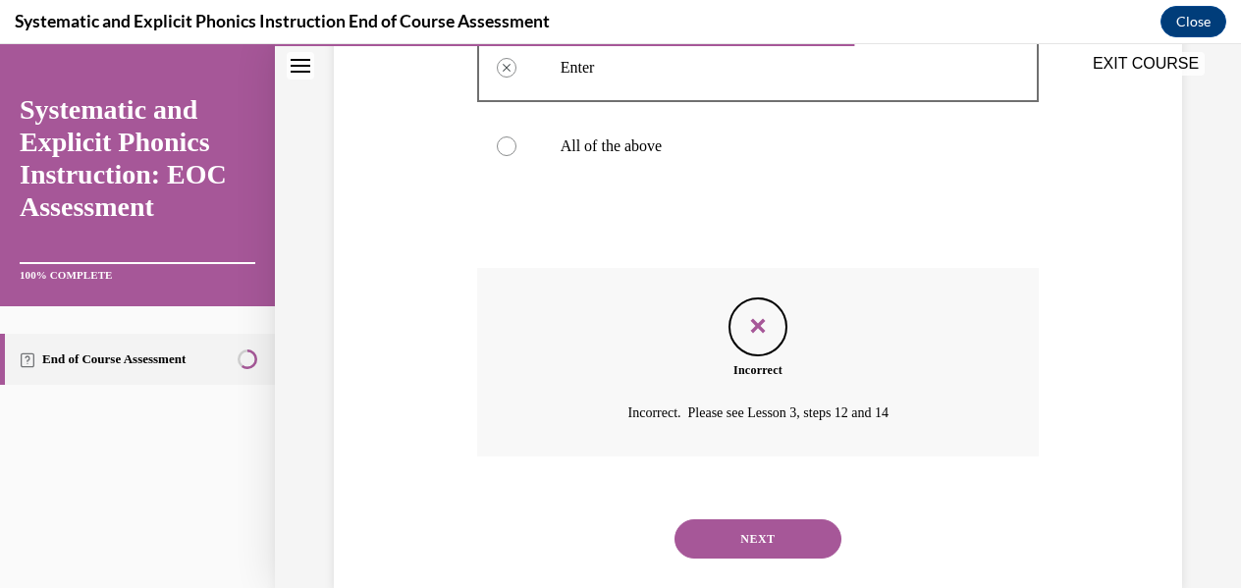
click at [735, 525] on button "NEXT" at bounding box center [758, 538] width 167 height 39
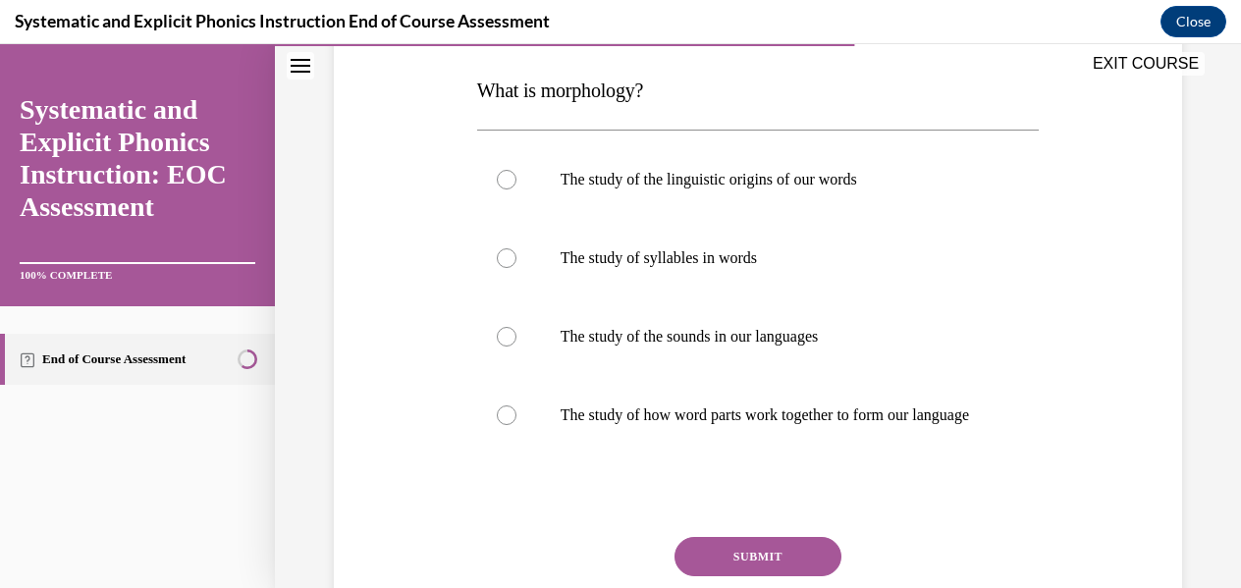
scroll to position [303, 0]
click at [669, 408] on p "The study of how word parts work together to form our language" at bounding box center [776, 416] width 430 height 20
click at [733, 563] on button "SUBMIT" at bounding box center [758, 556] width 167 height 39
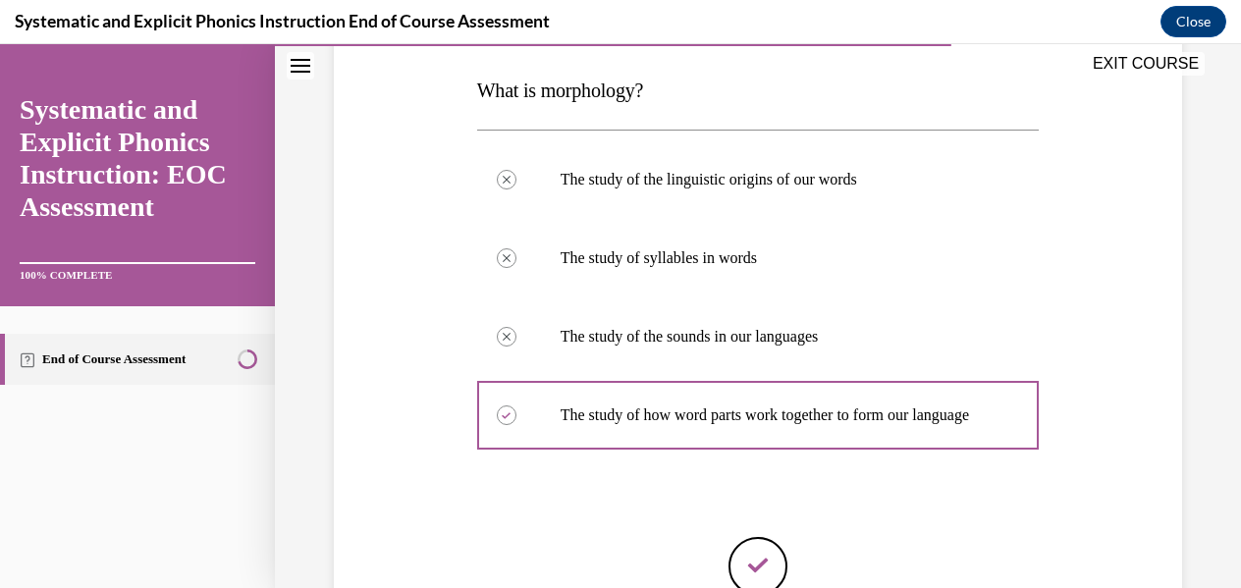
scroll to position [533, 0]
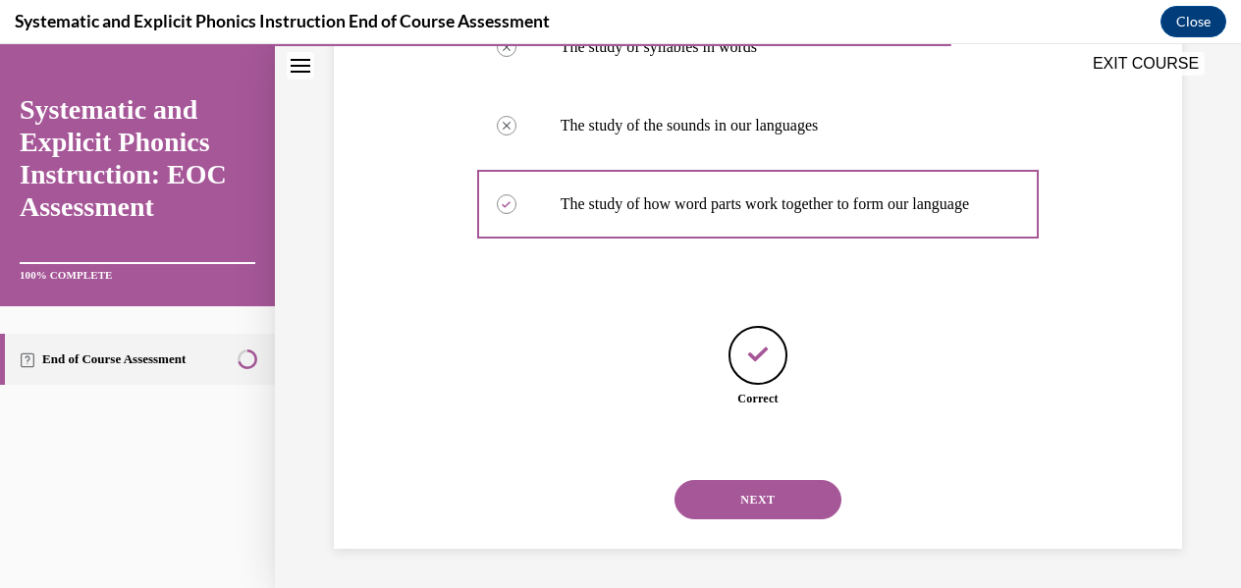
click at [760, 485] on button "NEXT" at bounding box center [758, 499] width 167 height 39
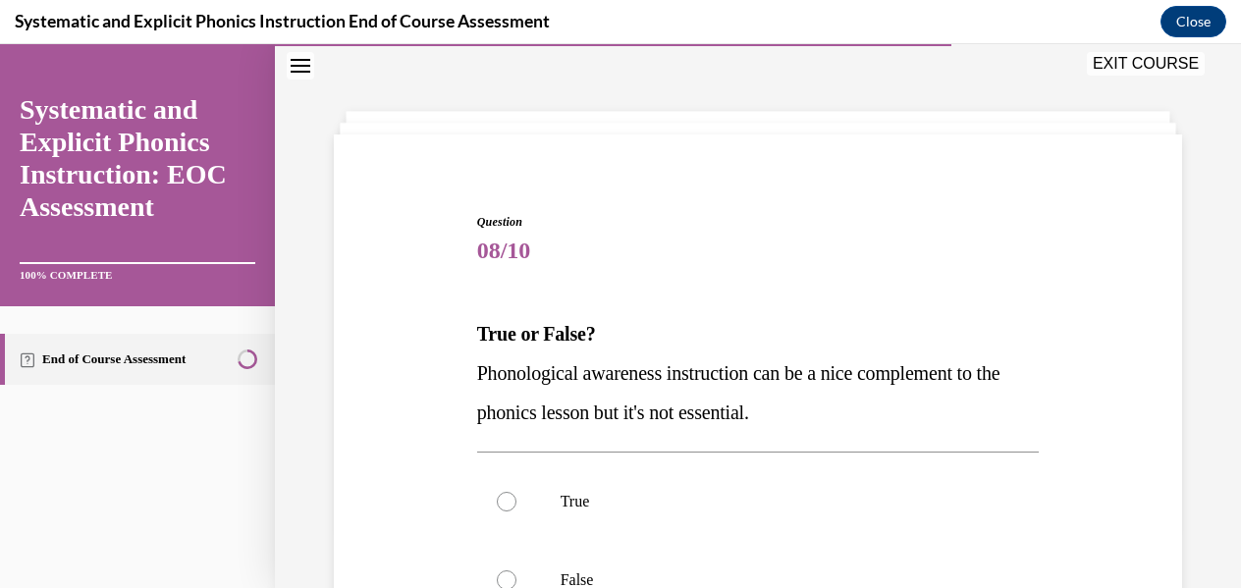
scroll to position [286, 0]
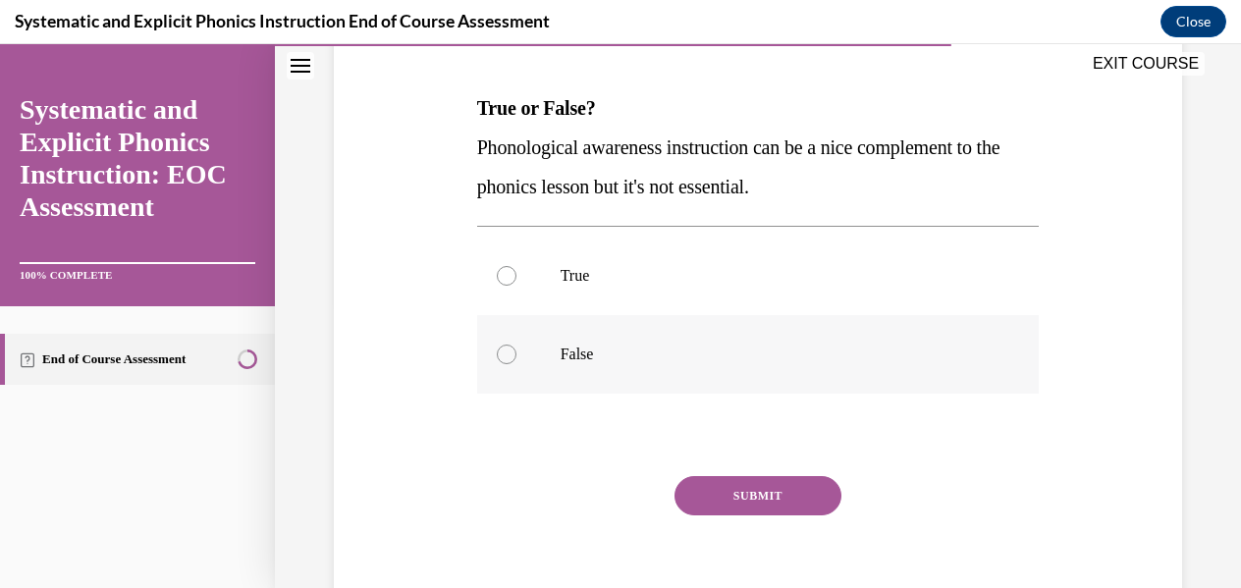
click at [636, 339] on div at bounding box center [758, 354] width 563 height 79
click at [721, 491] on button "SUBMIT" at bounding box center [758, 495] width 167 height 39
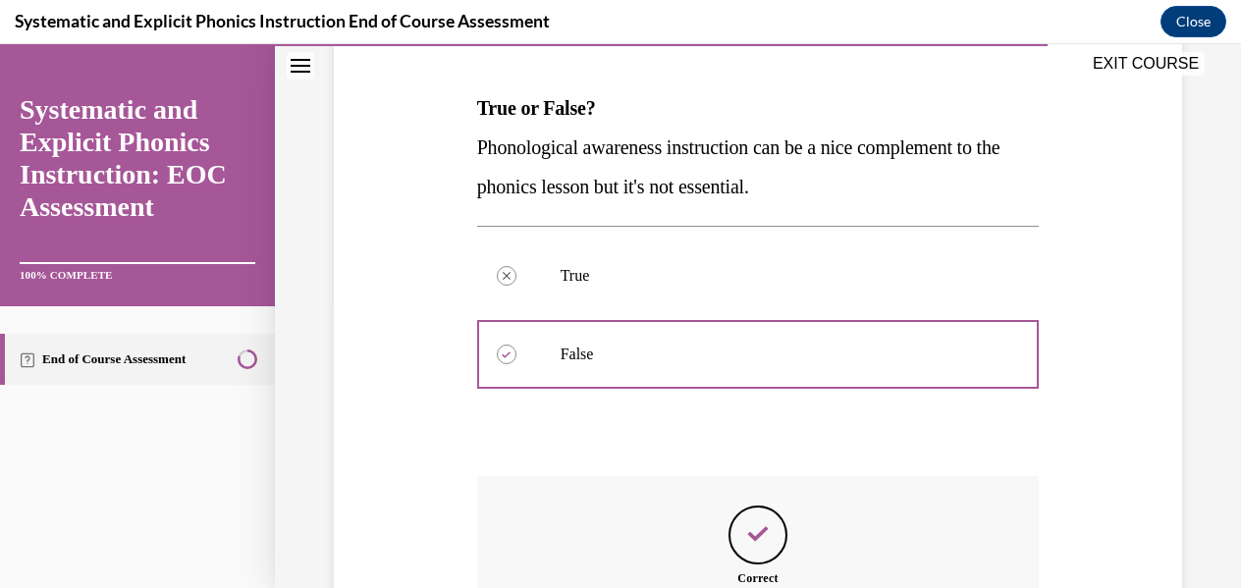
scroll to position [532, 0]
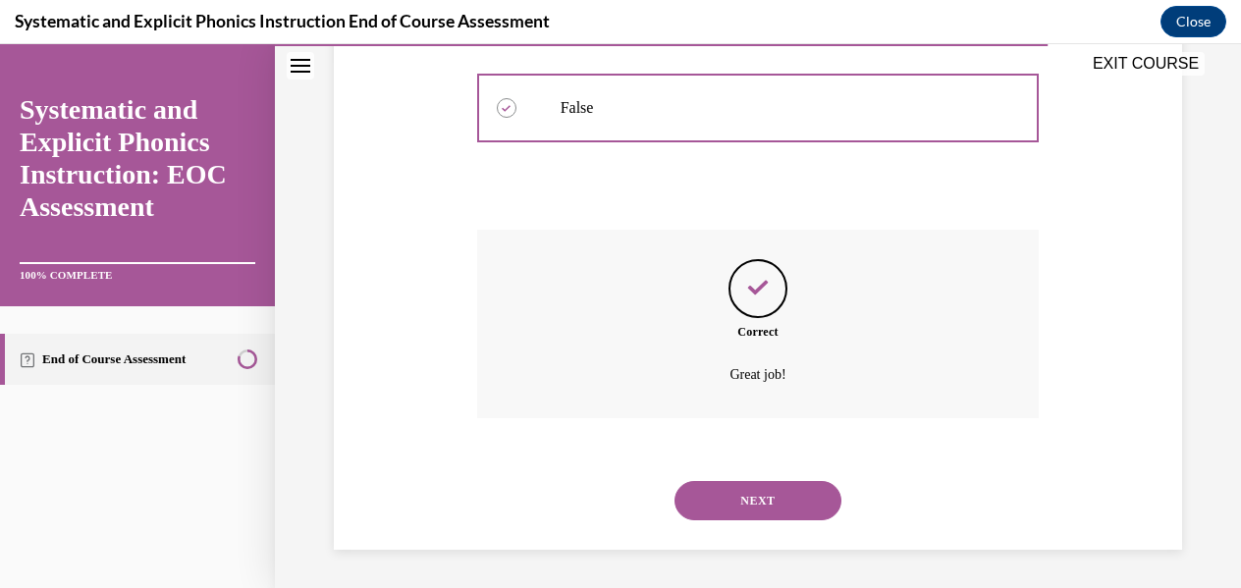
click at [732, 494] on button "NEXT" at bounding box center [758, 500] width 167 height 39
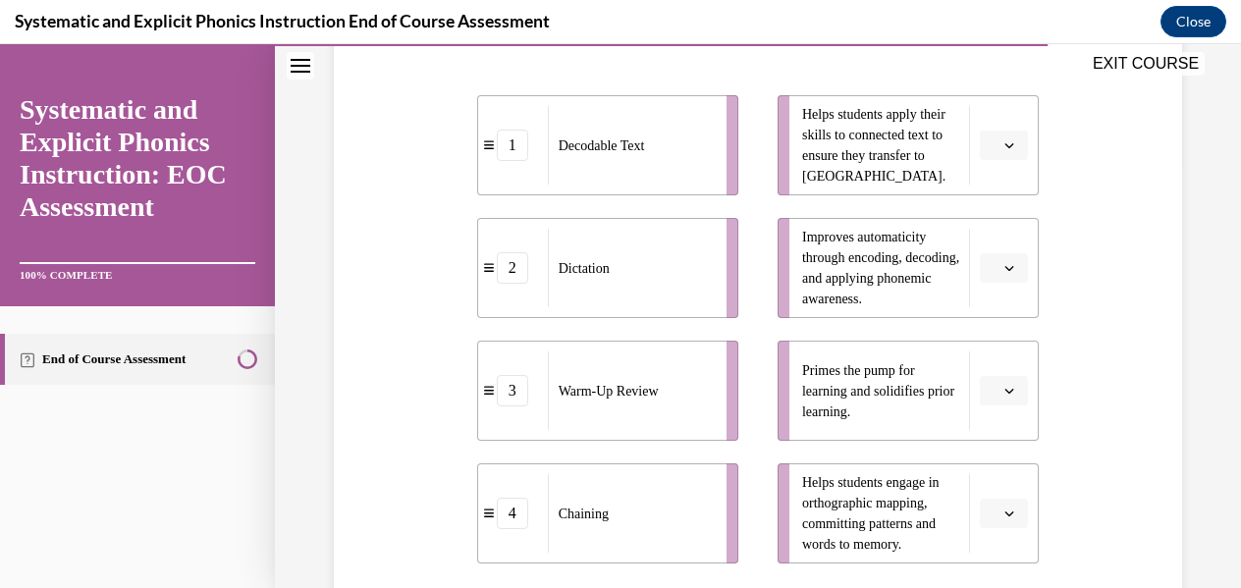
scroll to position [550, 0]
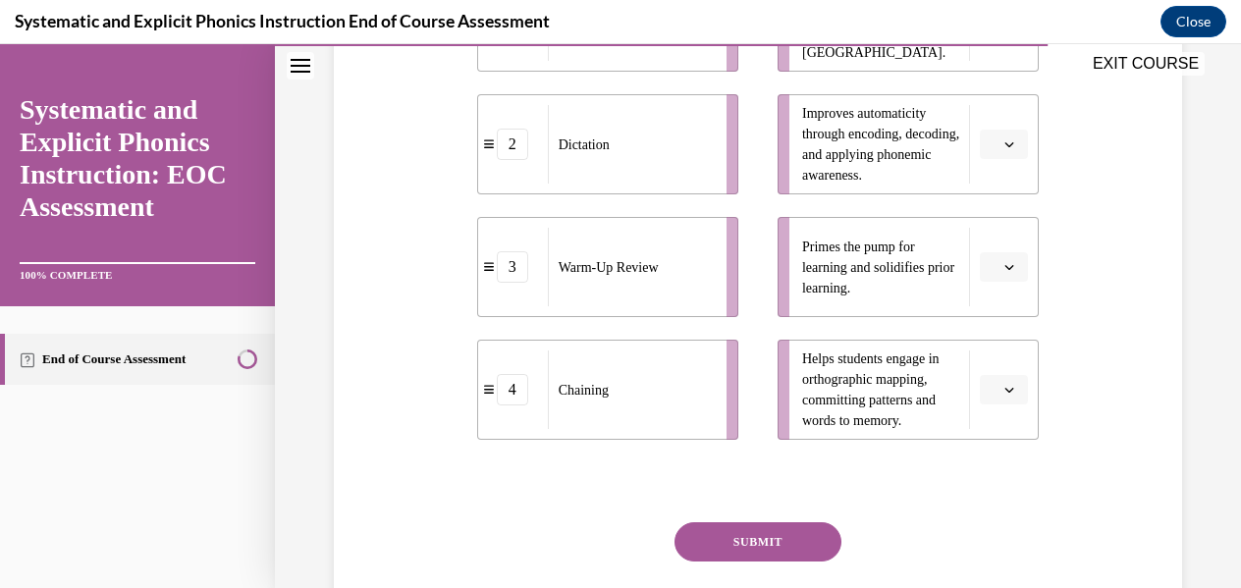
click at [987, 273] on button "button" at bounding box center [1004, 266] width 48 height 29
click at [1002, 419] on div "3" at bounding box center [989, 428] width 48 height 39
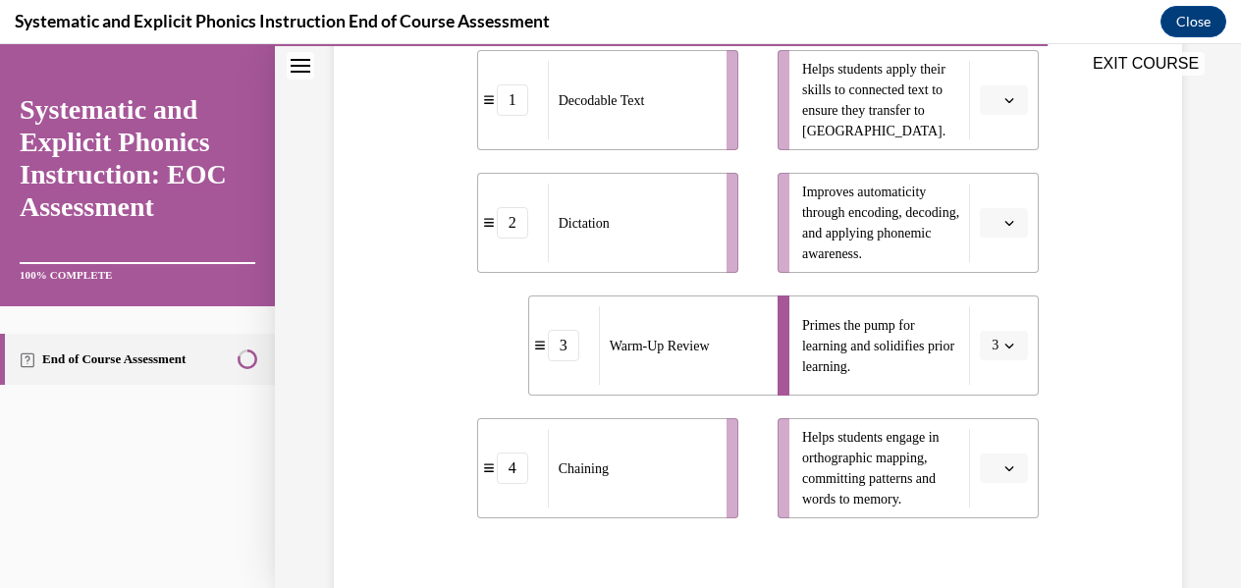
scroll to position [470, 0]
click at [1005, 466] on icon "button" at bounding box center [1010, 469] width 10 height 10
click at [983, 333] on div "2" at bounding box center [989, 346] width 48 height 39
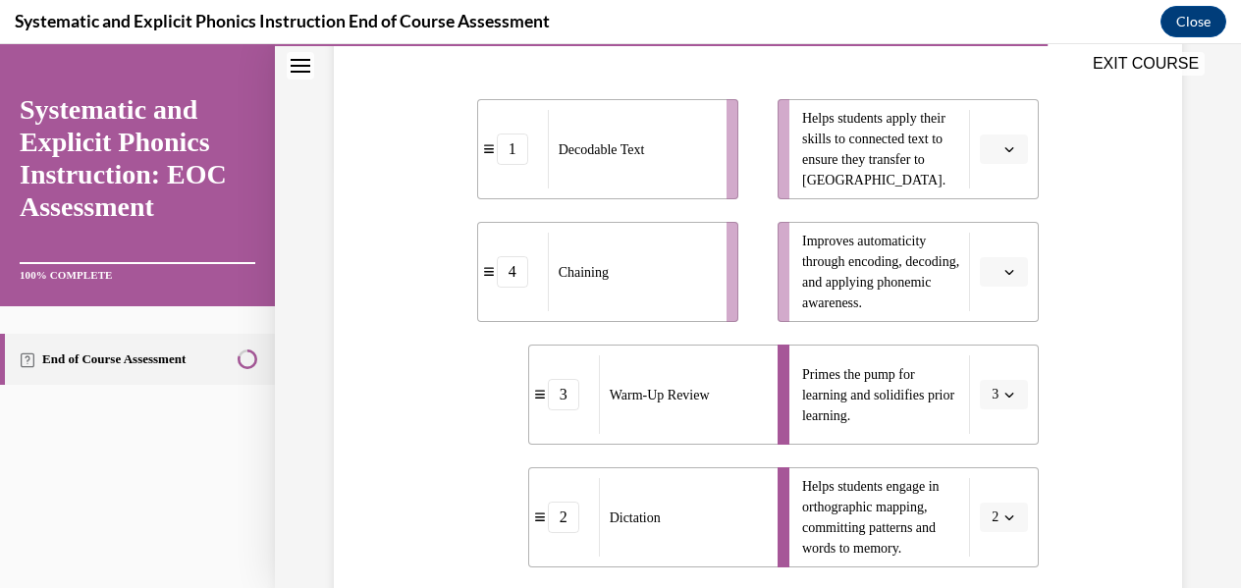
scroll to position [419, 0]
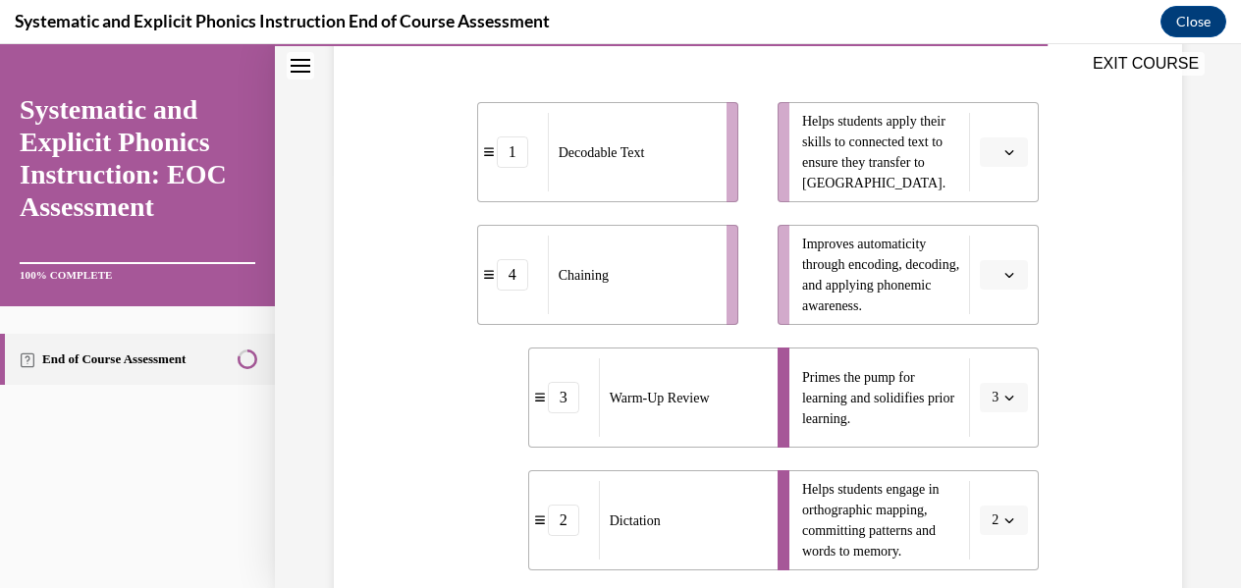
click at [1003, 274] on span "button" at bounding box center [1010, 275] width 14 height 14
click at [992, 478] on div "4" at bounding box center [989, 475] width 48 height 39
click at [1003, 158] on span "button" at bounding box center [1010, 152] width 14 height 14
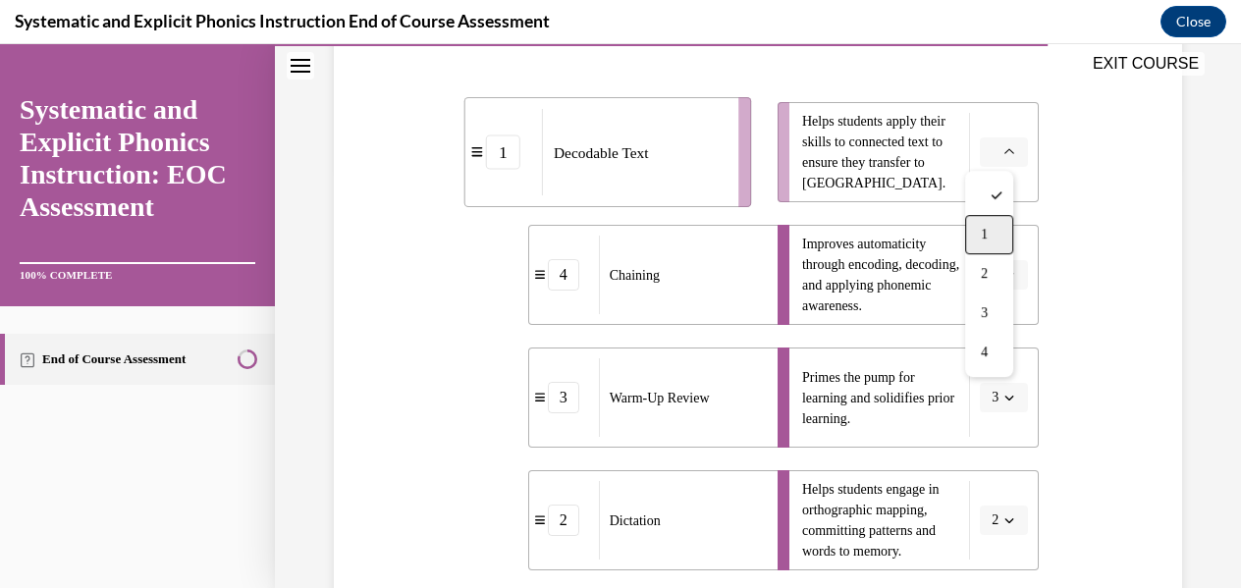
click at [984, 239] on span "1" at bounding box center [984, 235] width 7 height 16
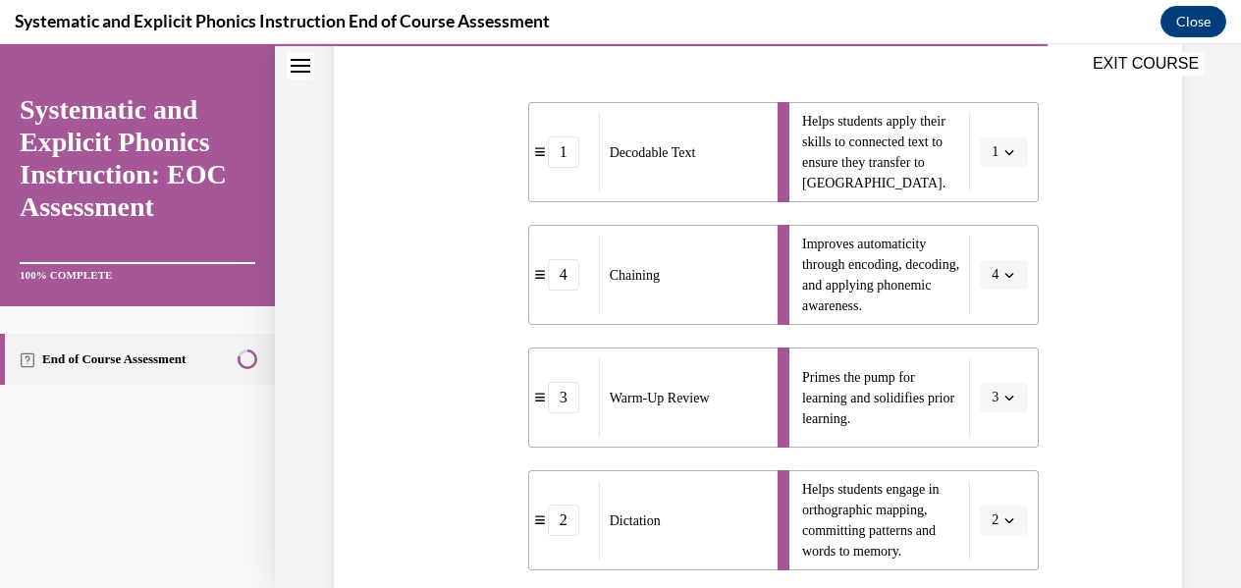
scroll to position [625, 0]
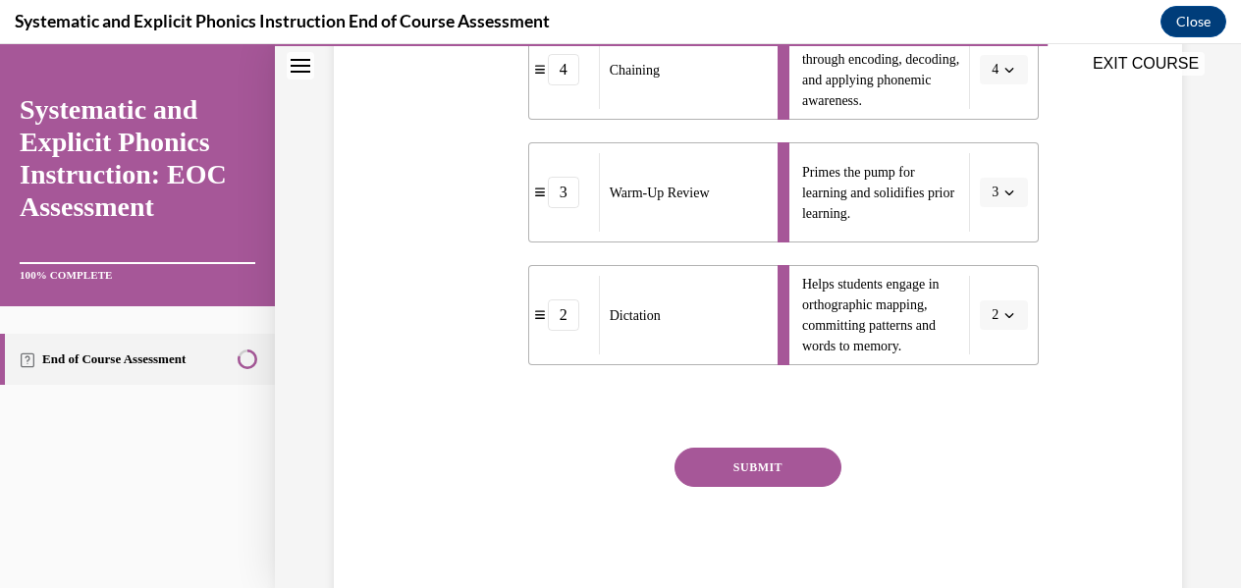
click at [758, 470] on button "SUBMIT" at bounding box center [758, 467] width 167 height 39
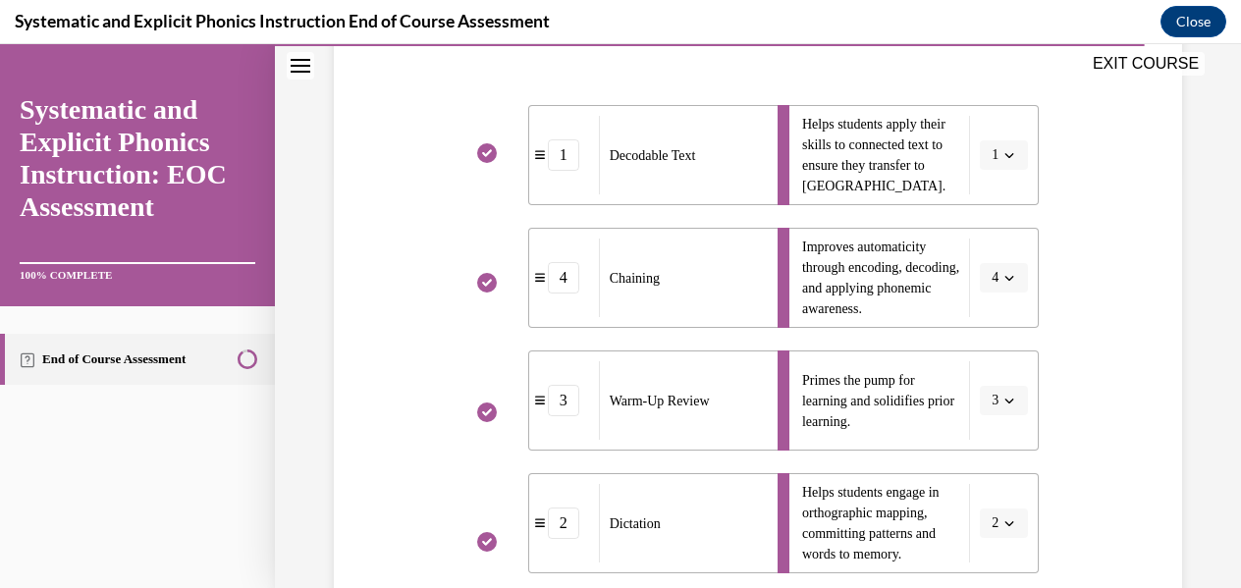
scroll to position [745, 0]
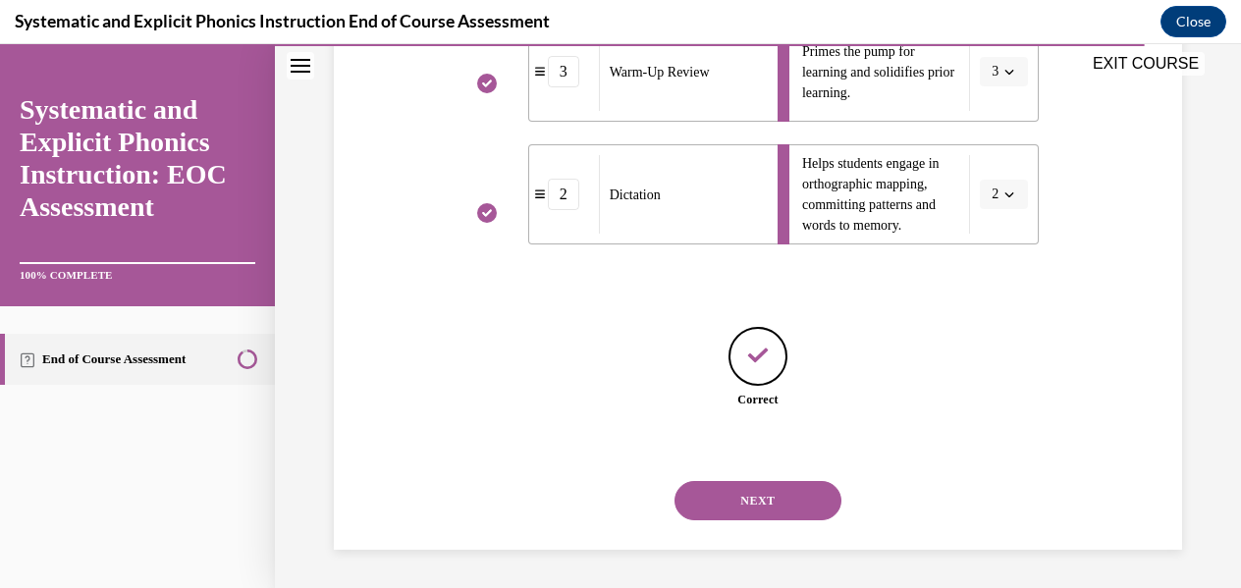
click at [759, 492] on button "NEXT" at bounding box center [758, 500] width 167 height 39
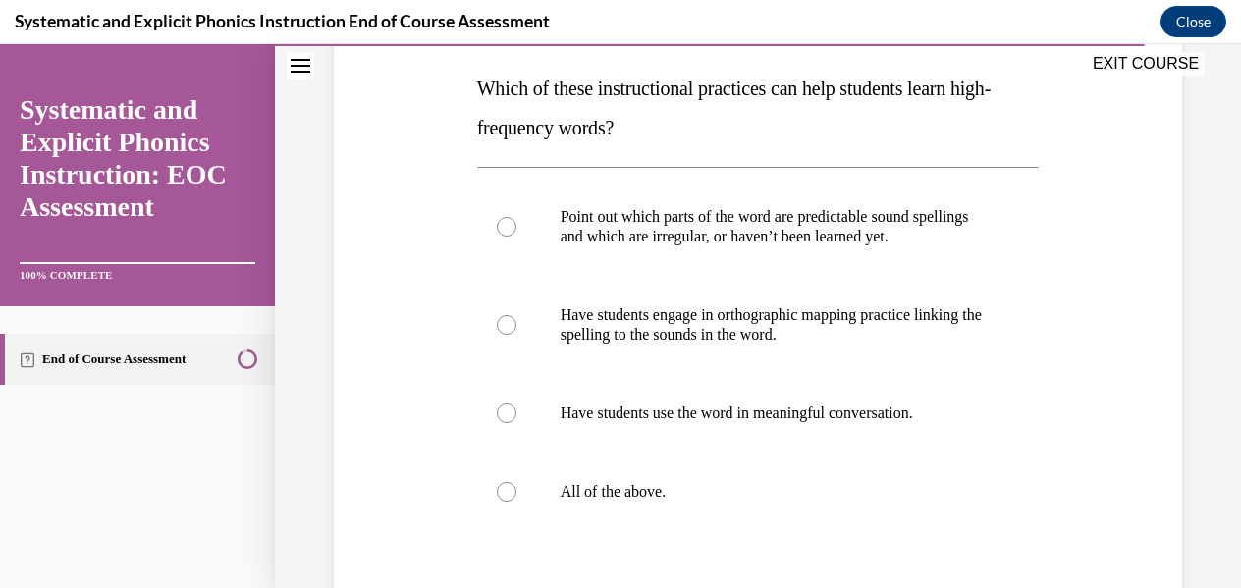
scroll to position [313, 0]
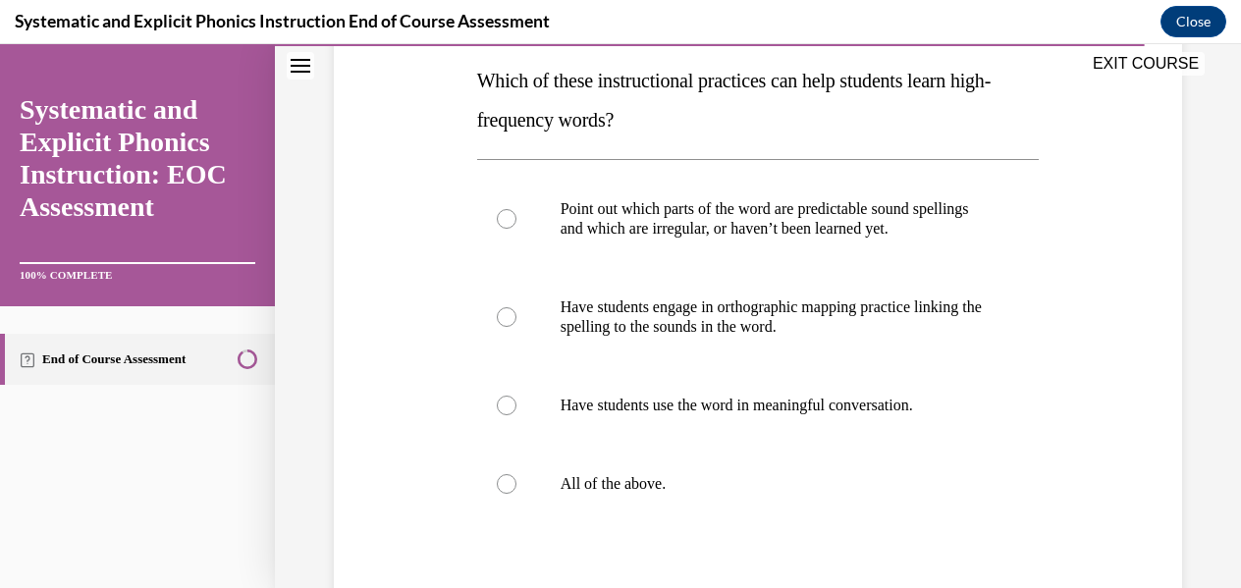
click at [759, 492] on p "All of the above." at bounding box center [776, 484] width 430 height 20
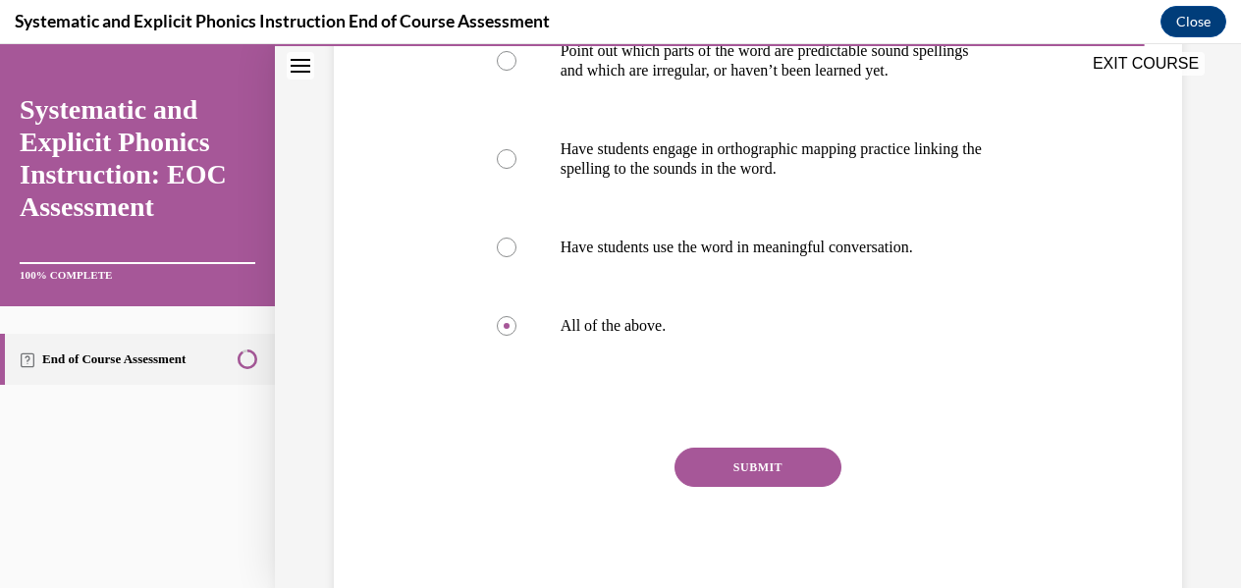
click at [750, 472] on button "SUBMIT" at bounding box center [758, 467] width 167 height 39
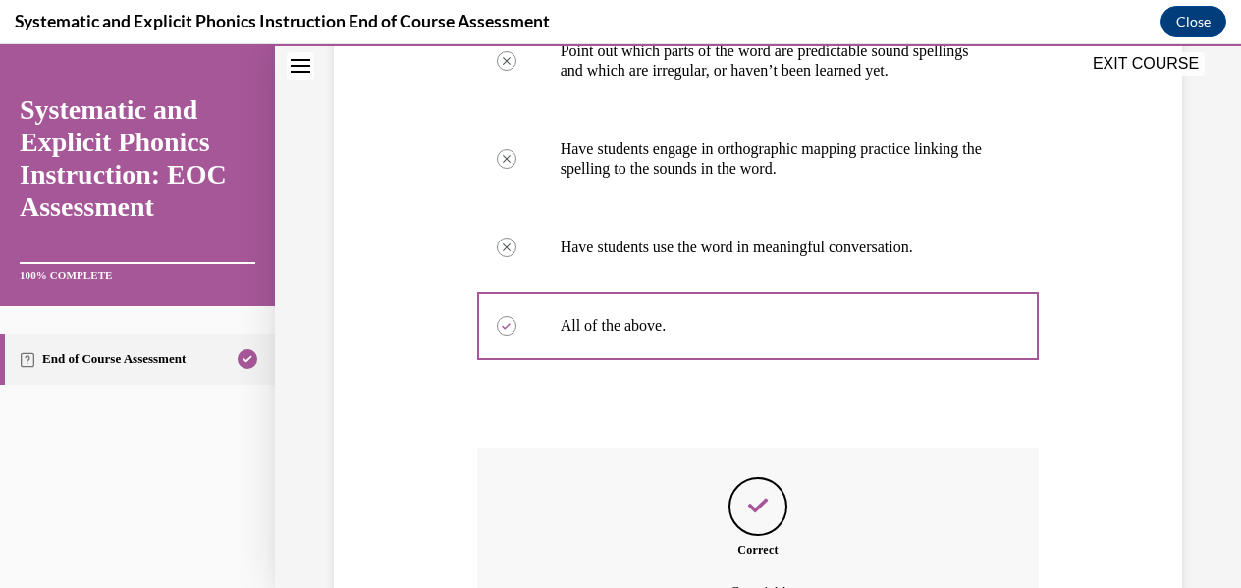
scroll to position [689, 0]
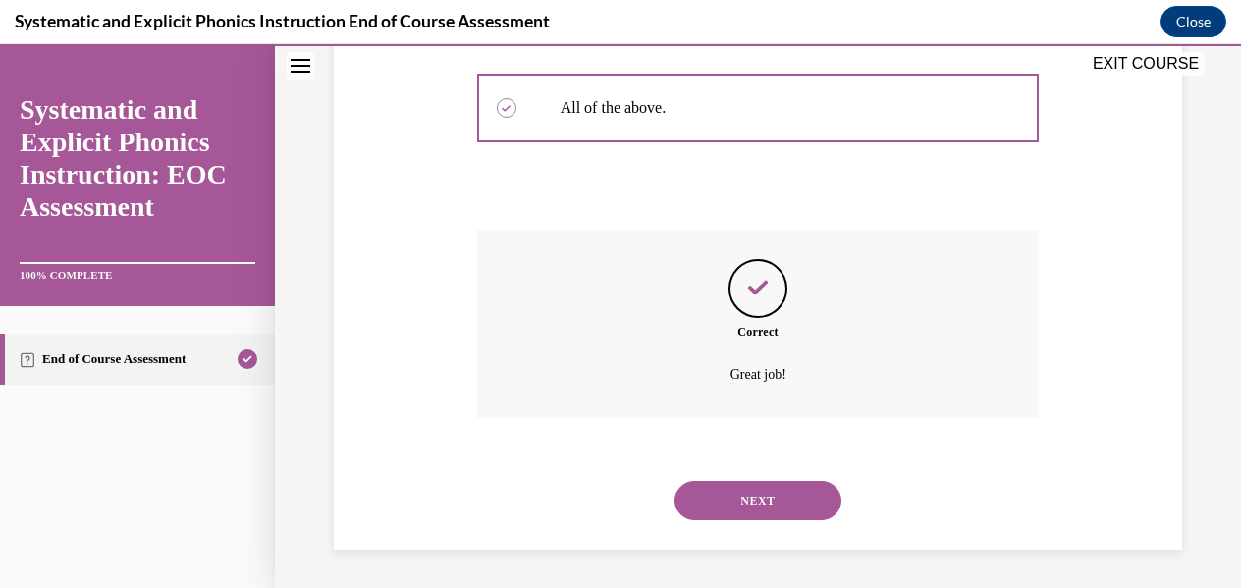
click at [746, 502] on button "NEXT" at bounding box center [758, 500] width 167 height 39
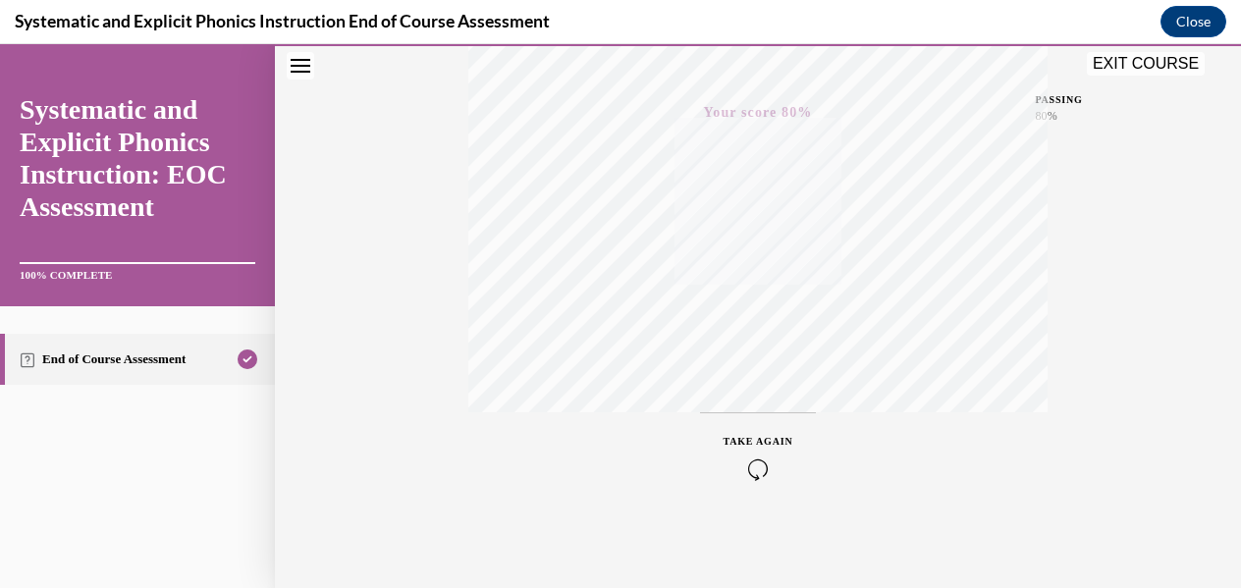
scroll to position [0, 0]
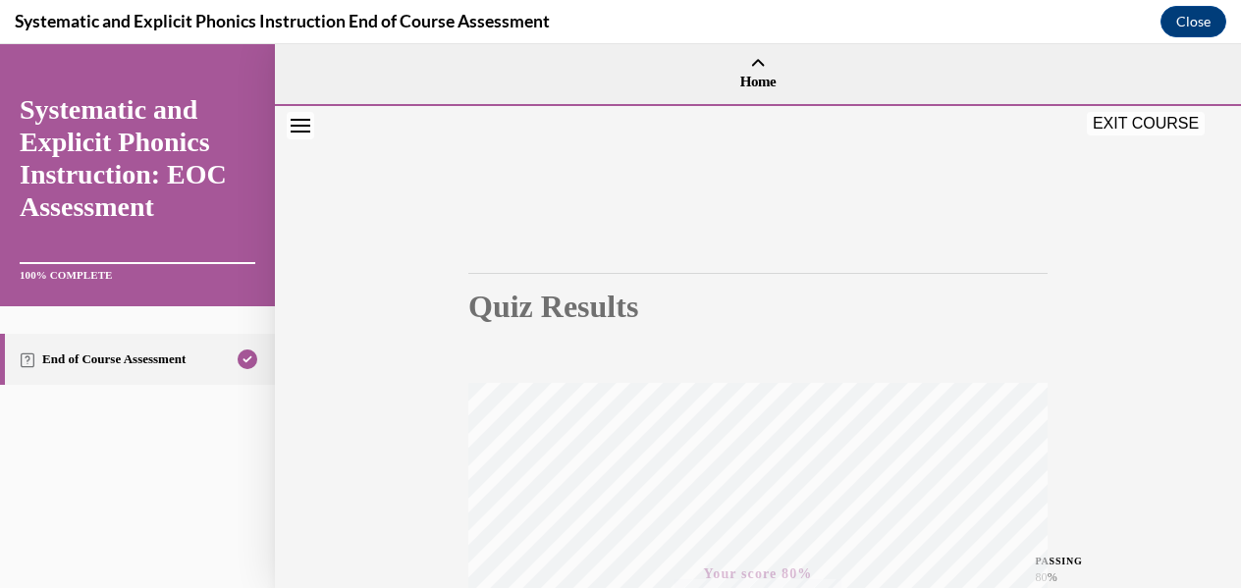
click at [1155, 117] on button "EXIT COURSE" at bounding box center [1146, 124] width 118 height 24
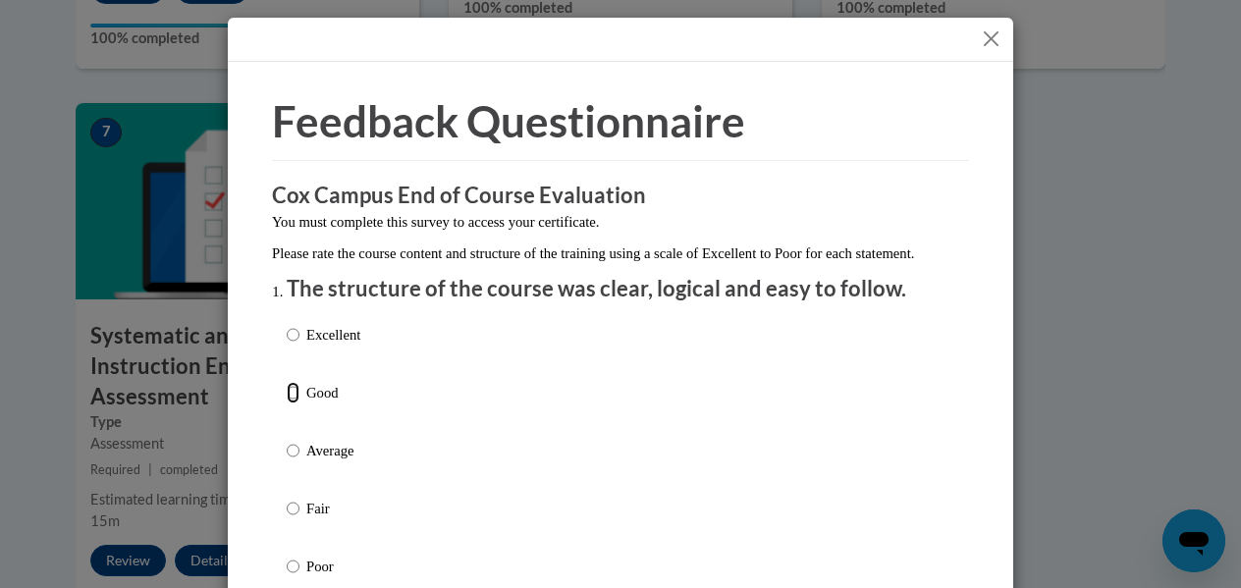
click at [289, 404] on input "Good" at bounding box center [293, 393] width 13 height 22
radio input "true"
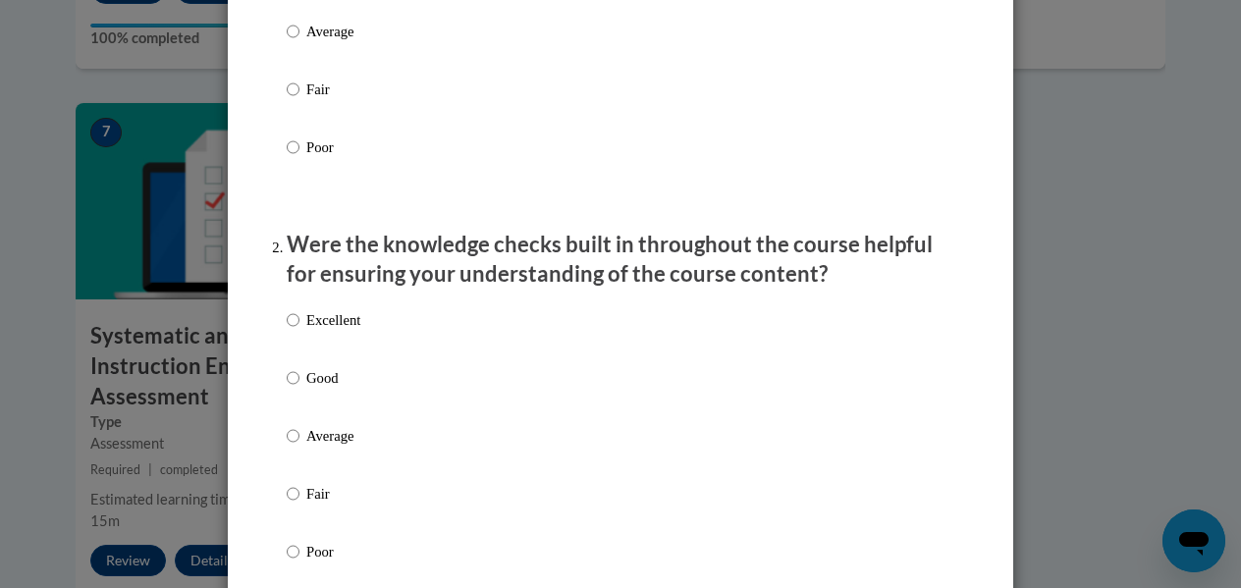
scroll to position [418, 0]
click at [287, 390] on input "Good" at bounding box center [293, 379] width 13 height 22
radio input "true"
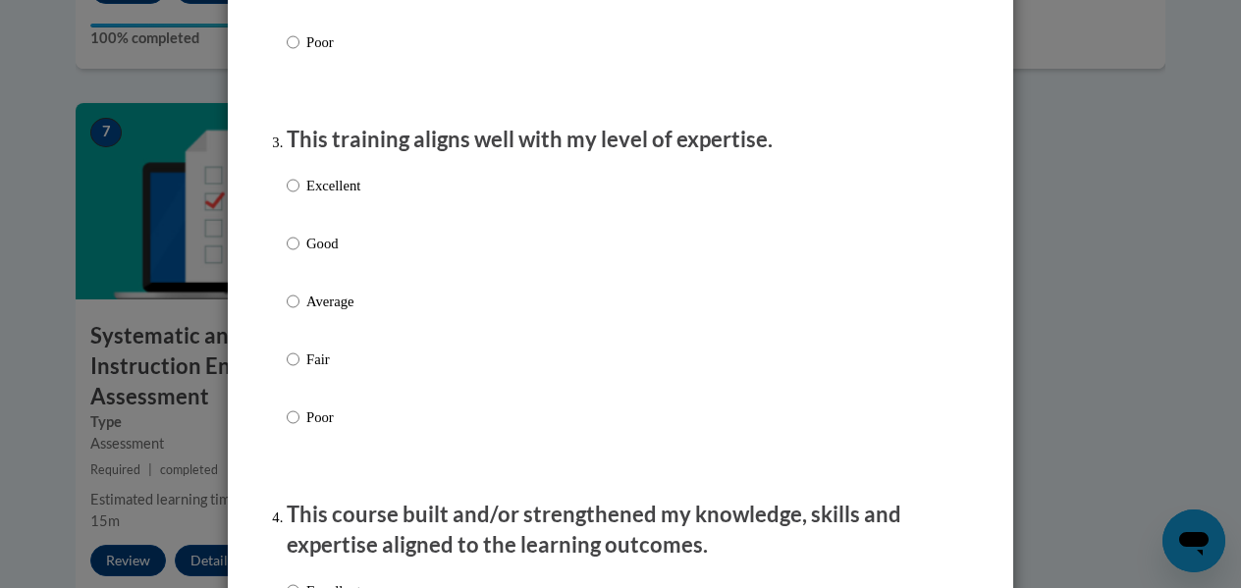
scroll to position [970, 0]
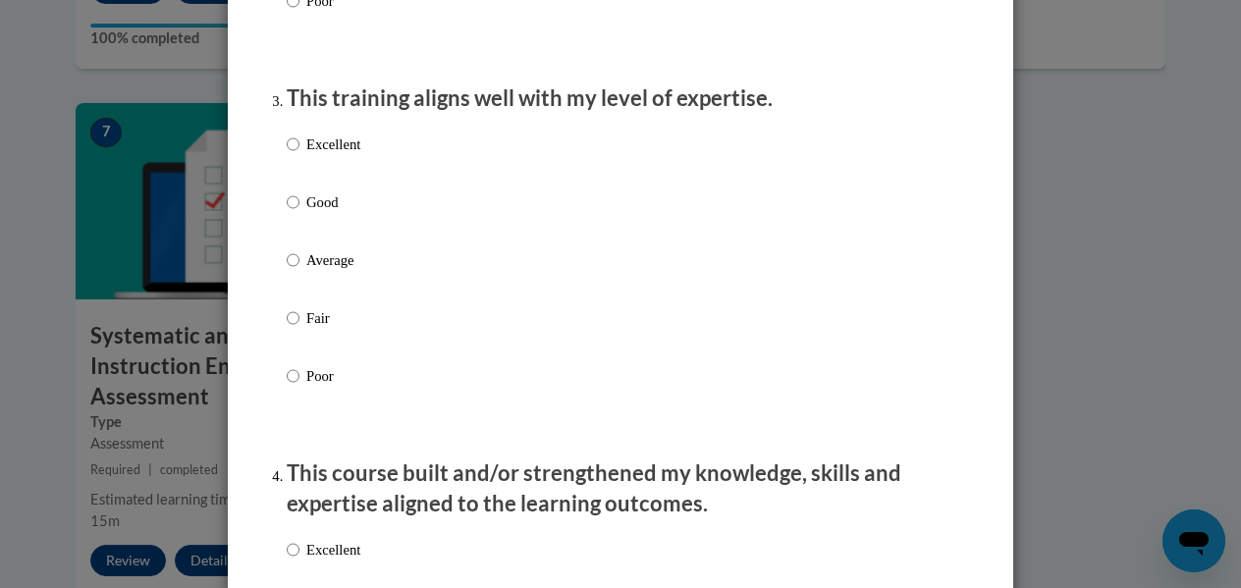
click at [306, 213] on p "Good" at bounding box center [333, 202] width 54 height 22
click at [299, 213] on input "Good" at bounding box center [293, 202] width 13 height 22
radio input "true"
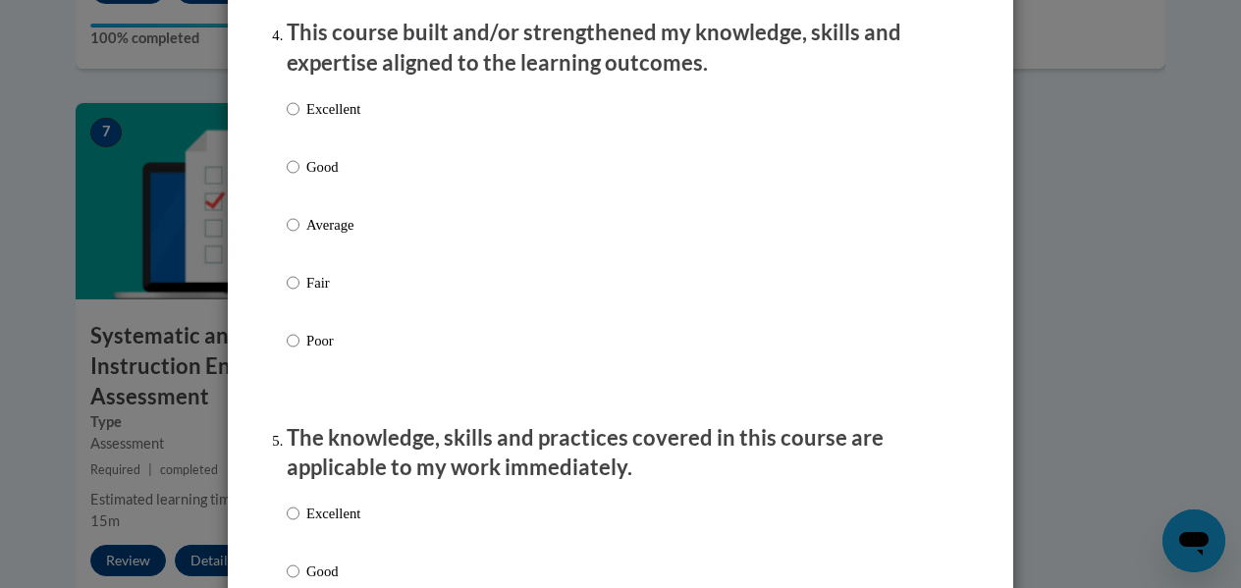
scroll to position [1442, 0]
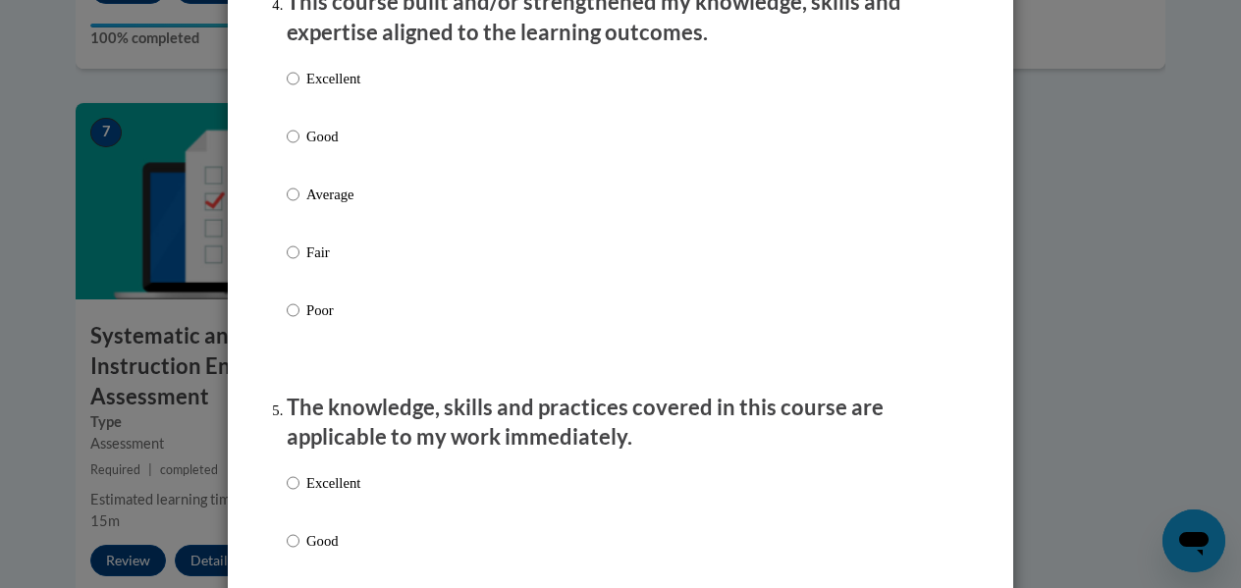
click at [299, 169] on label "Good" at bounding box center [324, 152] width 74 height 53
click at [299, 147] on input "Good" at bounding box center [293, 137] width 13 height 22
radio input "true"
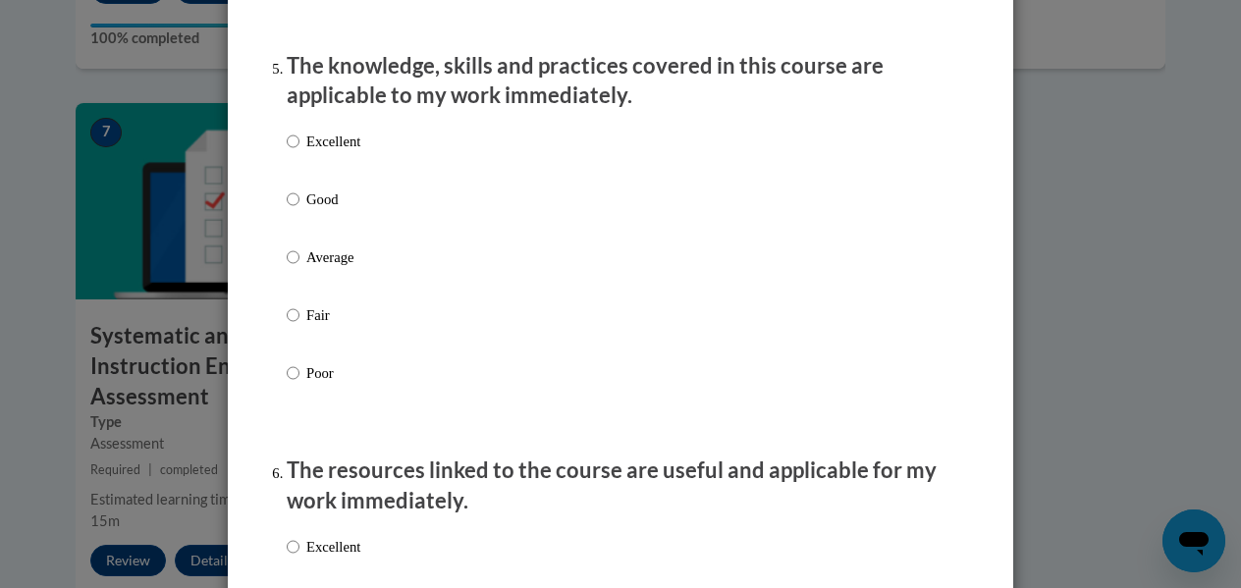
click at [306, 210] on p "Good" at bounding box center [333, 200] width 54 height 22
click at [300, 210] on input "Good" at bounding box center [293, 200] width 13 height 22
radio input "true"
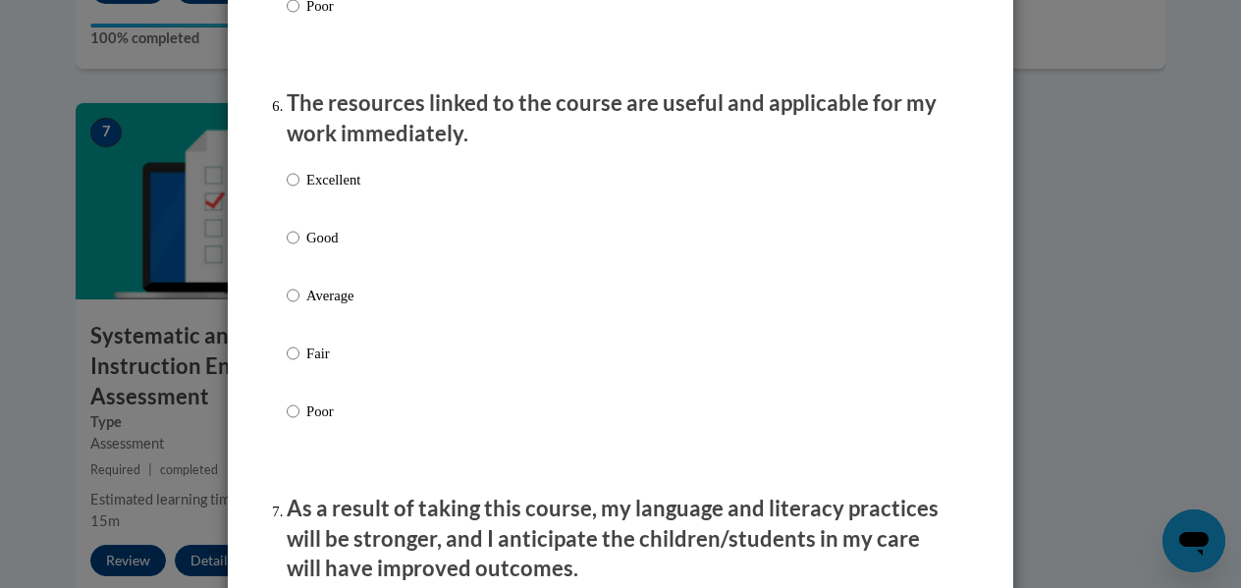
click at [310, 248] on p "Good" at bounding box center [333, 238] width 54 height 22
click at [300, 248] on input "Good" at bounding box center [293, 238] width 13 height 22
radio input "true"
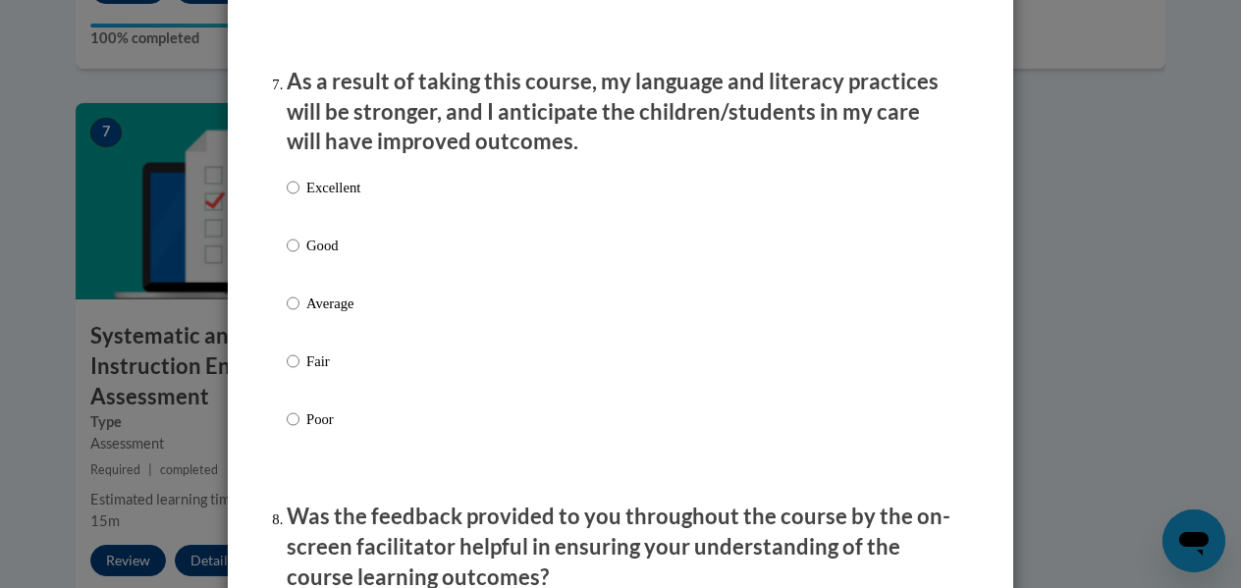
scroll to position [2637, 0]
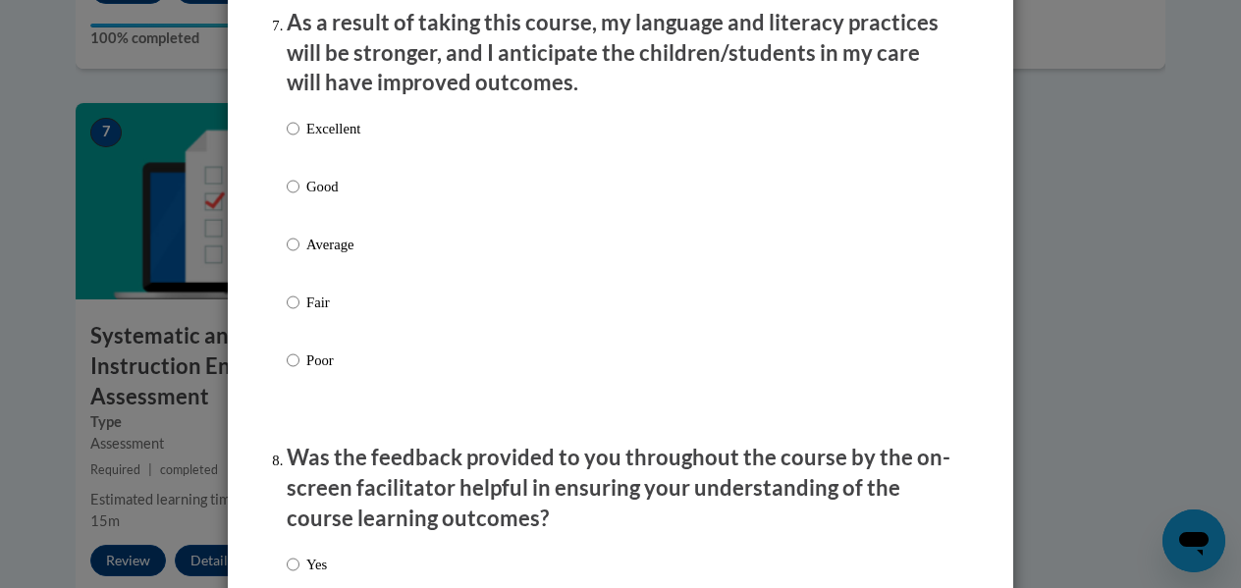
click at [312, 219] on label "Good" at bounding box center [324, 202] width 74 height 53
click at [300, 197] on input "Good" at bounding box center [293, 187] width 13 height 22
radio input "true"
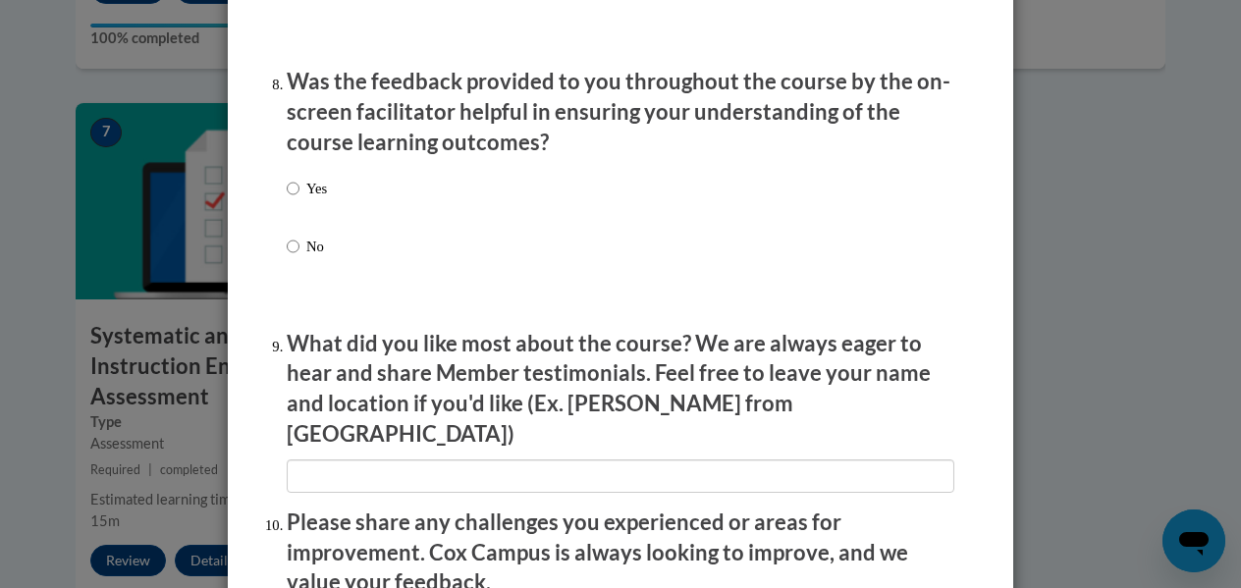
scroll to position [3012, 0]
click at [306, 200] on p "Yes" at bounding box center [316, 190] width 21 height 22
click at [300, 200] on input "Yes" at bounding box center [293, 190] width 13 height 22
radio input "true"
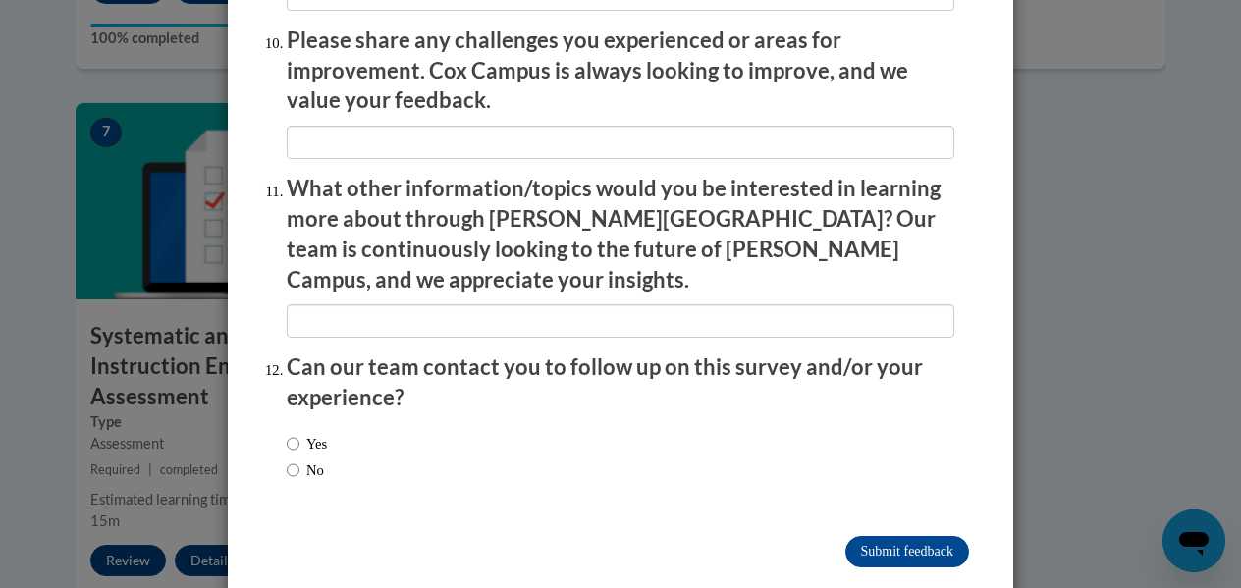
click at [327, 433] on label "Yes" at bounding box center [307, 444] width 40 height 22
click at [300, 433] on input "Yes" at bounding box center [293, 444] width 13 height 22
radio input "true"
click at [904, 536] on input "Submit feedback" at bounding box center [907, 551] width 124 height 31
click at [904, 536] on input "Submitting" at bounding box center [907, 551] width 124 height 31
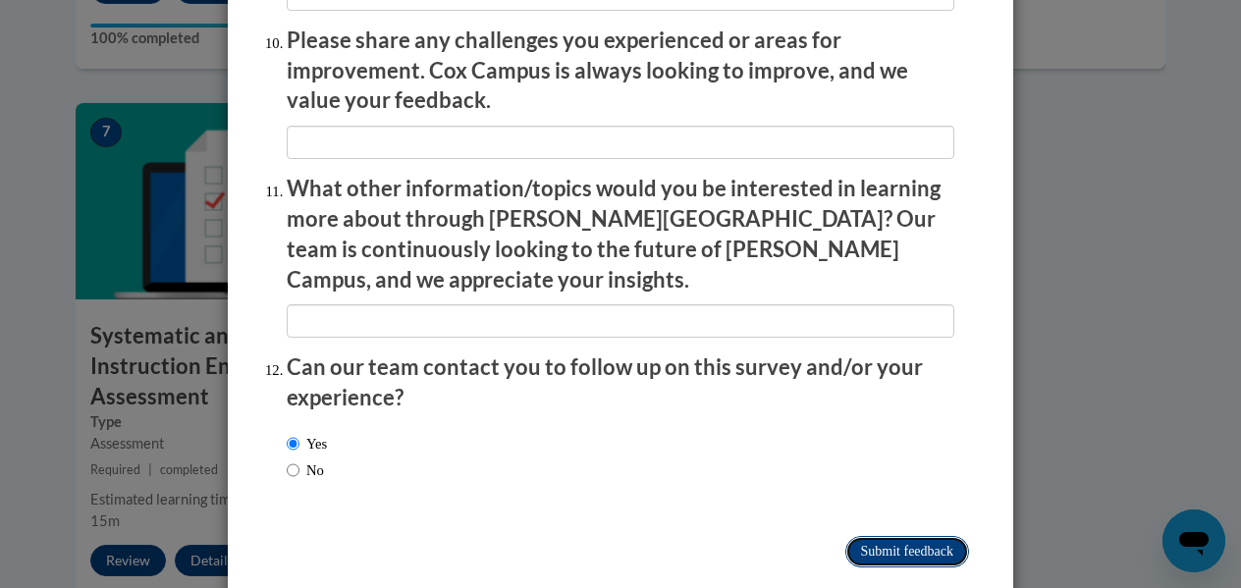
click at [904, 536] on input "Submitting" at bounding box center [907, 551] width 124 height 31
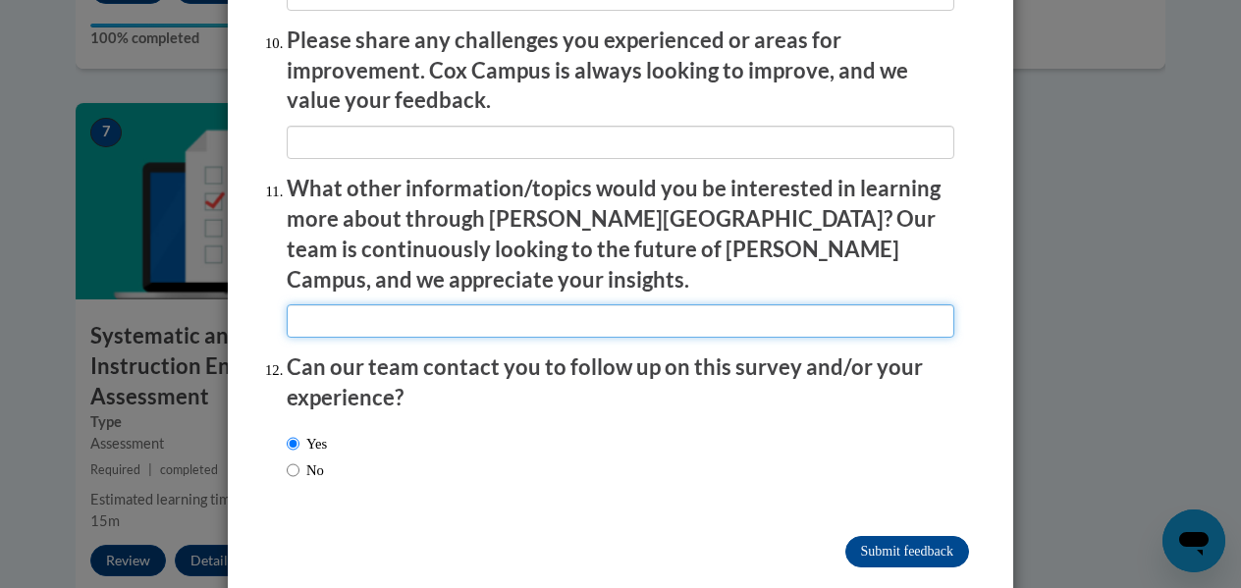
click at [684, 304] on input "textbox" at bounding box center [621, 320] width 668 height 33
